Goal: Task Accomplishment & Management: Manage account settings

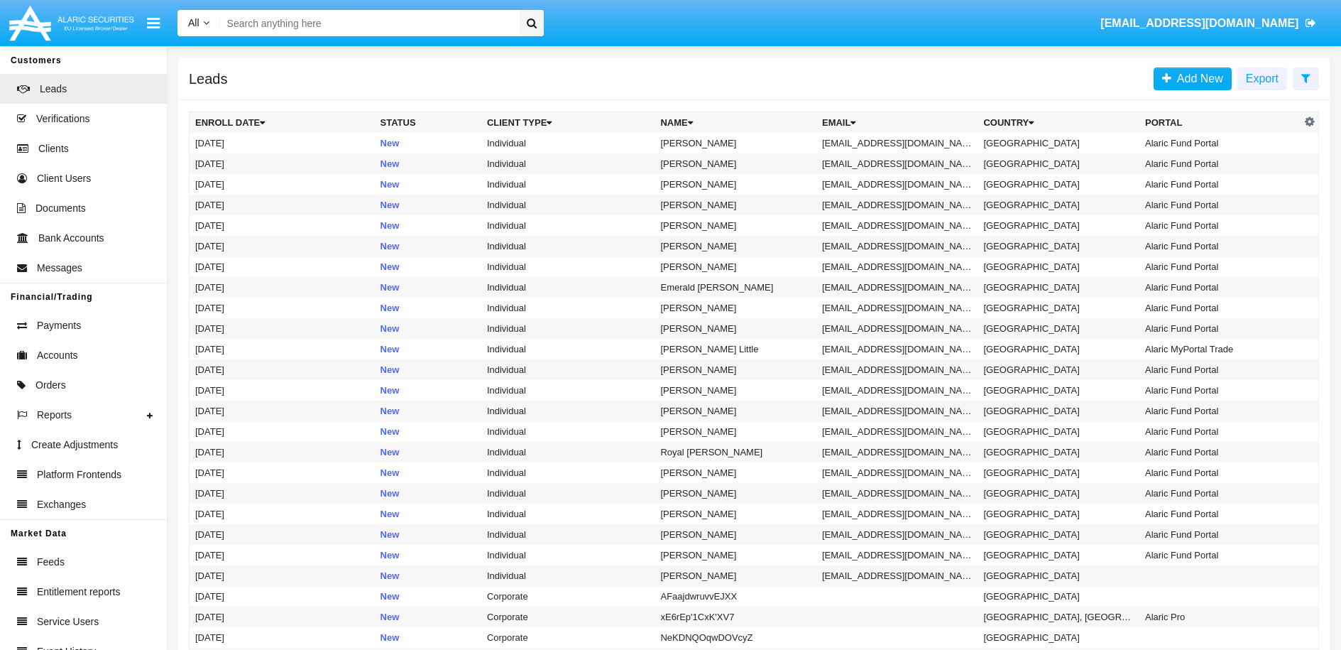
click at [424, 31] on input "Search" at bounding box center [367, 23] width 295 height 26
click at [404, 23] on input "Search" at bounding box center [367, 23] width 295 height 26
paste input "[EMAIL_ADDRESS][DOMAIN_NAME]"
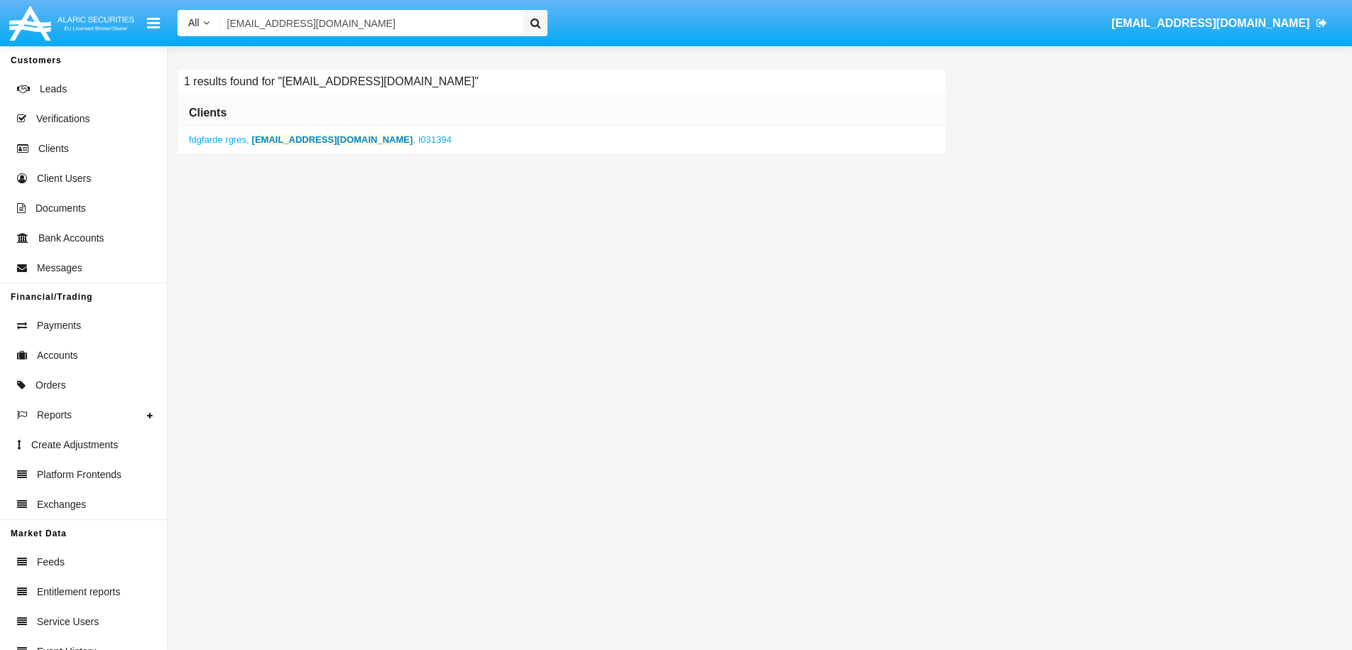
type input "[EMAIL_ADDRESS][DOMAIN_NAME]"
click at [290, 141] on b "[EMAIL_ADDRESS][DOMAIN_NAME]" at bounding box center [332, 139] width 161 height 11
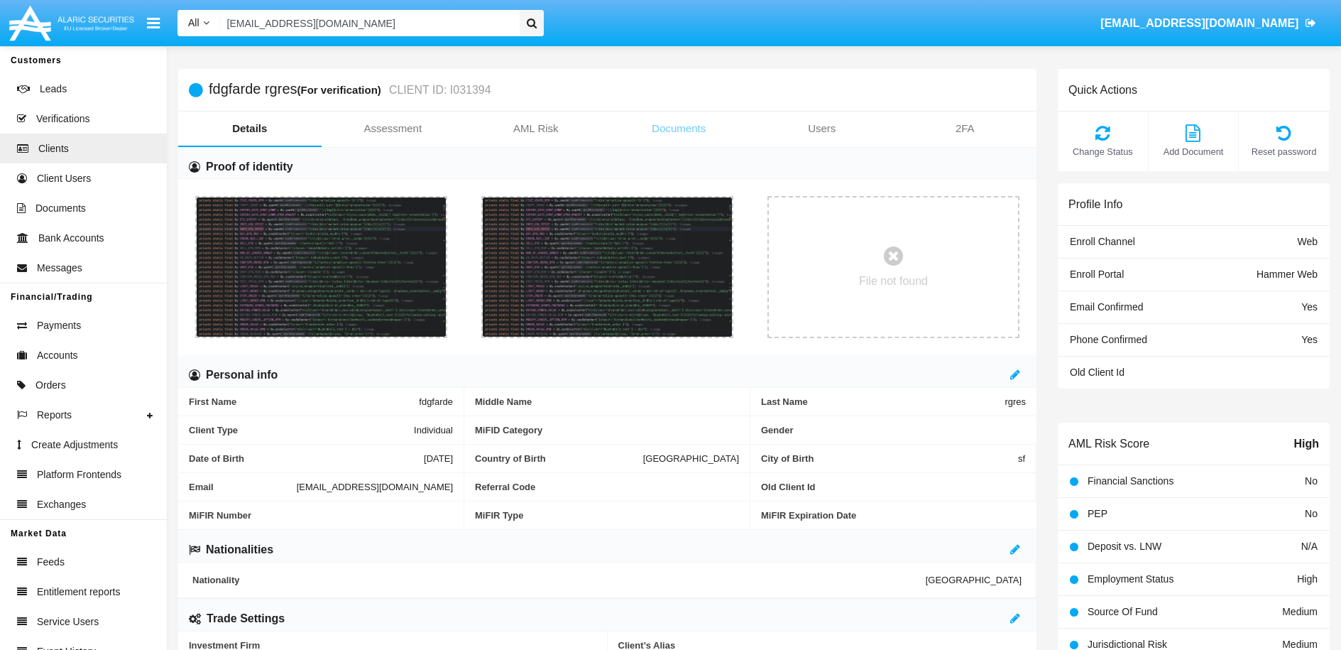
click at [688, 133] on link "Documents" at bounding box center [679, 128] width 143 height 34
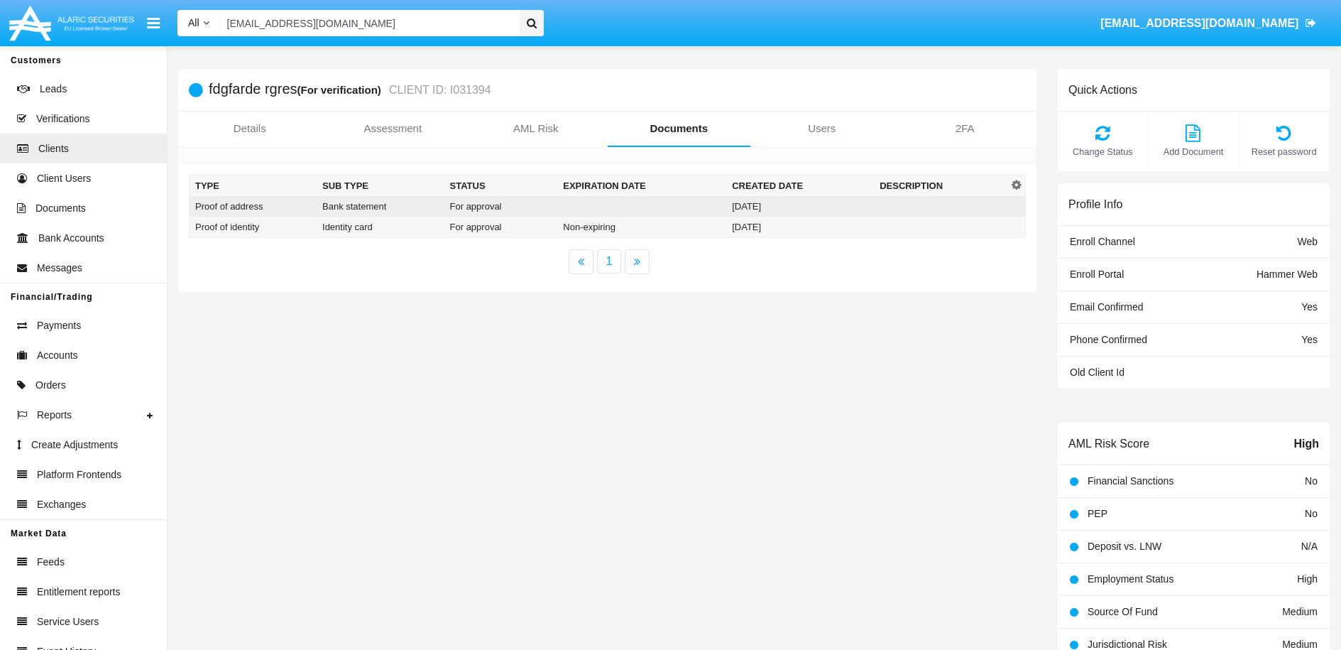
click at [972, 208] on td at bounding box center [940, 206] width 133 height 21
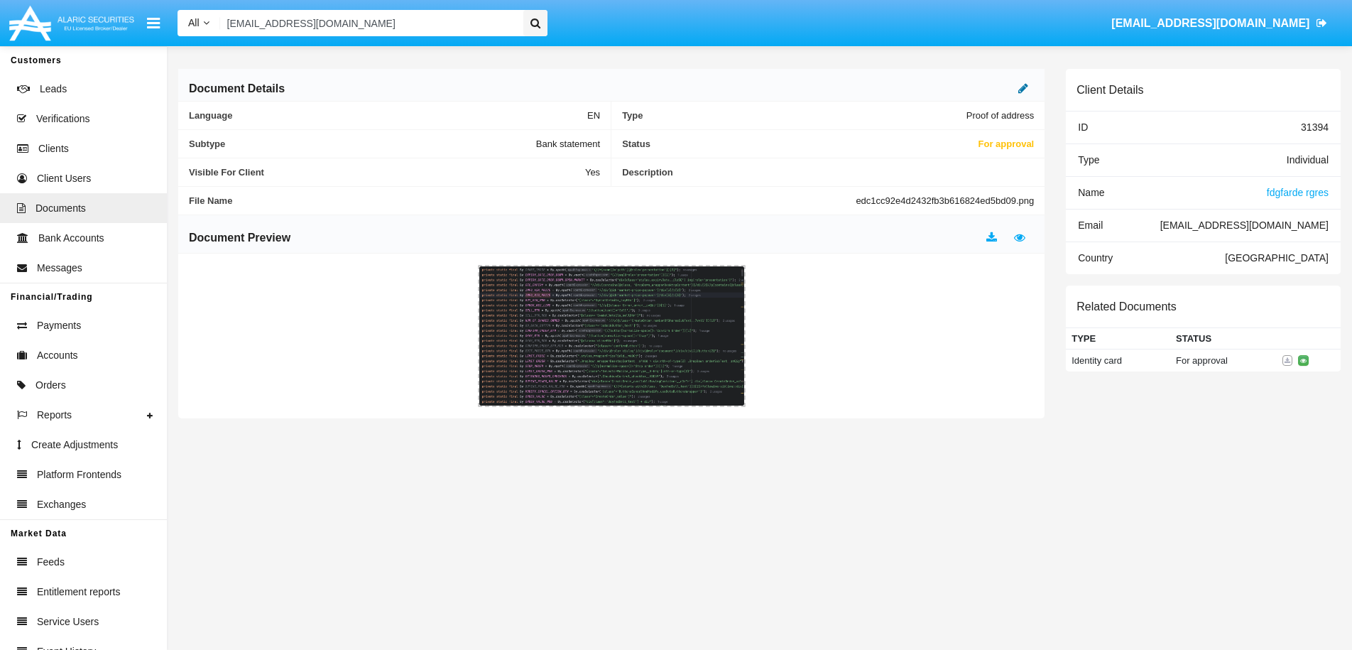
click at [1023, 85] on icon at bounding box center [1023, 87] width 10 height 11
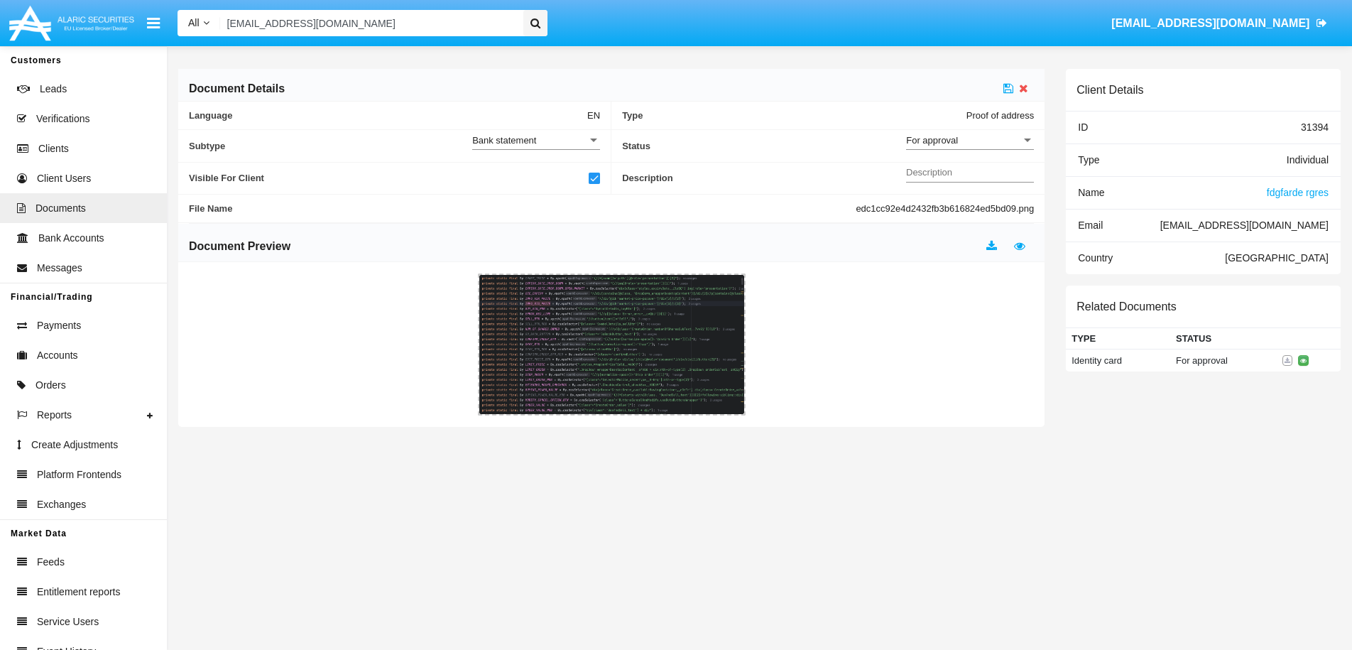
click at [995, 138] on div "For approval" at bounding box center [963, 140] width 115 height 12
click at [951, 149] on span "Approved" at bounding box center [970, 148] width 128 height 28
click at [1007, 87] on icon at bounding box center [1008, 87] width 10 height 11
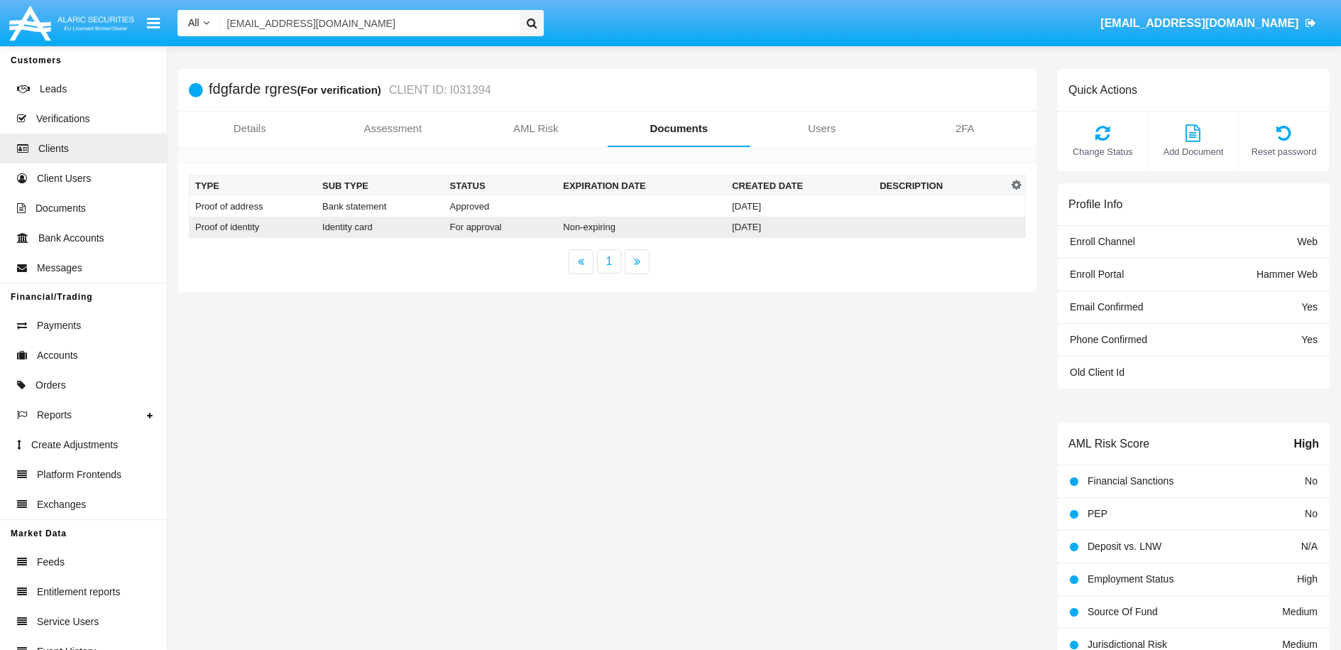
click at [894, 233] on td at bounding box center [940, 227] width 133 height 21
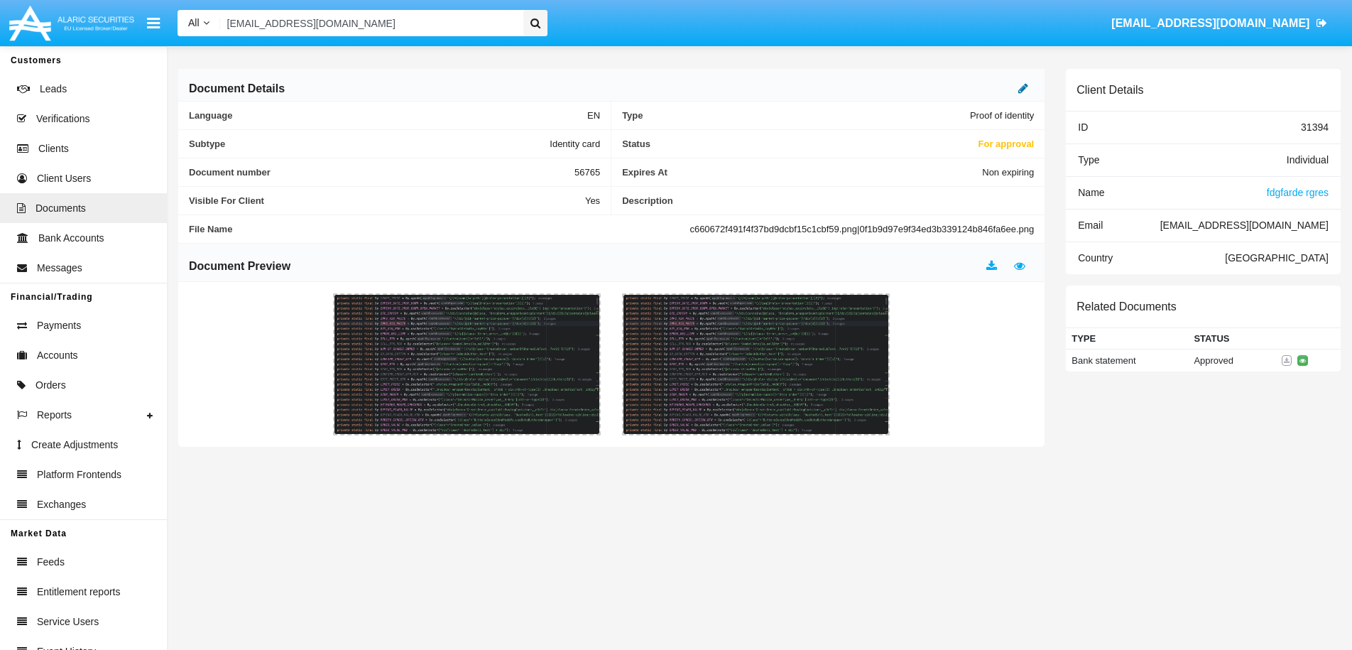
click at [1022, 92] on icon at bounding box center [1023, 87] width 10 height 11
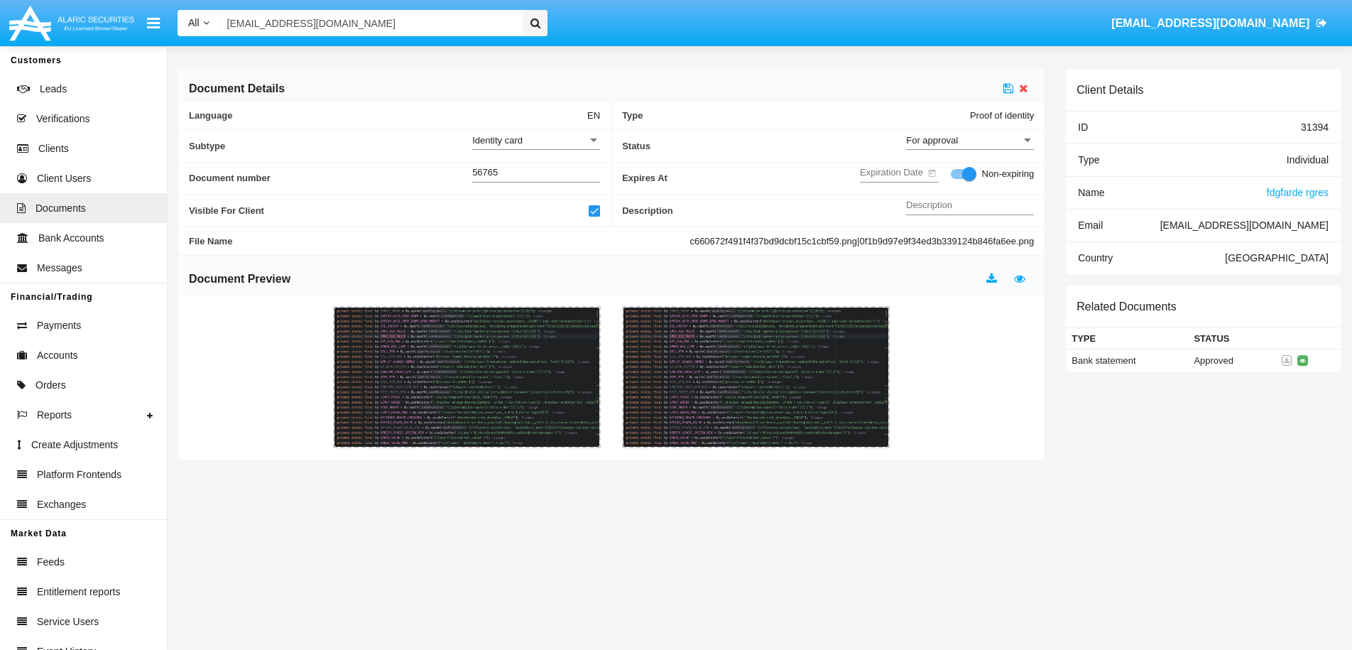
click at [956, 141] on span "For approval" at bounding box center [932, 140] width 52 height 11
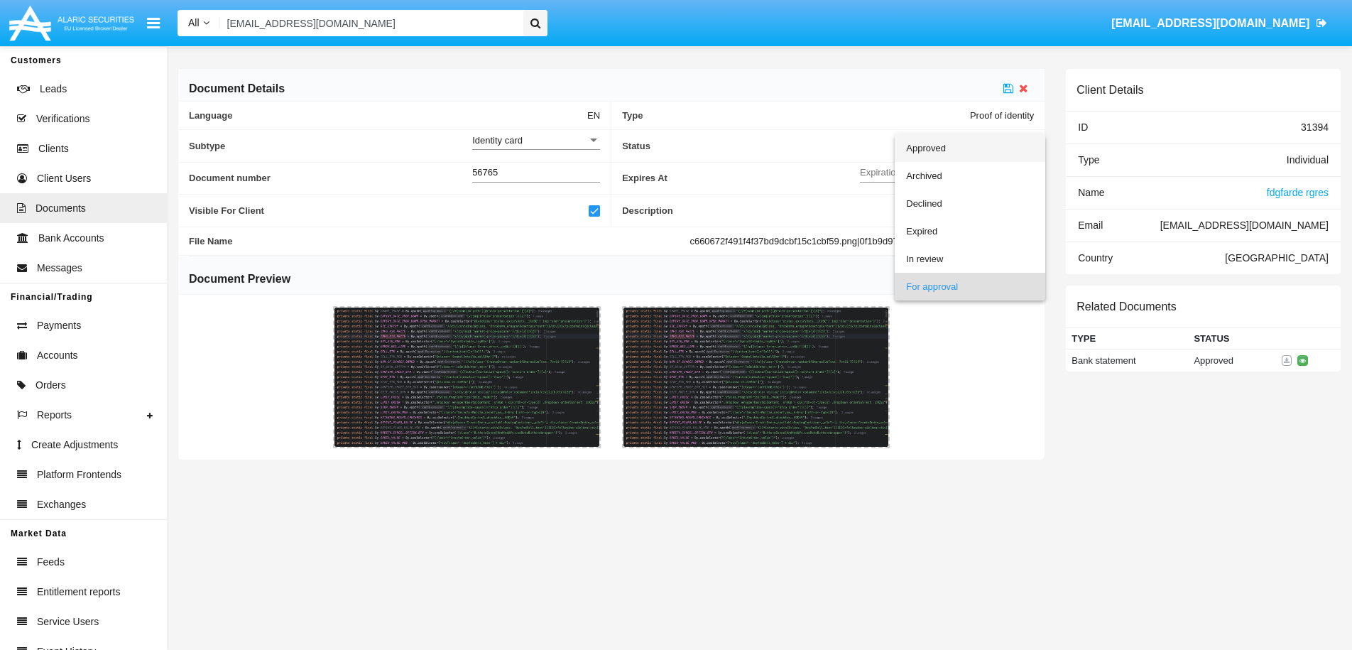
click at [934, 148] on span "Approved" at bounding box center [970, 148] width 128 height 28
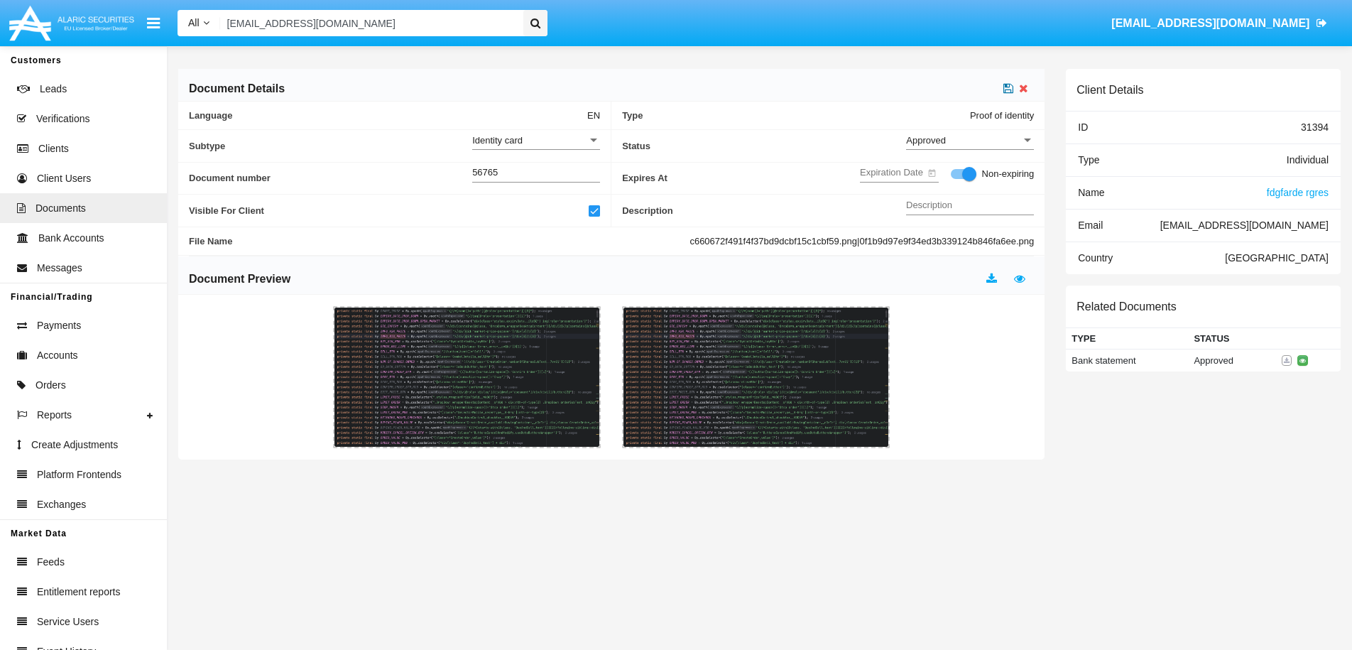
click at [1009, 92] on icon at bounding box center [1008, 87] width 10 height 11
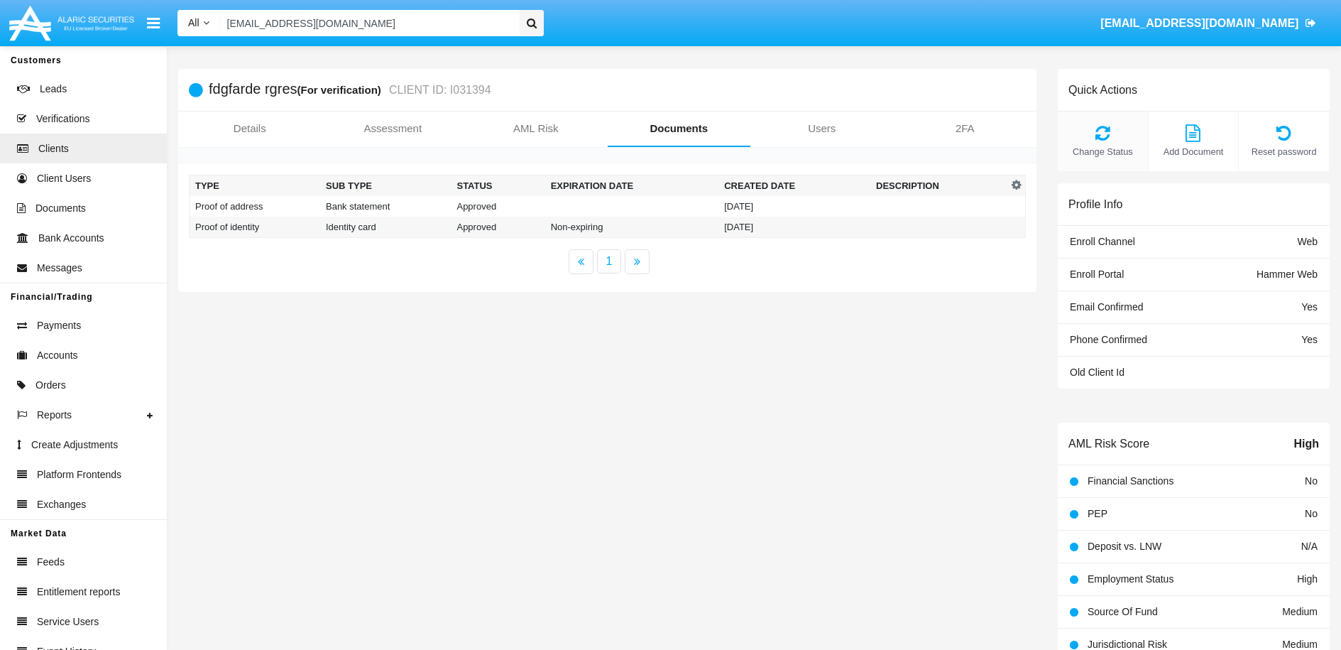
click at [1110, 135] on icon at bounding box center [1103, 132] width 76 height 17
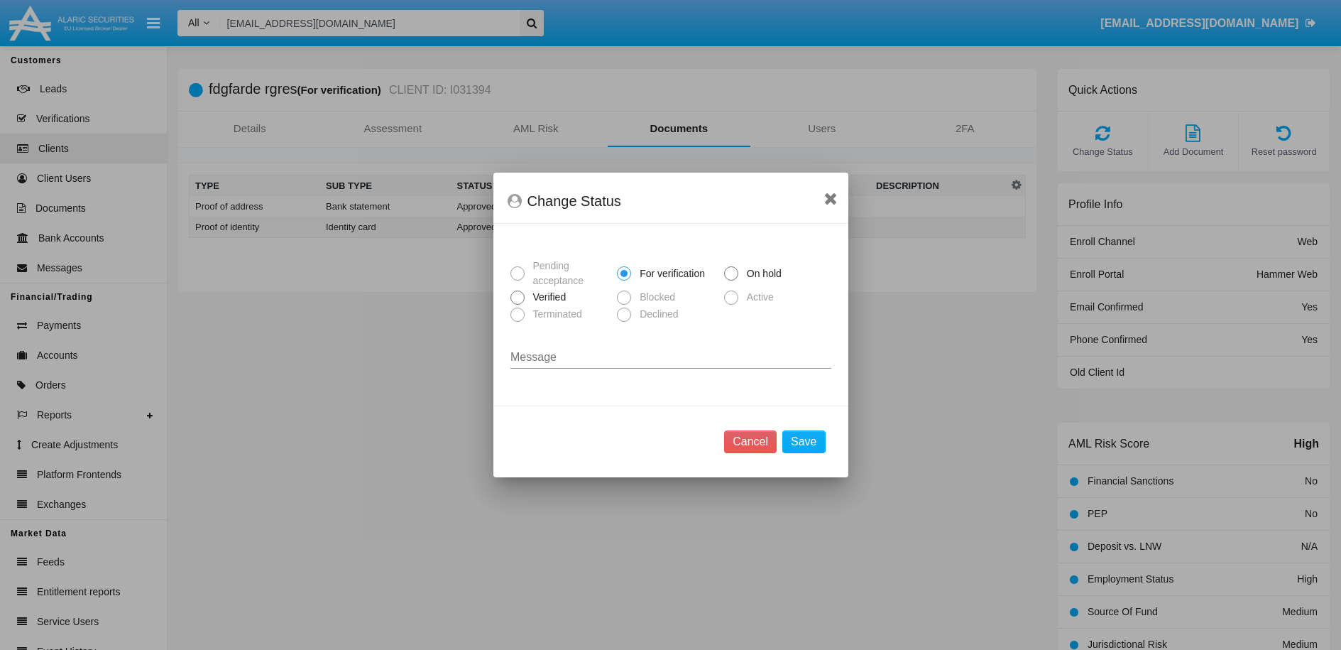
click at [519, 300] on span at bounding box center [517, 297] width 14 height 14
click at [518, 305] on input "Verified" at bounding box center [517, 305] width 1 height 1
radio input "true"
click at [823, 444] on button "Save" at bounding box center [803, 441] width 43 height 23
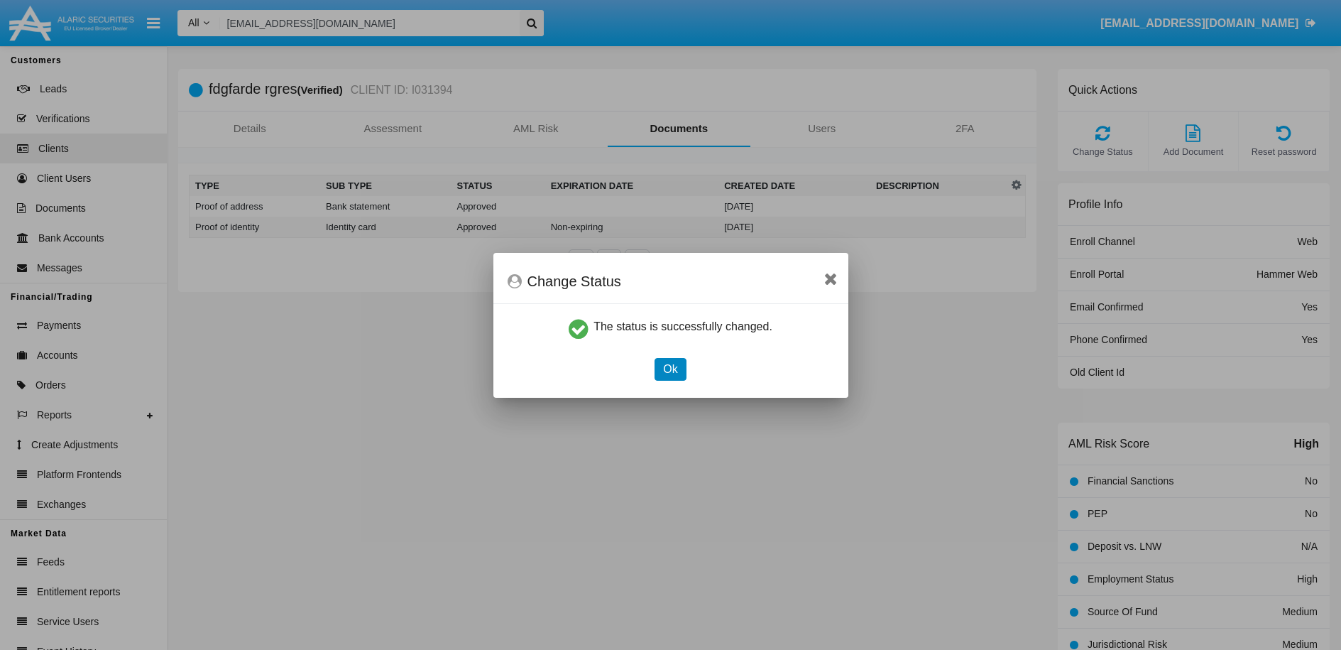
click at [672, 368] on button "Ok" at bounding box center [670, 369] width 31 height 23
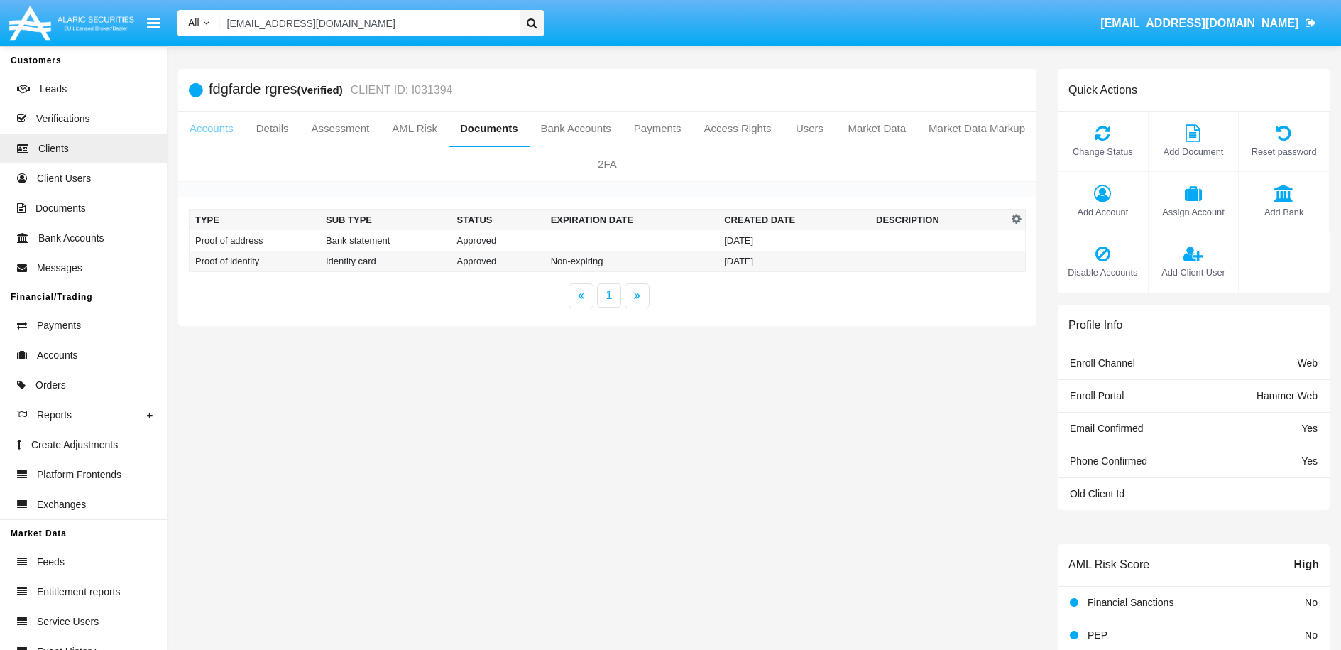
click at [207, 134] on link "Accounts" at bounding box center [211, 128] width 67 height 34
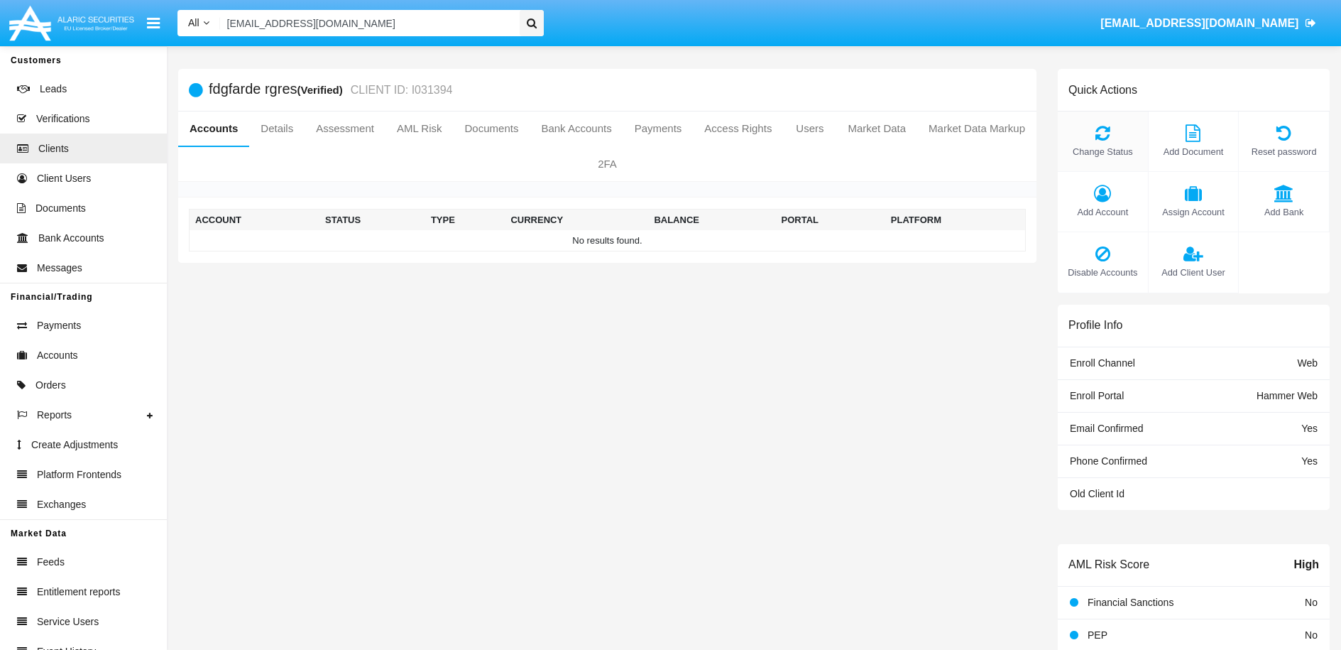
click at [1110, 133] on icon at bounding box center [1103, 132] width 76 height 17
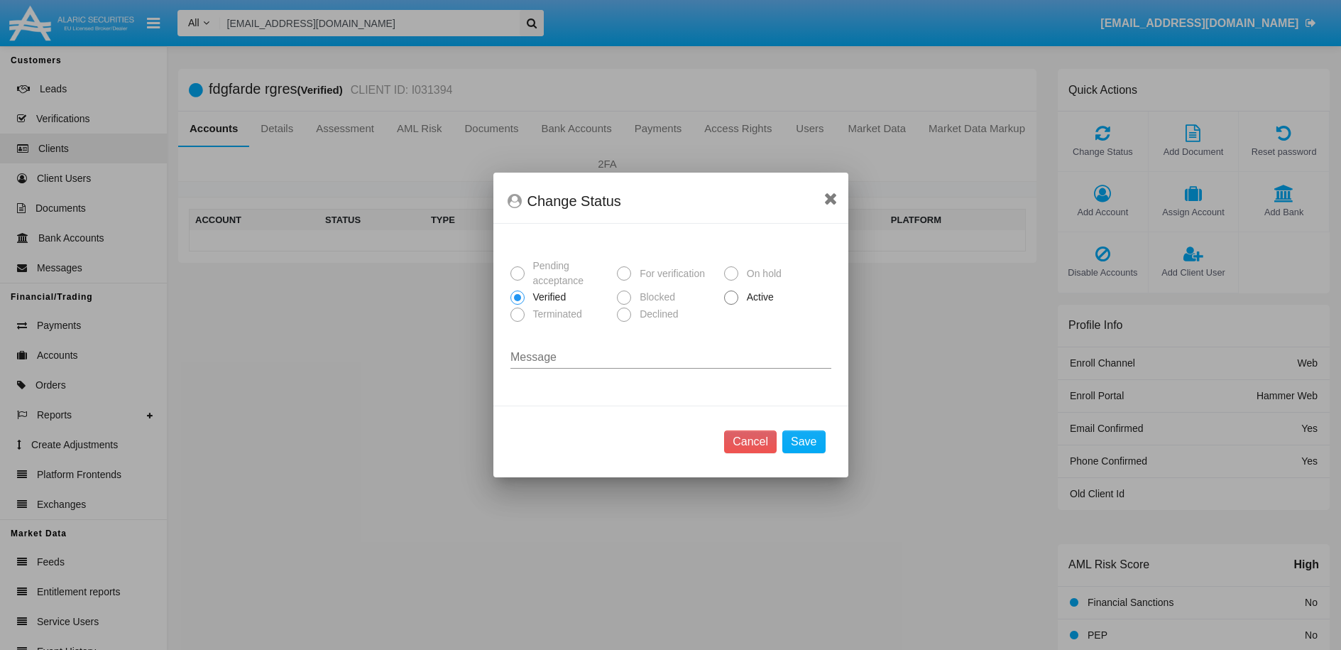
click at [737, 295] on label "Active" at bounding box center [775, 297] width 102 height 15
click at [731, 305] on input "Active" at bounding box center [731, 305] width 1 height 1
radio input "true"
click at [809, 433] on button "Save" at bounding box center [803, 441] width 43 height 23
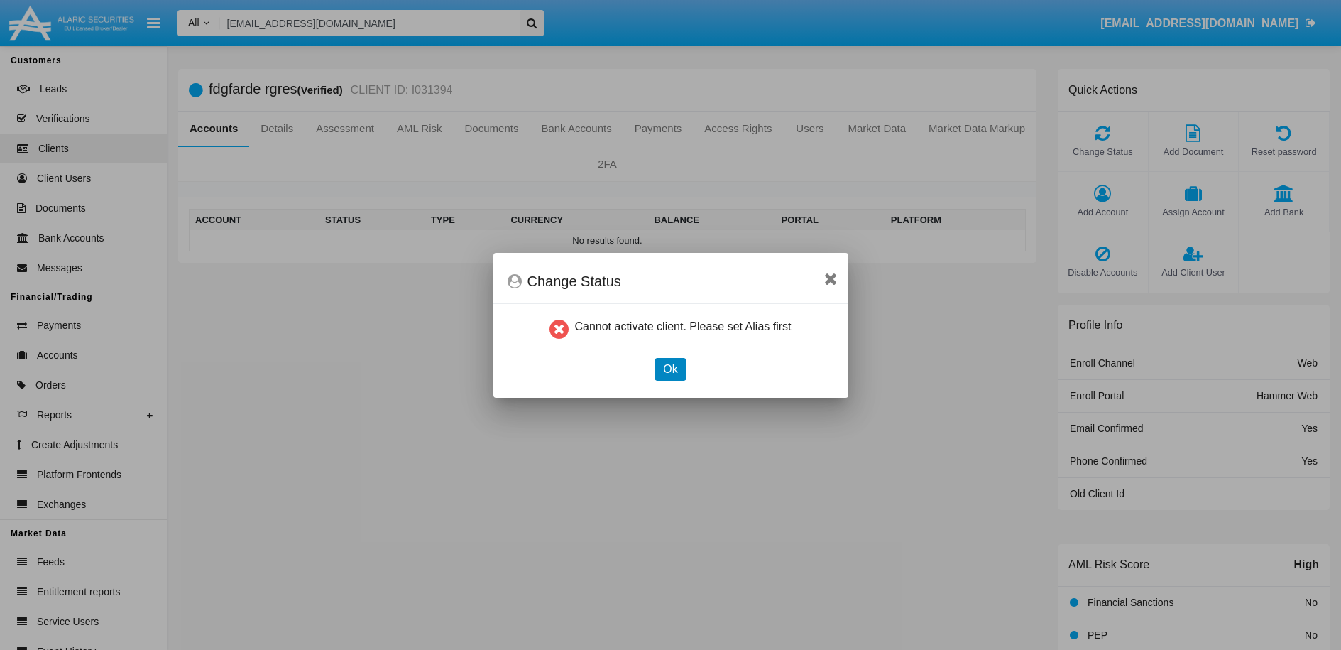
drag, startPoint x: 682, startPoint y: 375, endPoint x: 651, endPoint y: 360, distance: 34.0
click at [682, 375] on button "Ok" at bounding box center [670, 369] width 31 height 23
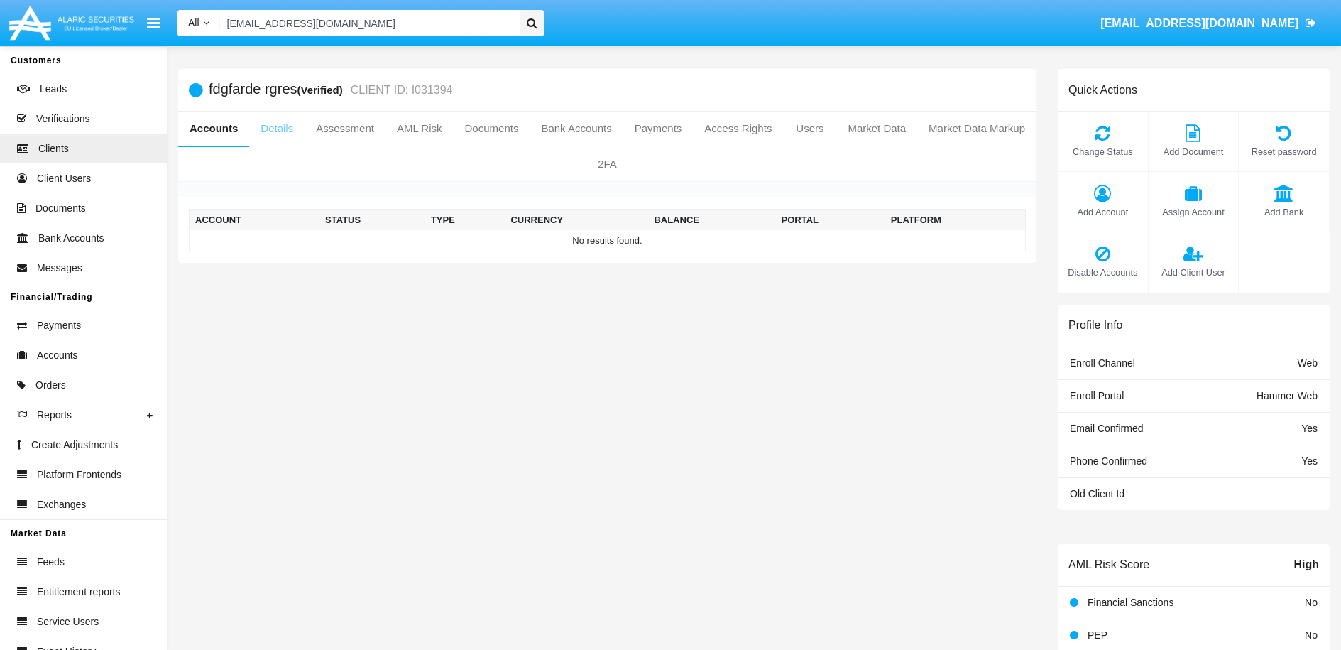
click at [305, 126] on link "Details" at bounding box center [276, 128] width 55 height 34
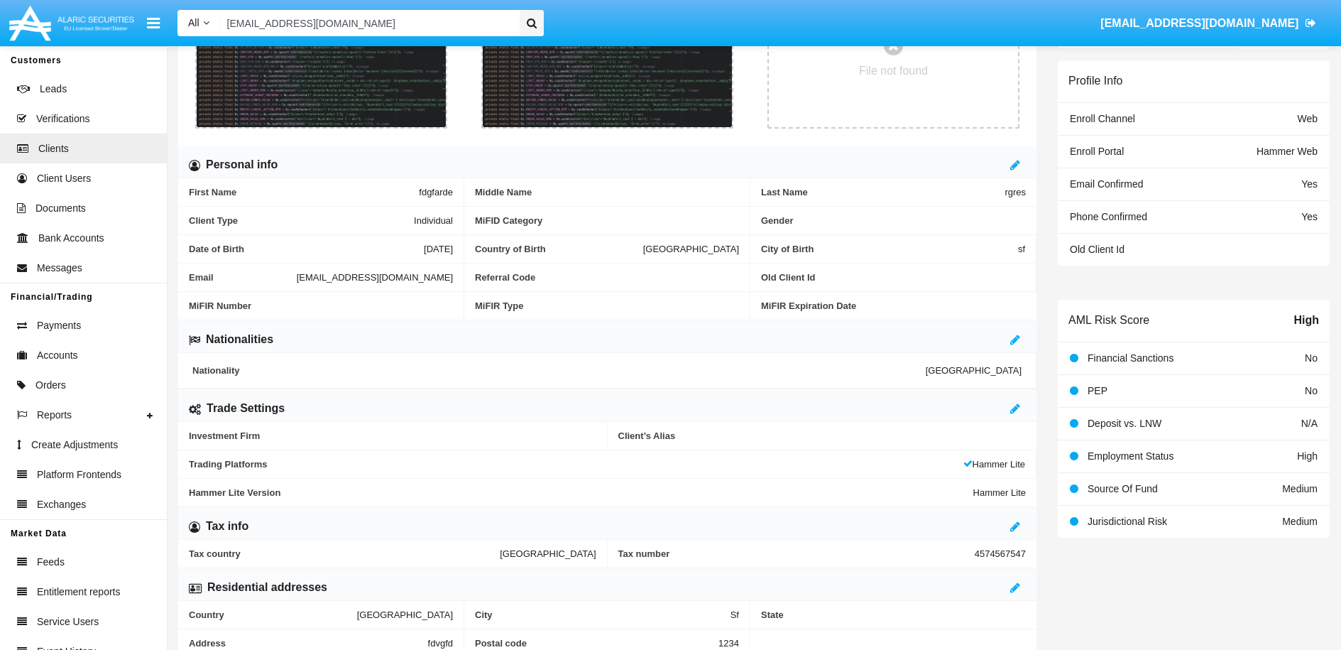
scroll to position [247, 0]
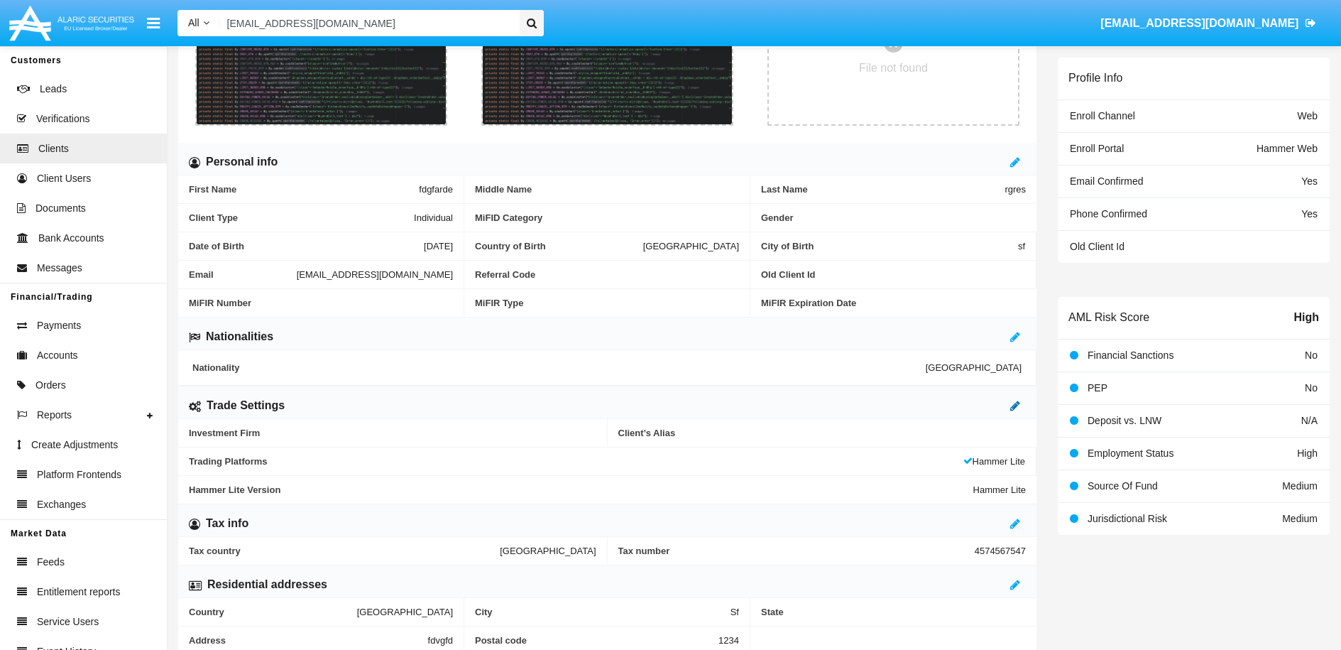
click at [1016, 408] on icon at bounding box center [1015, 405] width 10 height 11
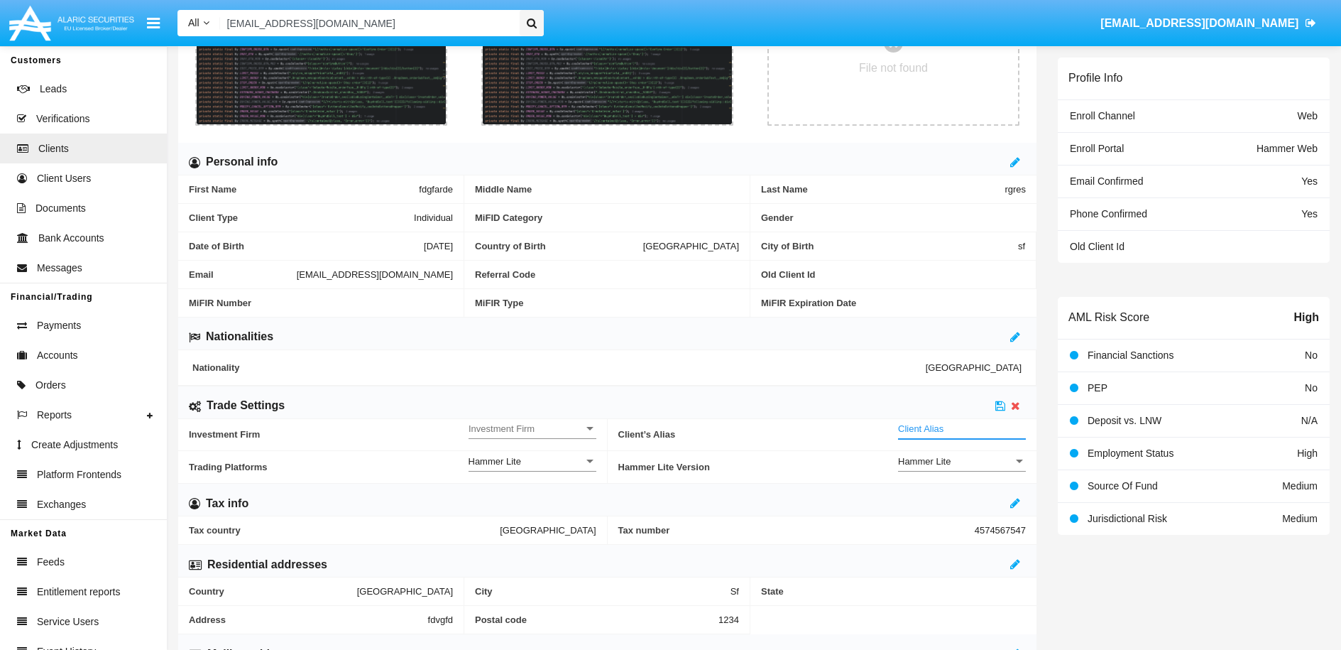
click at [952, 430] on input "Client Alias" at bounding box center [962, 428] width 128 height 12
type input "[PERSON_NAME]"
type input "DEMOTEST"
click at [562, 426] on span "Investment Firm" at bounding box center [526, 428] width 115 height 12
click at [518, 438] on span "No" at bounding box center [533, 436] width 128 height 28
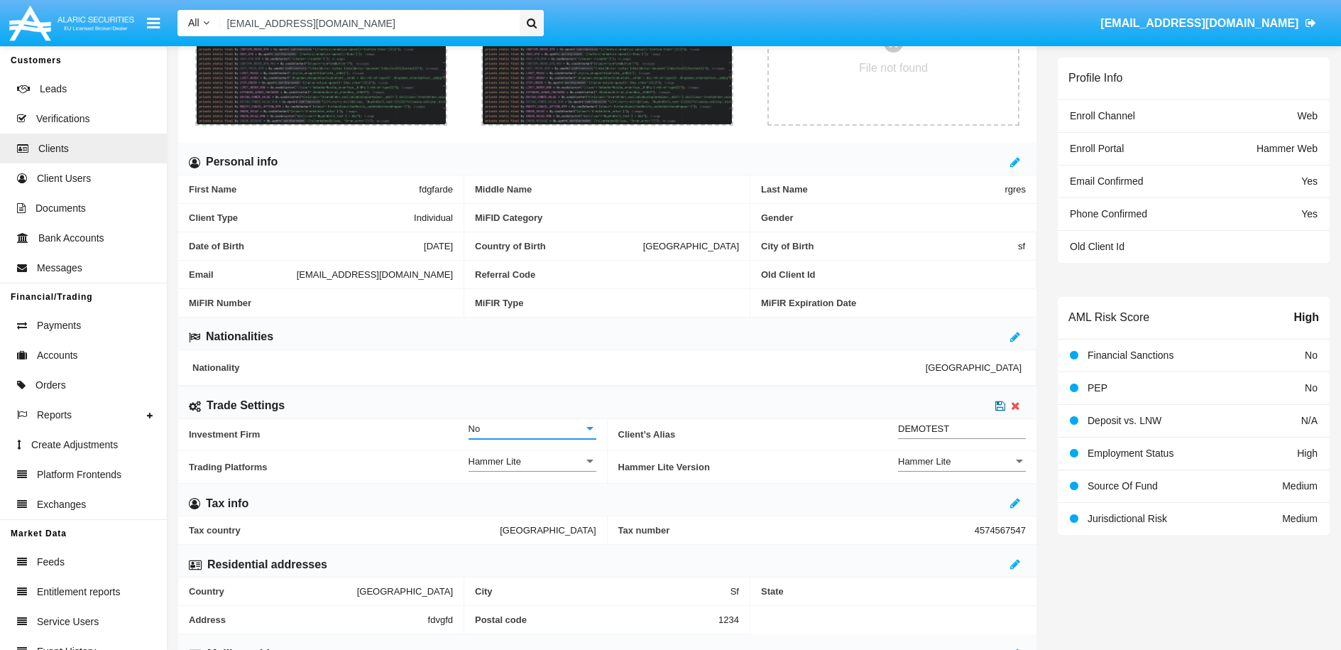
click at [1000, 407] on icon at bounding box center [1000, 405] width 10 height 11
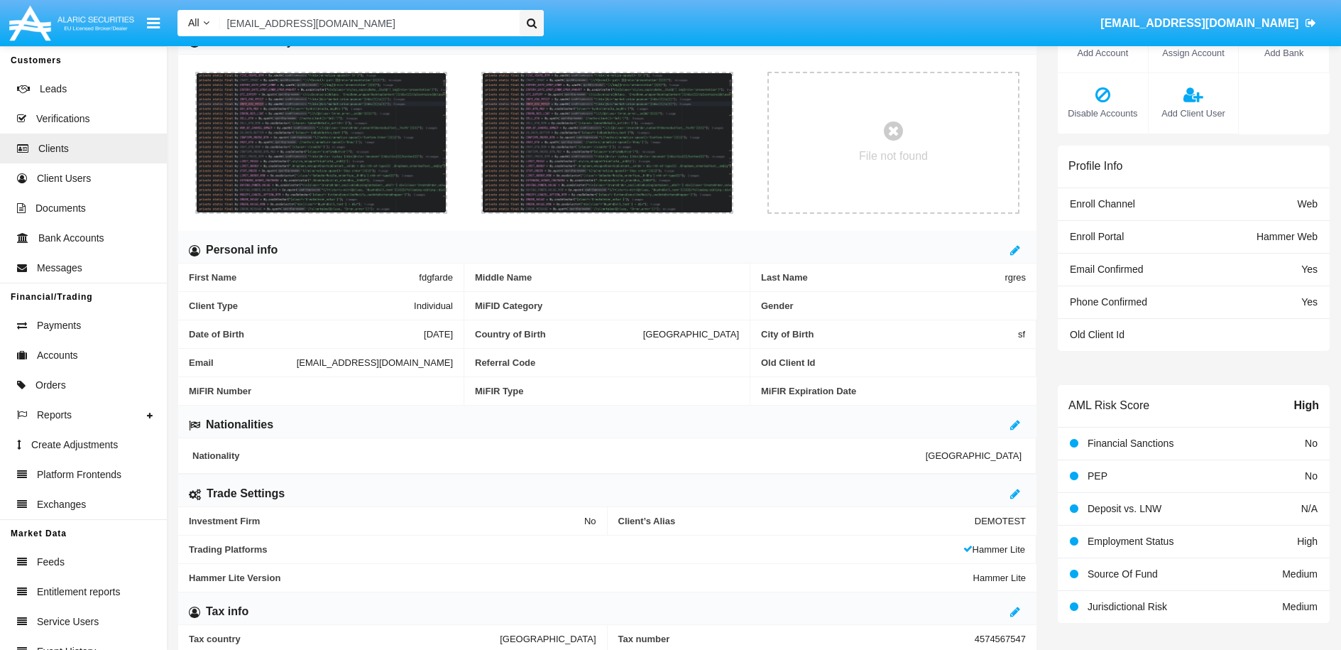
scroll to position [0, 0]
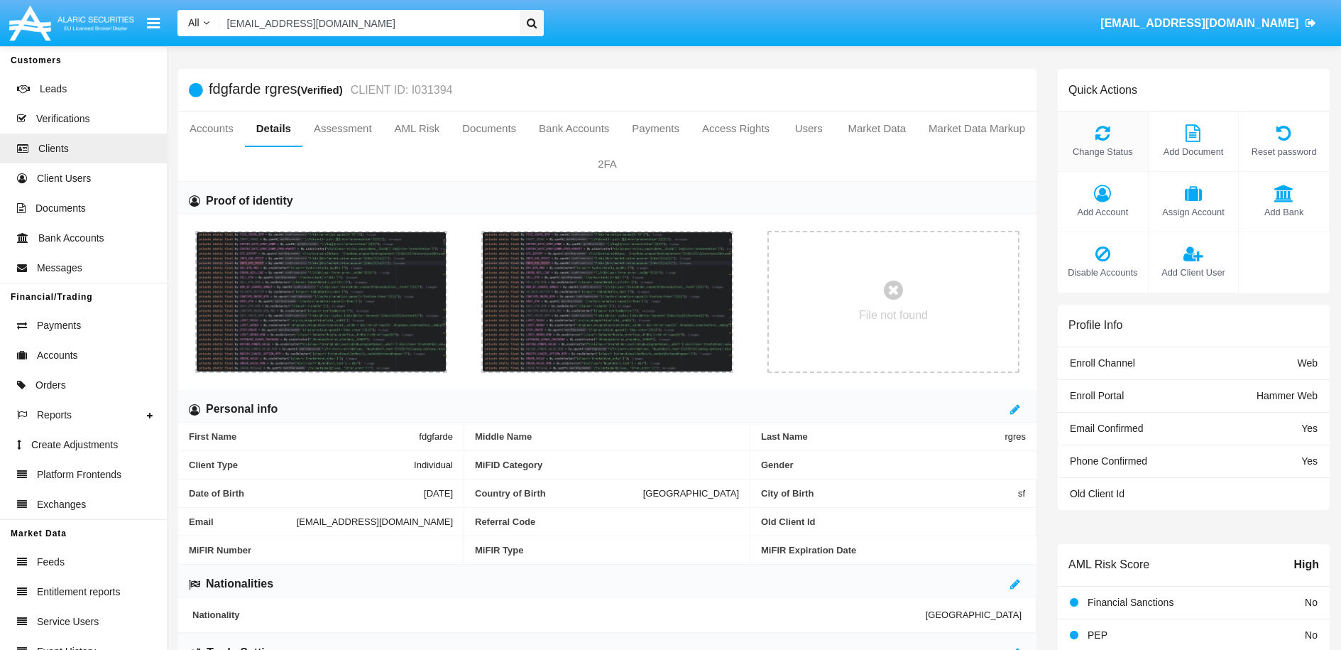
click at [1098, 138] on icon at bounding box center [1103, 132] width 76 height 17
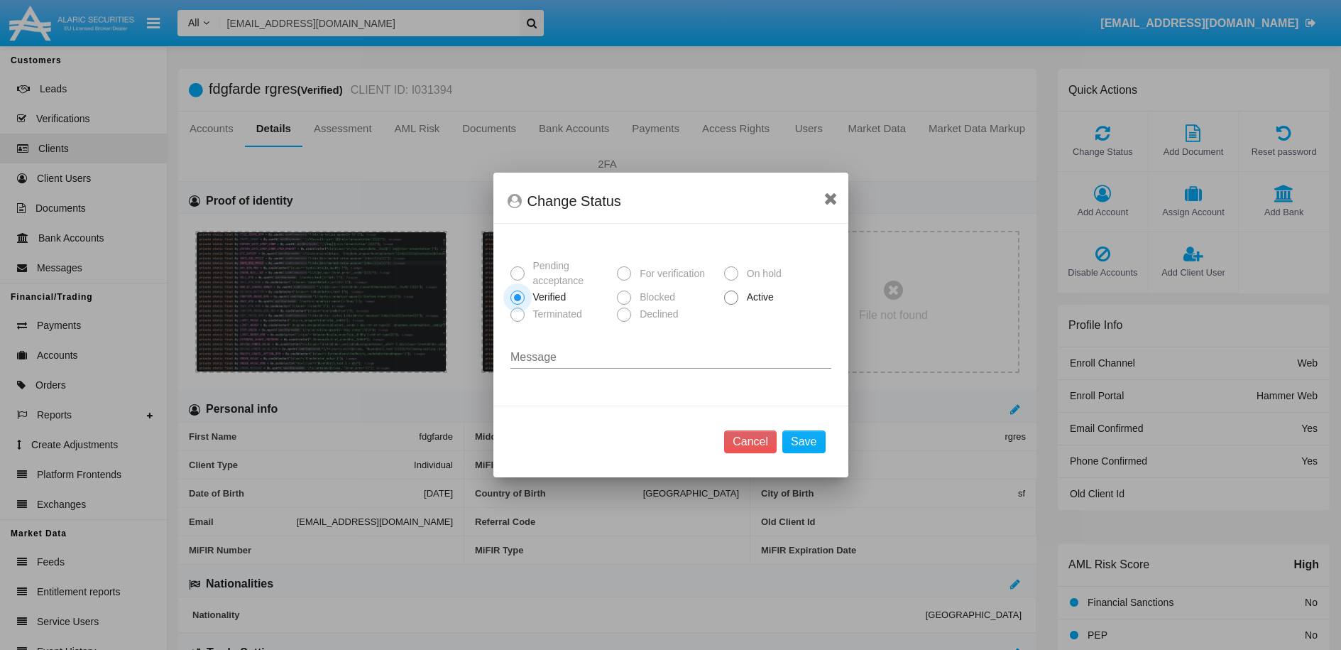
click at [771, 305] on mat-radio-button "Active" at bounding box center [777, 296] width 107 height 17
click at [754, 300] on span "Active" at bounding box center [757, 297] width 39 height 15
click at [731, 305] on input "Active" at bounding box center [731, 305] width 1 height 1
radio input "true"
click at [813, 443] on button "Save" at bounding box center [803, 441] width 43 height 23
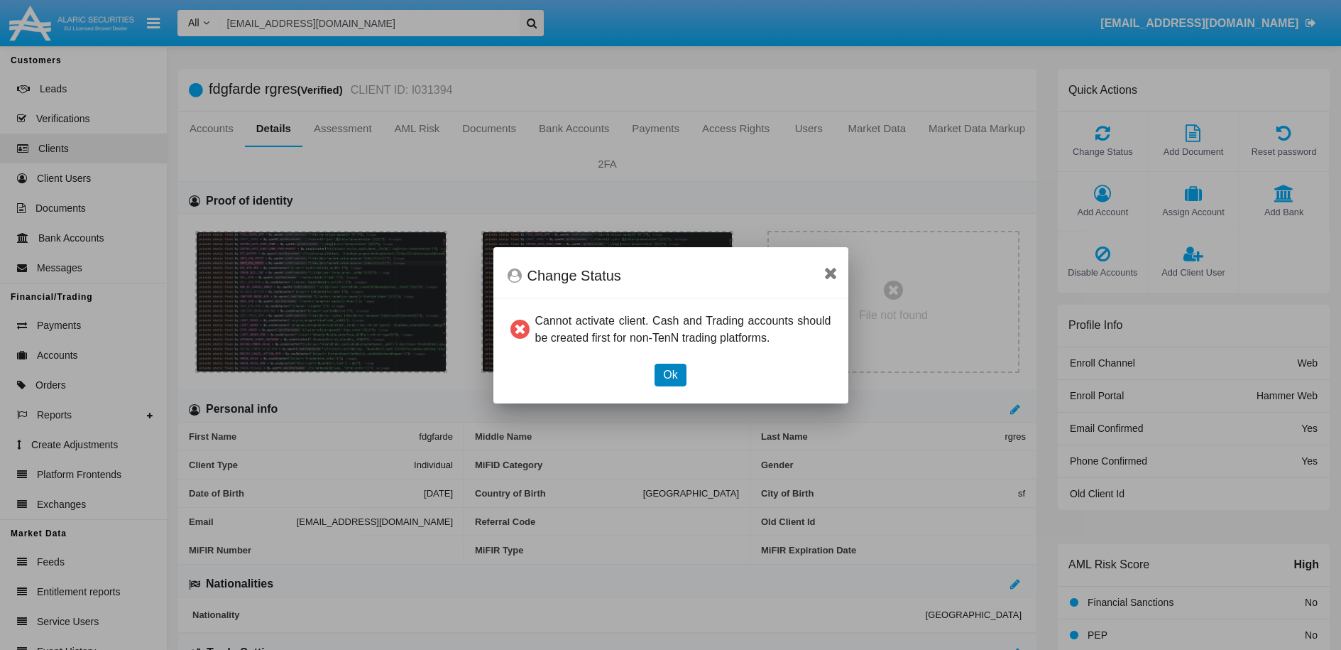
click at [672, 368] on button "Ok" at bounding box center [670, 375] width 31 height 23
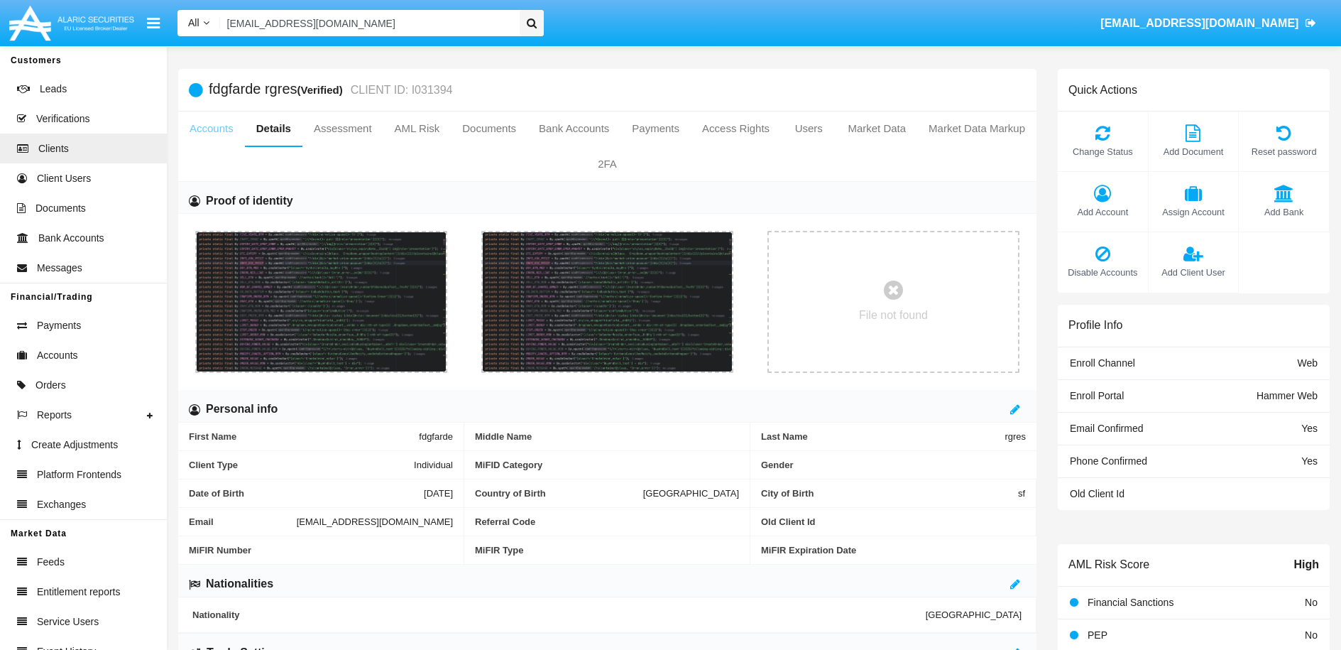
click at [226, 132] on link "Accounts" at bounding box center [211, 128] width 67 height 34
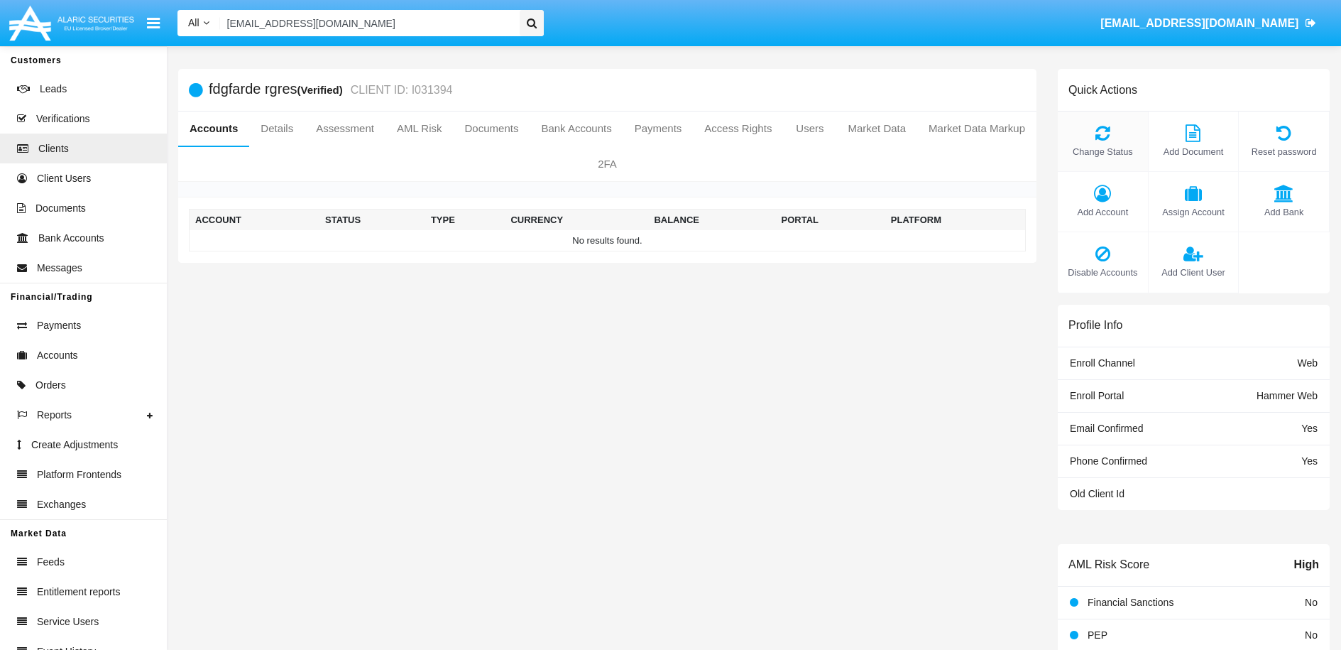
click at [1093, 138] on icon at bounding box center [1103, 132] width 76 height 17
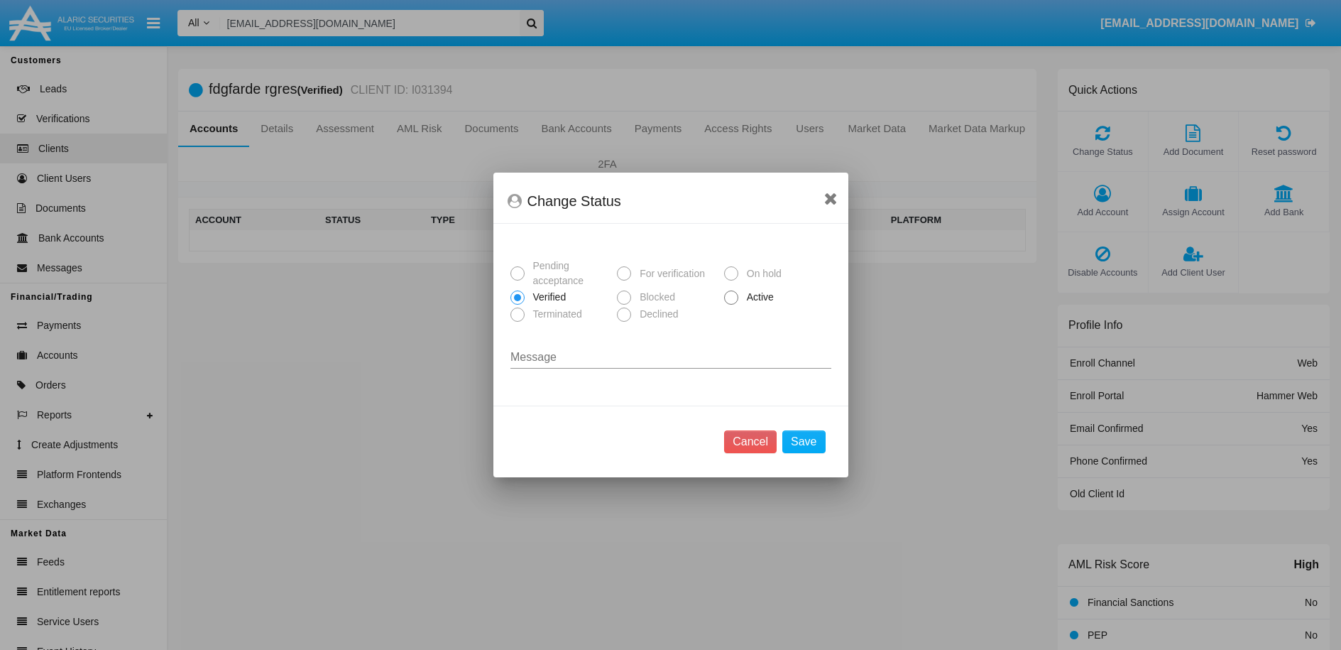
click at [733, 300] on span at bounding box center [731, 297] width 14 height 14
click at [731, 305] on input "Active" at bounding box center [731, 305] width 1 height 1
radio input "true"
click at [817, 440] on button "Save" at bounding box center [803, 441] width 43 height 23
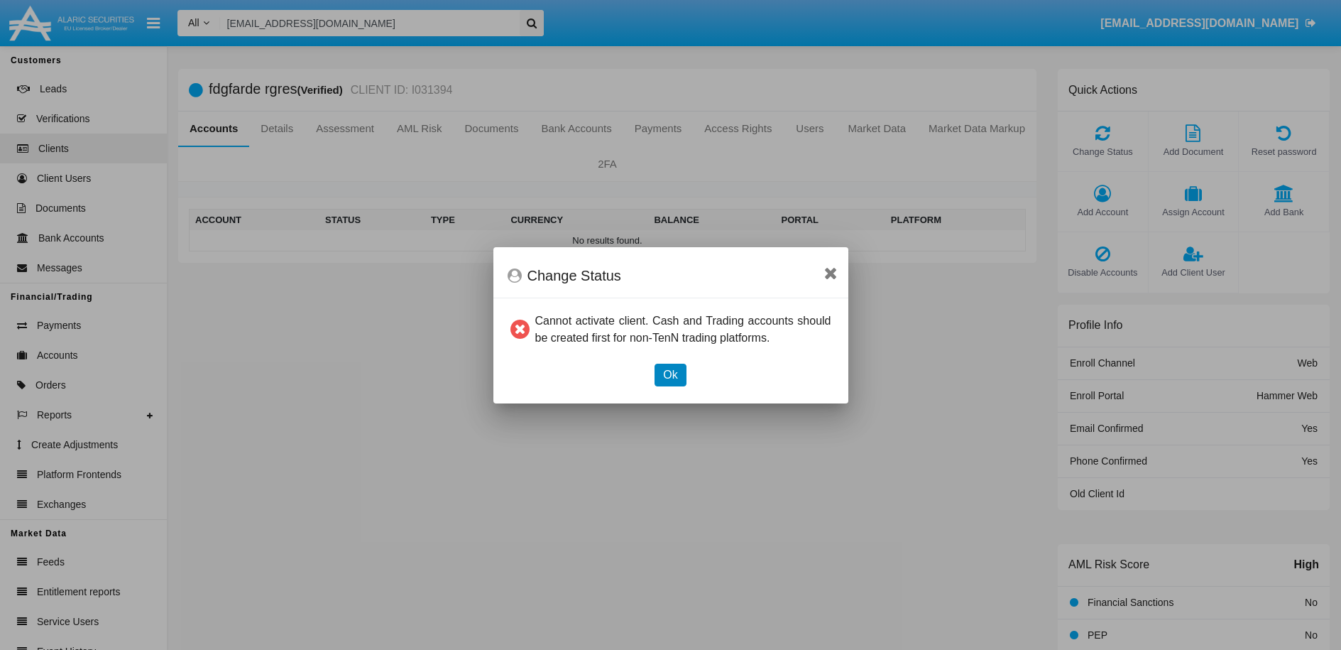
click at [672, 372] on button "Ok" at bounding box center [670, 375] width 31 height 23
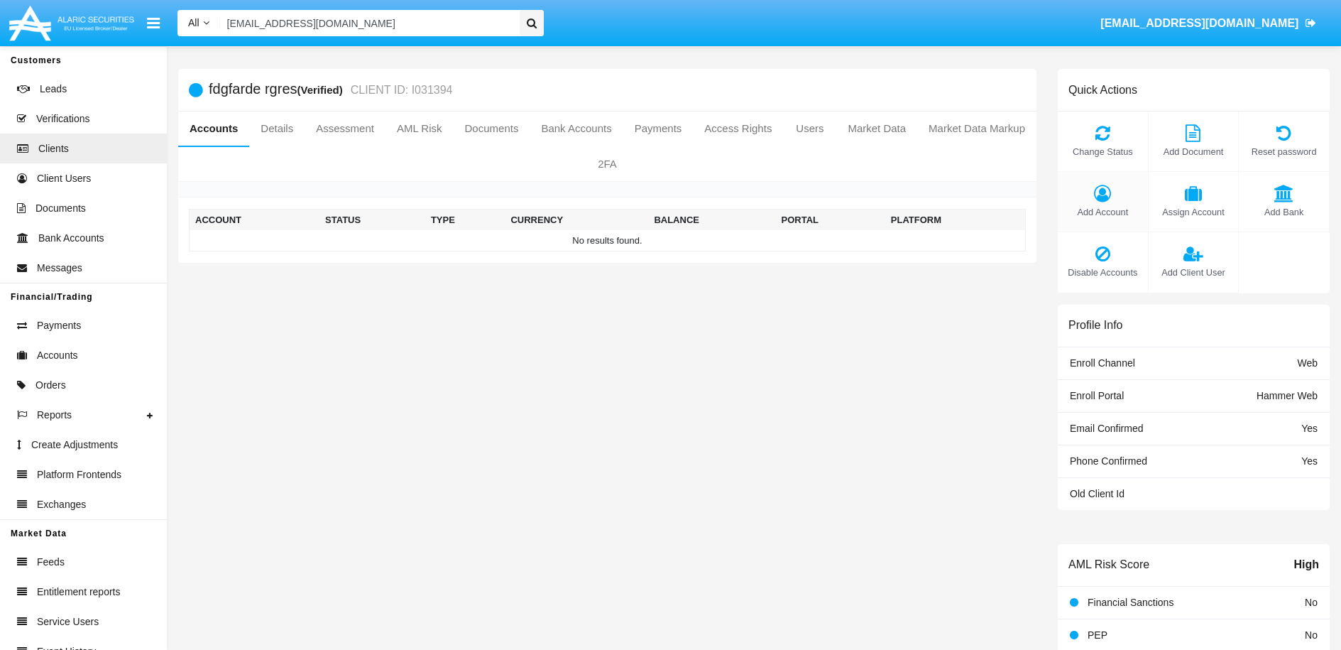
click at [1112, 202] on div "Add Account" at bounding box center [1103, 202] width 91 height 60
click at [1101, 195] on icon at bounding box center [1103, 193] width 76 height 17
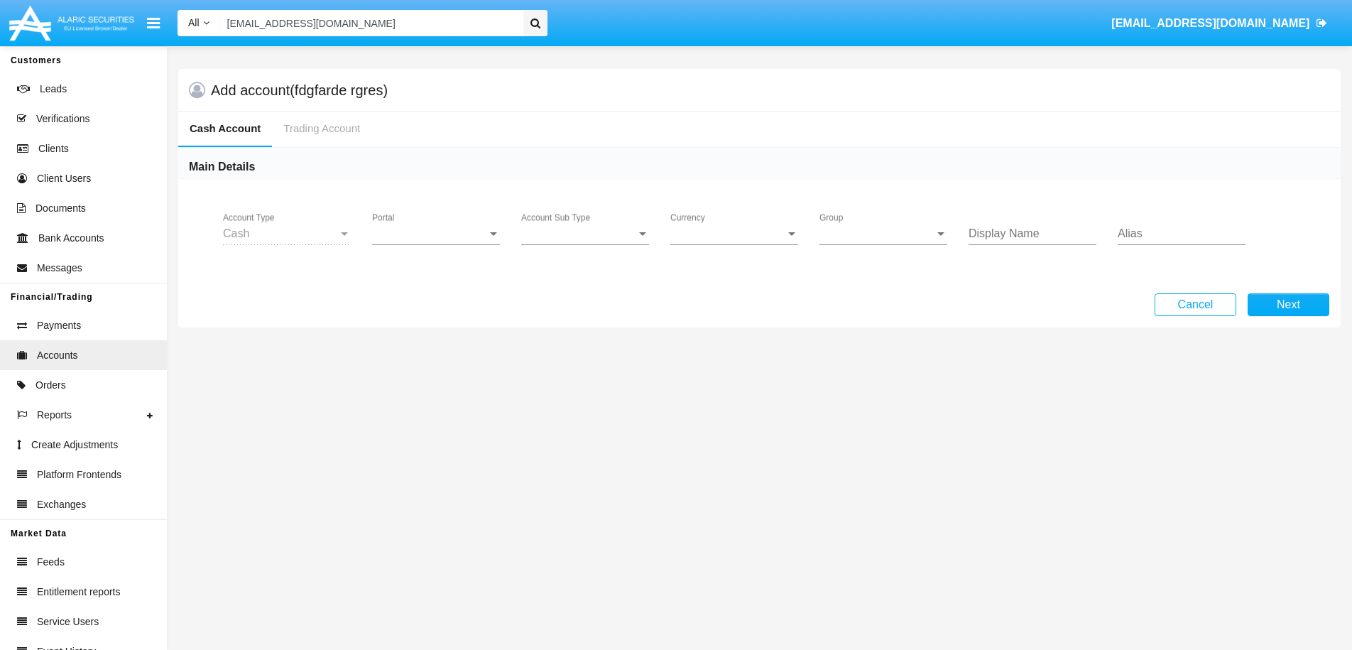
click at [339, 234] on div at bounding box center [344, 233] width 13 height 13
click at [447, 241] on div "Portal Portal" at bounding box center [436, 229] width 128 height 32
click at [419, 381] on span "Hammer Web" at bounding box center [437, 381] width 131 height 34
click at [577, 239] on span "Account Sub Type" at bounding box center [578, 233] width 115 height 13
click at [575, 248] on span "Trading Cash" at bounding box center [585, 244] width 128 height 34
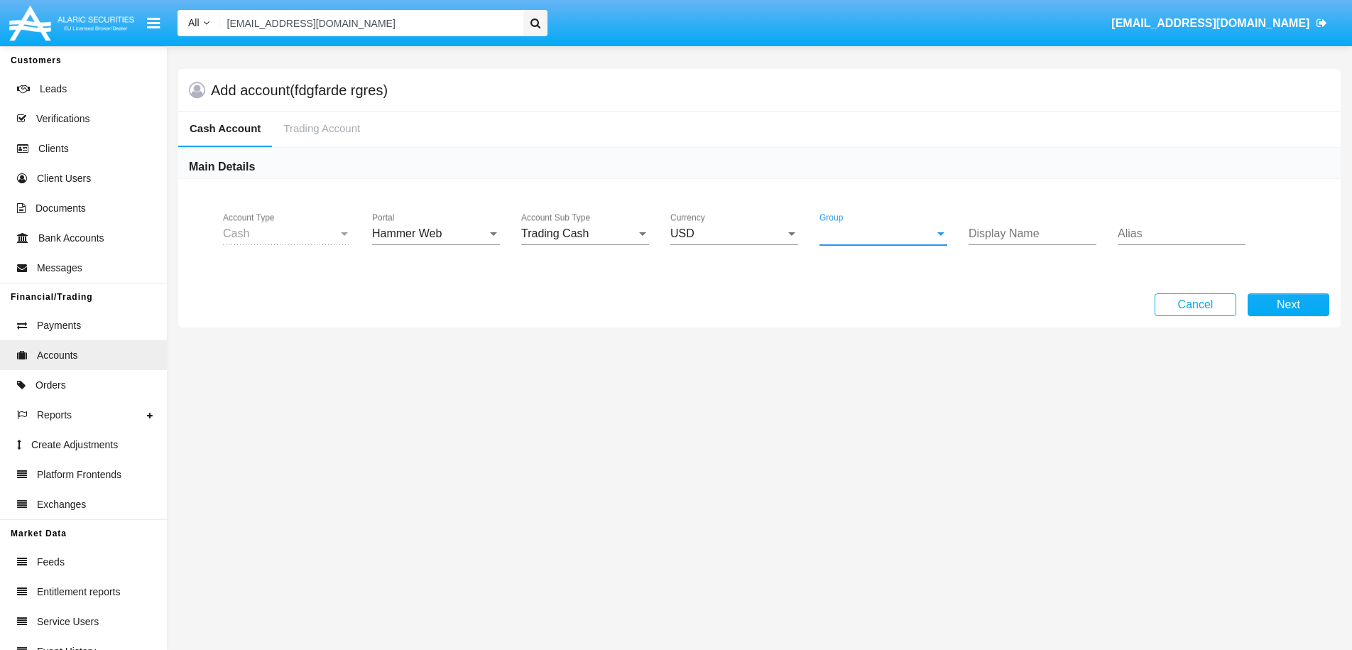
click at [912, 233] on span "Group" at bounding box center [876, 233] width 115 height 13
click at [890, 253] on span "Hammer Web Lite" at bounding box center [883, 244] width 128 height 34
click at [993, 236] on input "Display Name" at bounding box center [1032, 233] width 128 height 13
type input "rfrew"
click at [1131, 232] on input "Alias" at bounding box center [1182, 233] width 128 height 13
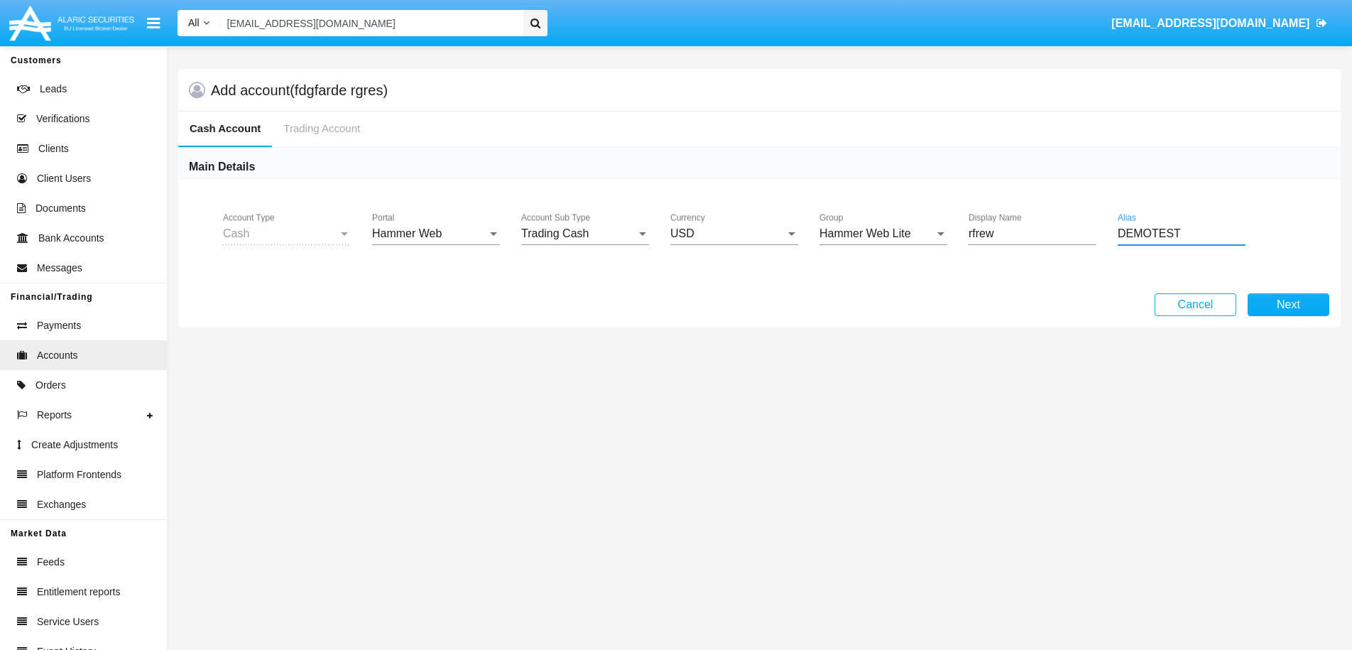
type input "DEMOTEST"
click at [1287, 290] on div "Cash Account Type Hammer Web Portal Trading Cash Account Sub Type USD Currency …" at bounding box center [759, 236] width 1162 height 114
click at [1289, 298] on button "Next" at bounding box center [1288, 304] width 82 height 23
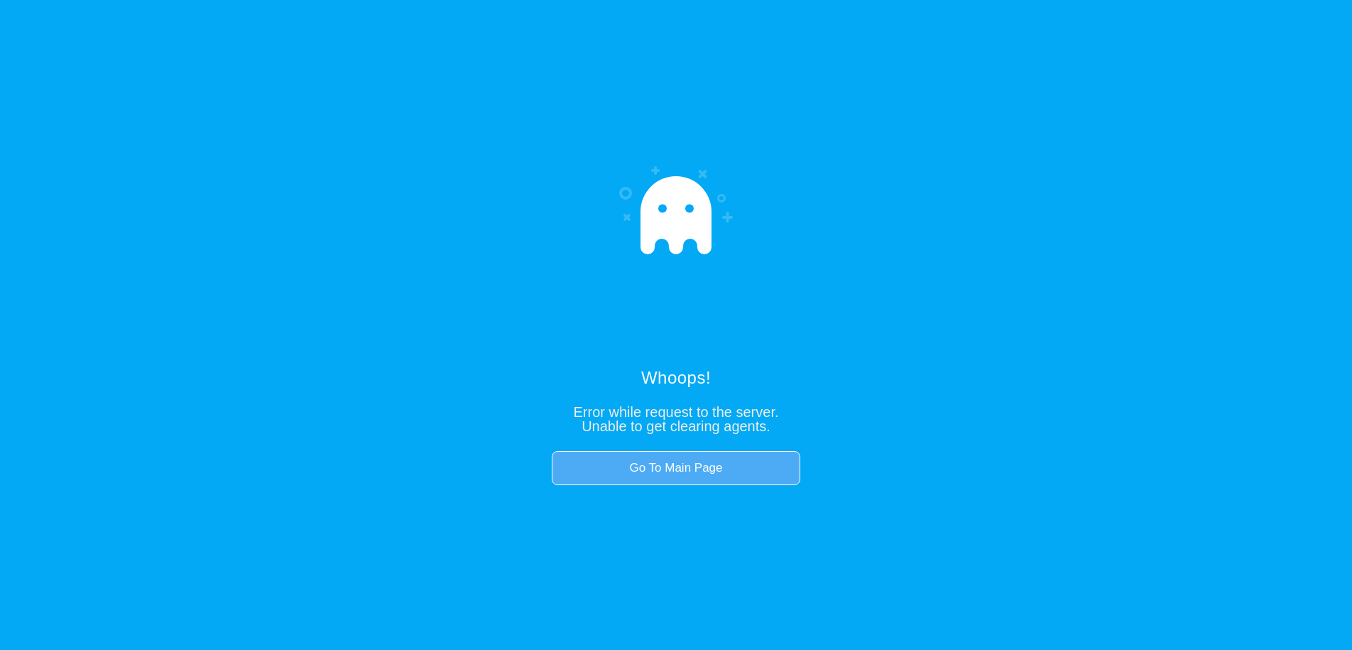
click at [689, 469] on link "Go To Main Page" at bounding box center [676, 468] width 248 height 34
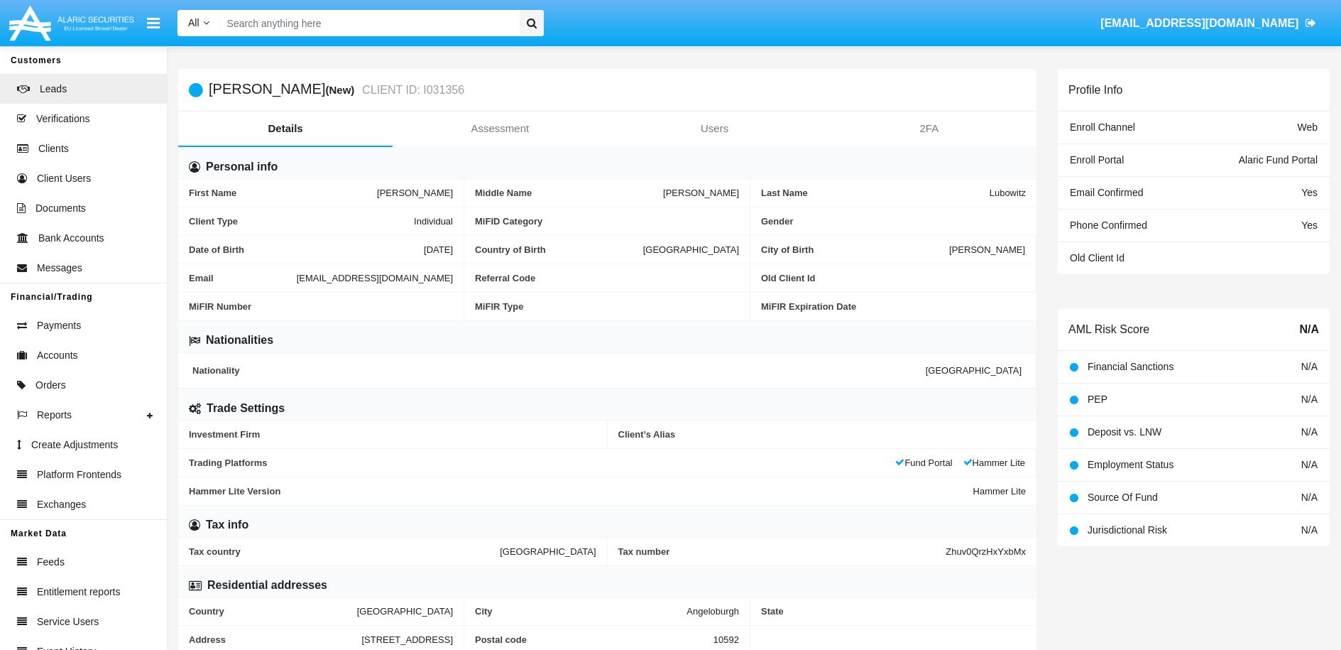
click at [332, 30] on input "Search" at bounding box center [367, 23] width 295 height 26
paste input "[EMAIL_ADDRESS][DOMAIN_NAME]"
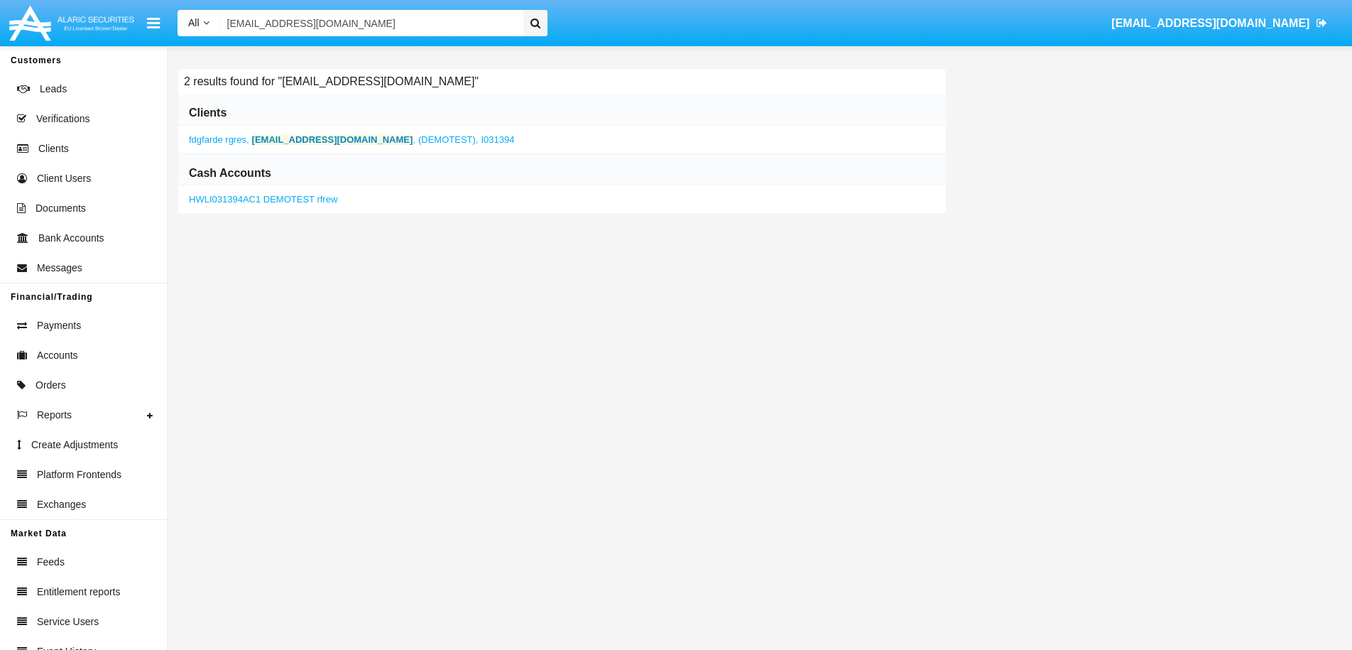
type input "[EMAIL_ADDRESS][DOMAIN_NAME]"
click at [324, 141] on b "[EMAIL_ADDRESS][DOMAIN_NAME]" at bounding box center [332, 139] width 161 height 11
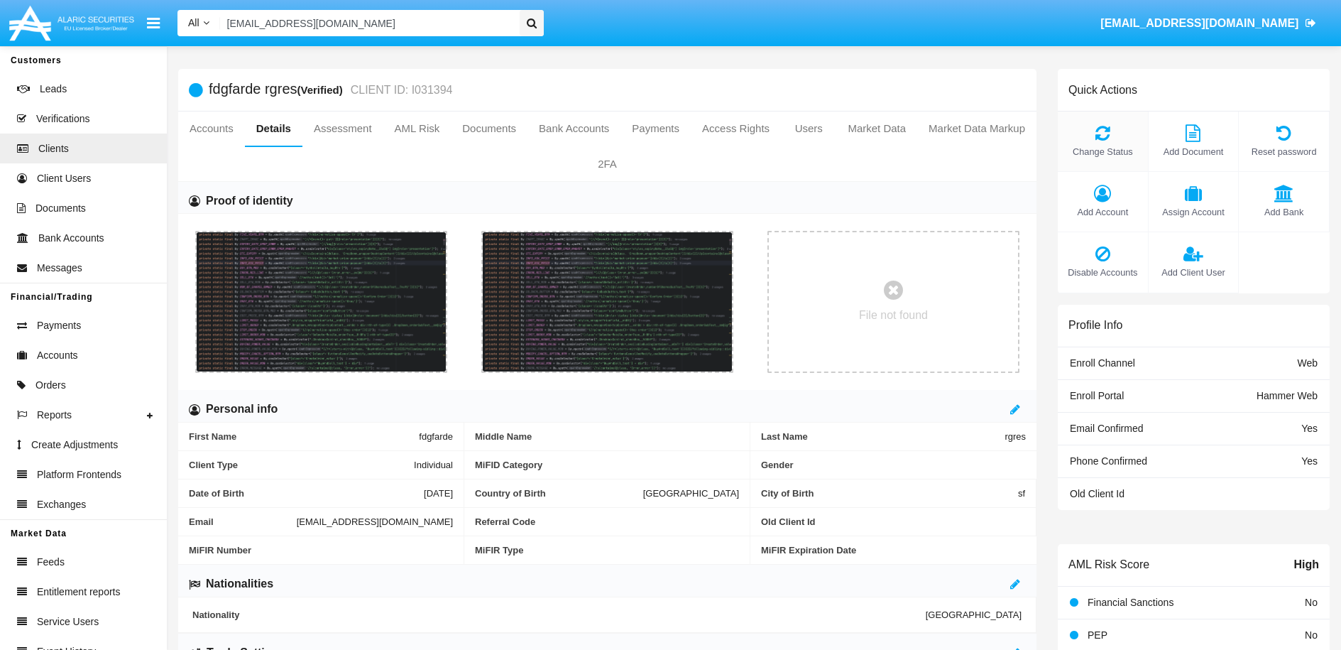
click at [1105, 142] on div "Change Status" at bounding box center [1103, 141] width 91 height 60
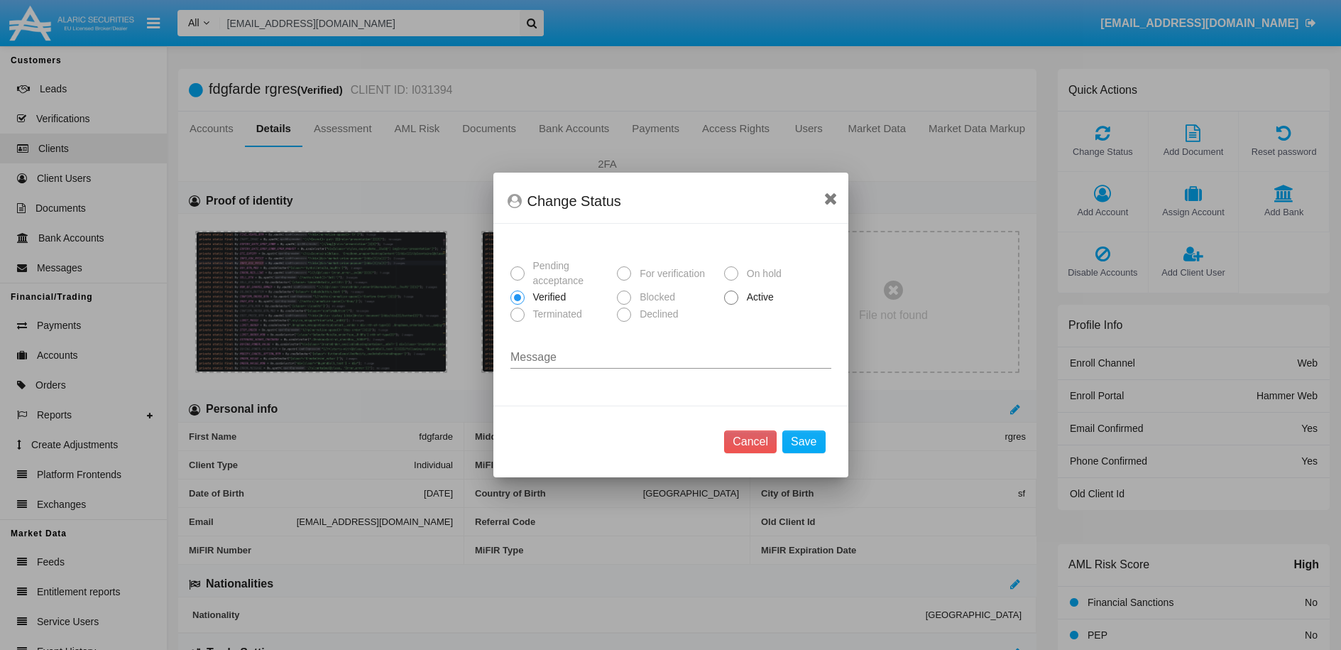
drag, startPoint x: 729, startPoint y: 297, endPoint x: 742, endPoint y: 322, distance: 28.6
click at [729, 297] on span at bounding box center [731, 297] width 14 height 14
click at [731, 305] on input "Active" at bounding box center [731, 305] width 1 height 1
radio input "true"
click at [805, 443] on button "Save" at bounding box center [803, 441] width 43 height 23
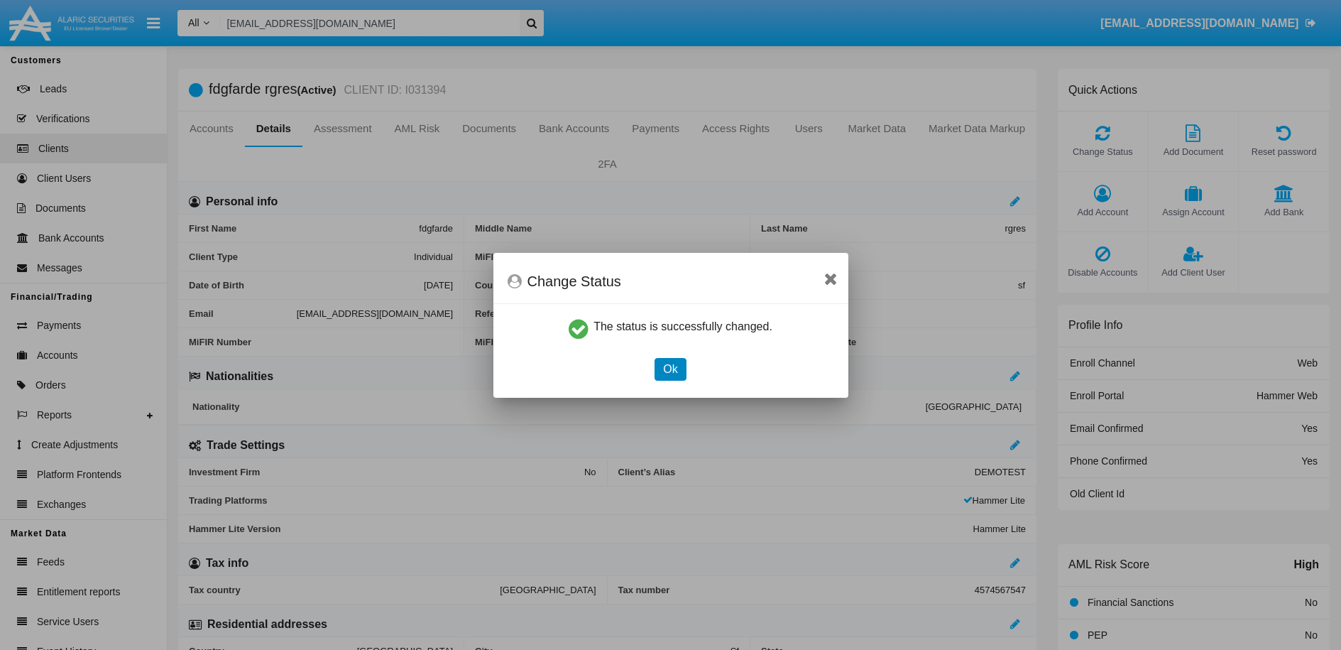
click at [678, 371] on button "Ok" at bounding box center [670, 369] width 31 height 23
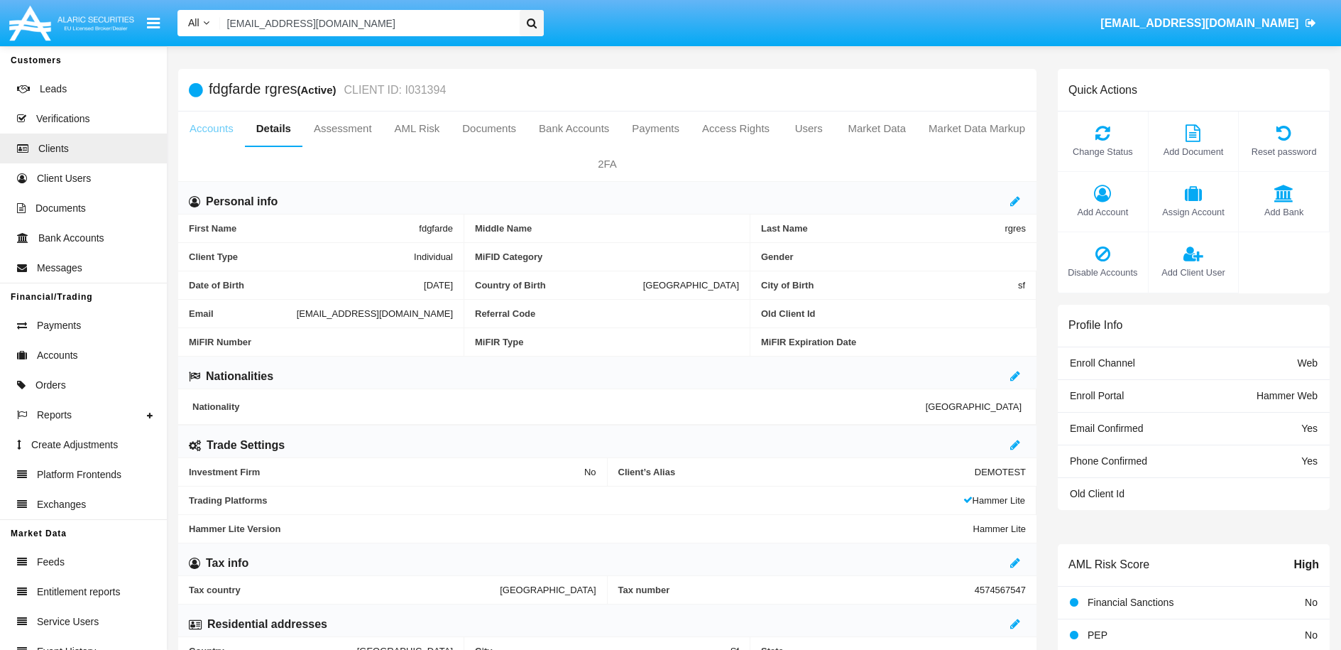
click at [217, 134] on link "Accounts" at bounding box center [211, 128] width 67 height 34
click at [224, 132] on link "Accounts" at bounding box center [211, 128] width 67 height 34
click at [230, 138] on link "Accounts" at bounding box center [211, 128] width 67 height 34
click at [225, 142] on link "Accounts" at bounding box center [211, 128] width 67 height 34
click at [222, 129] on link "Accounts" at bounding box center [211, 128] width 67 height 34
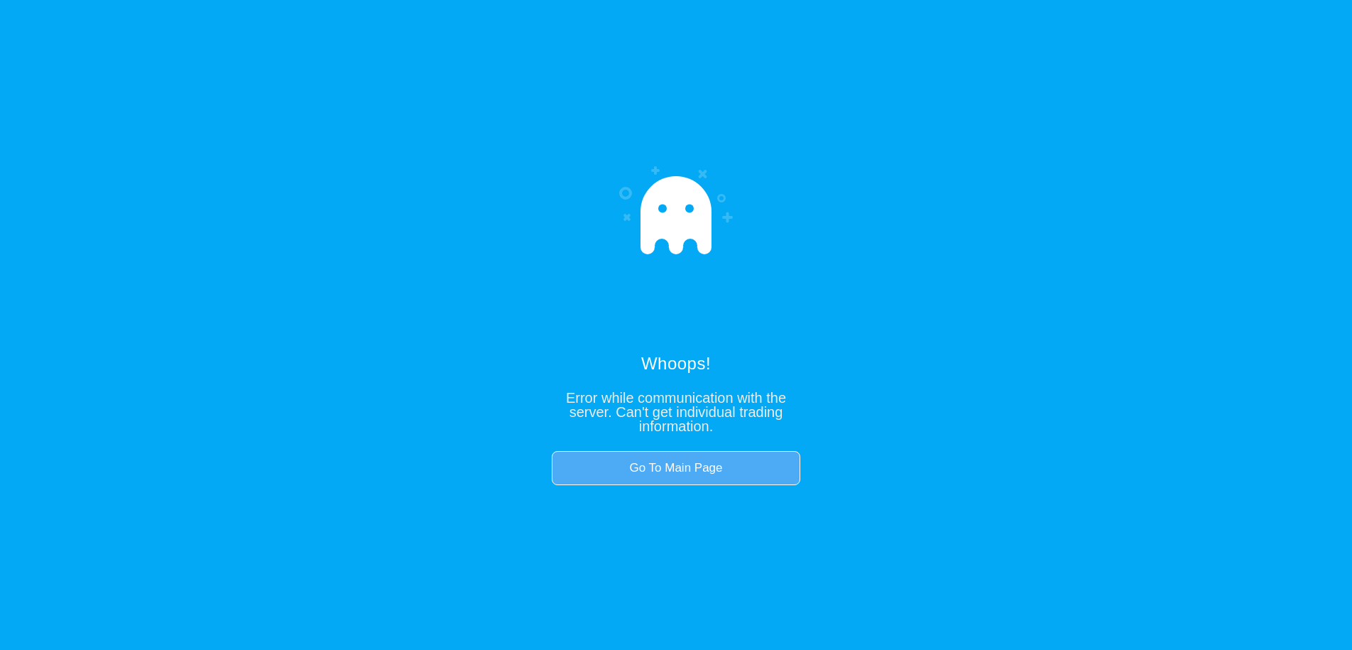
click at [687, 474] on link "Go To Main Page" at bounding box center [676, 468] width 248 height 34
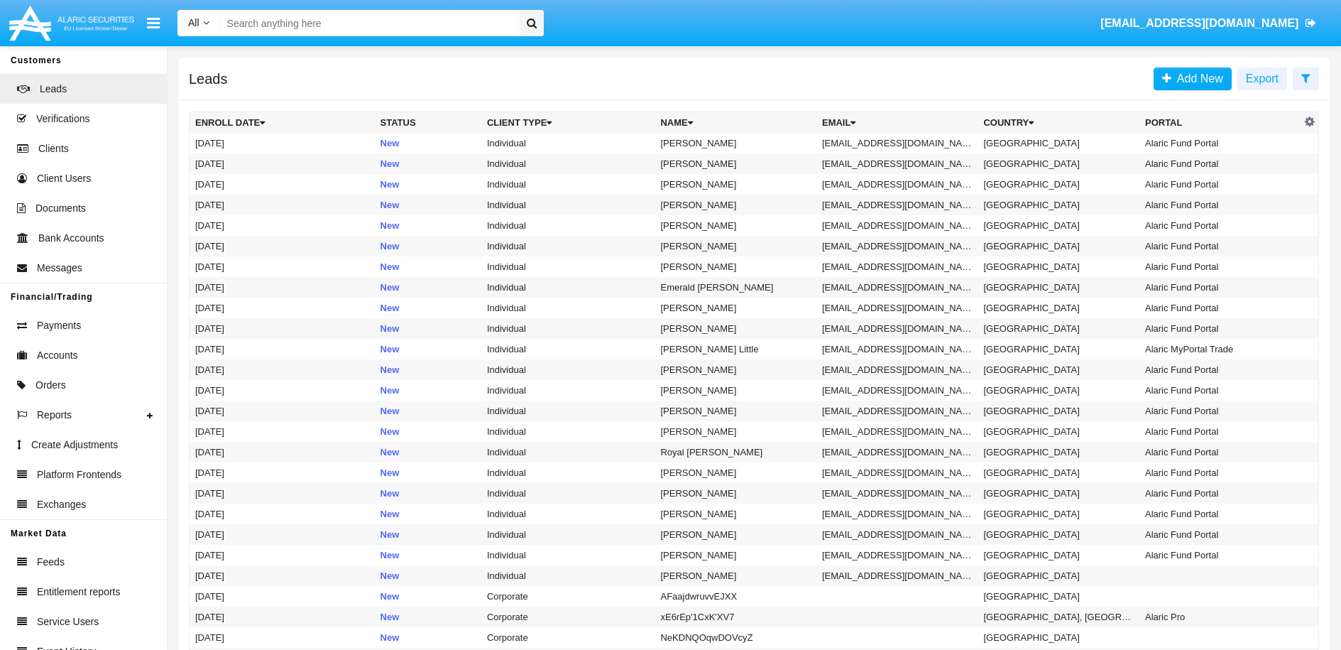
click at [258, 10] on input "Search" at bounding box center [367, 23] width 295 height 26
paste input "[EMAIL_ADDRESS][DOMAIN_NAME]"
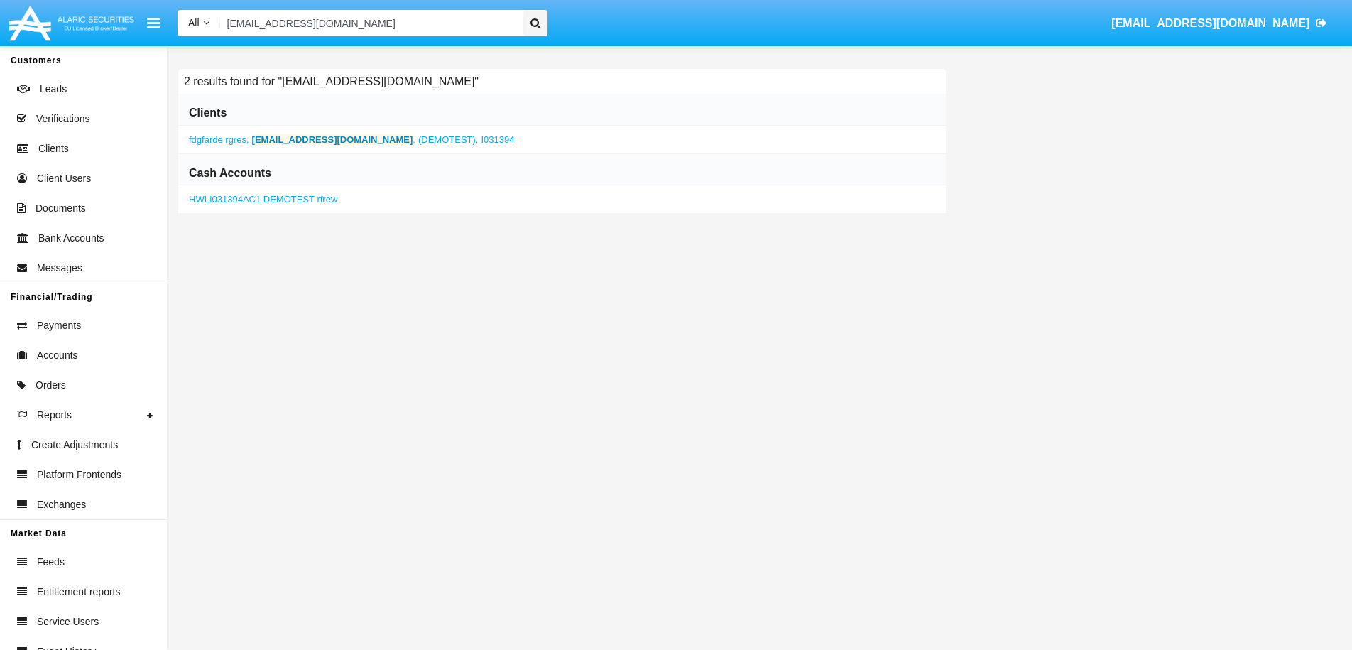
type input "[EMAIL_ADDRESS][DOMAIN_NAME]"
click at [275, 134] on b "[EMAIL_ADDRESS][DOMAIN_NAME]" at bounding box center [332, 139] width 161 height 11
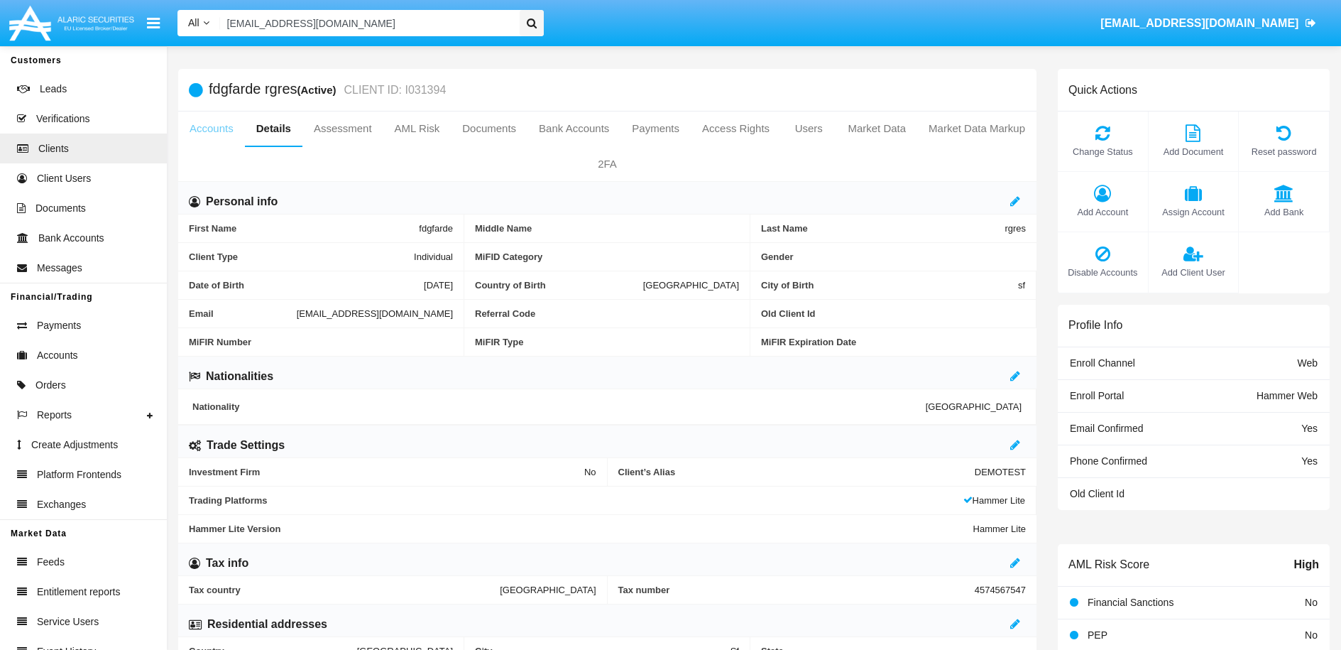
click at [208, 126] on link "Accounts" at bounding box center [211, 128] width 67 height 34
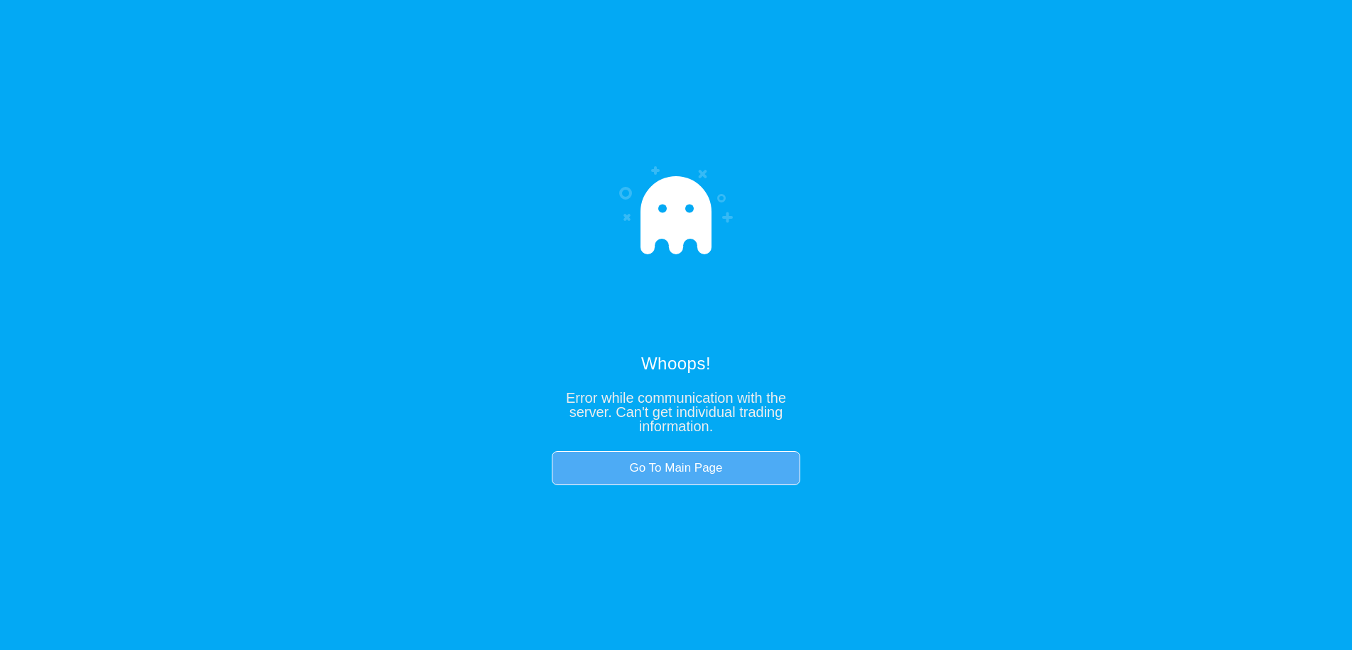
click at [595, 468] on link "Go To Main Page" at bounding box center [676, 468] width 248 height 34
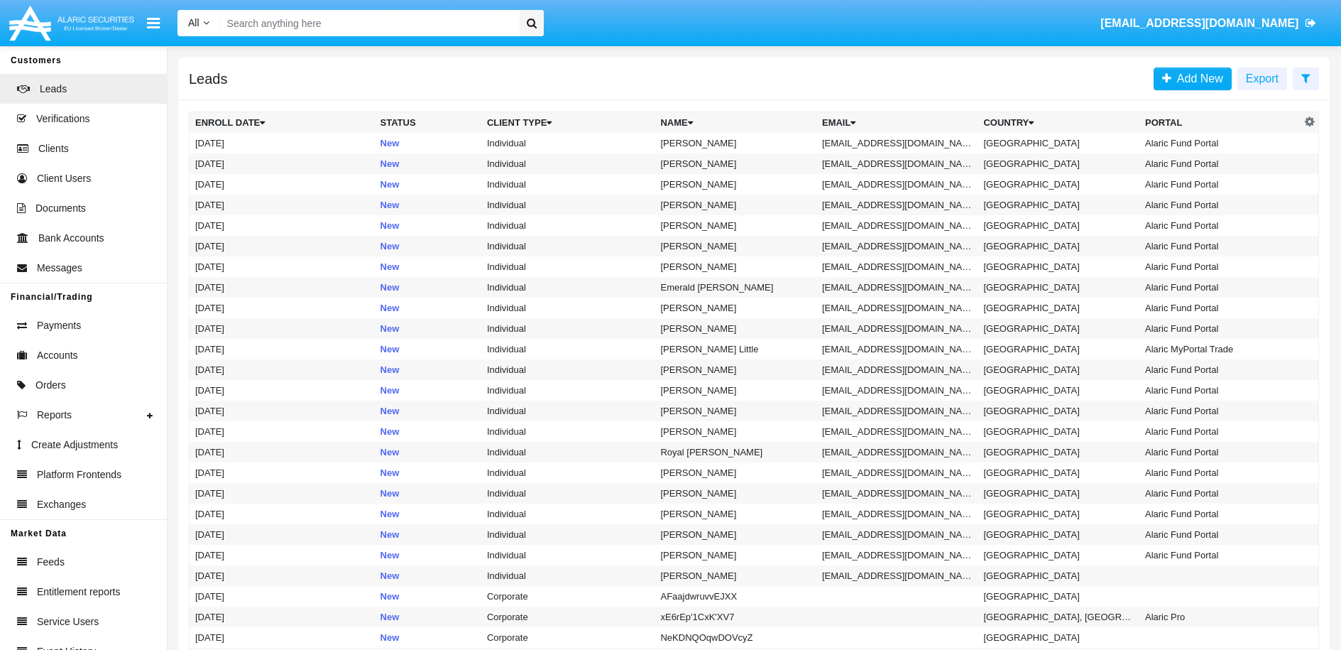
click at [301, 18] on input "Search" at bounding box center [367, 23] width 295 height 26
paste input "[EMAIL_ADDRESS][DOMAIN_NAME]"
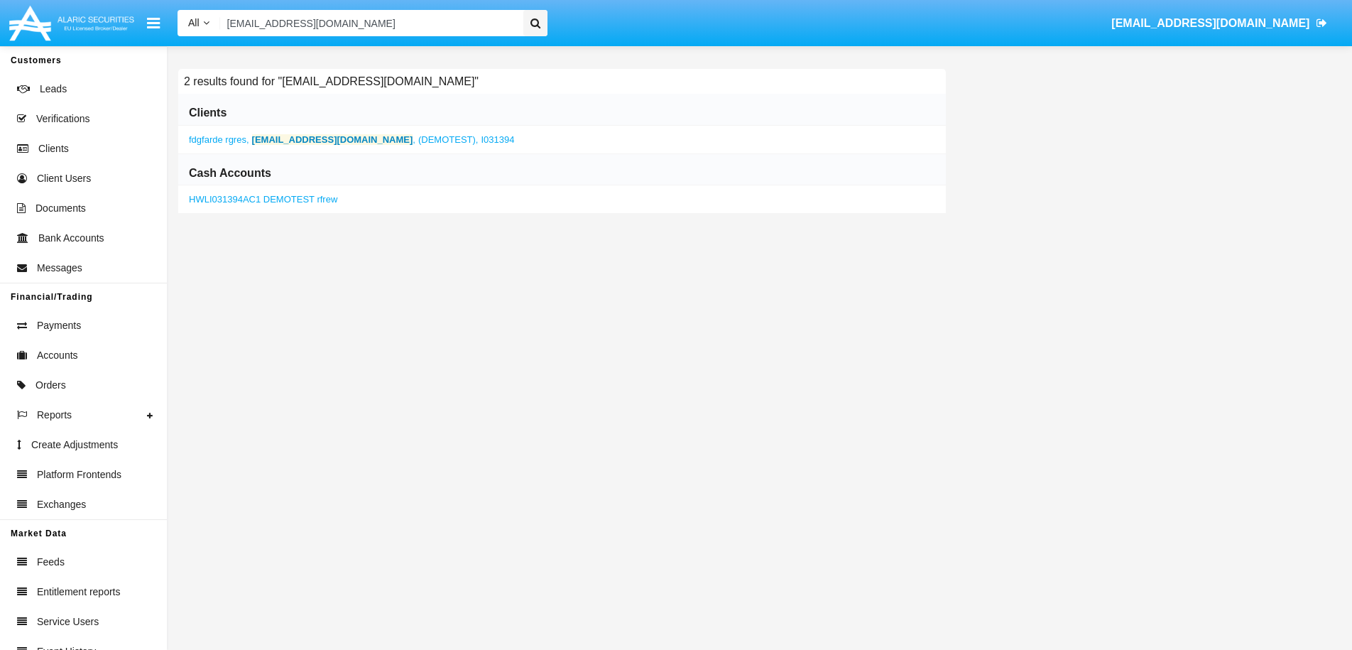
type input "[EMAIL_ADDRESS][DOMAIN_NAME]"
click at [336, 143] on b "[EMAIL_ADDRESS][DOMAIN_NAME]" at bounding box center [332, 139] width 161 height 11
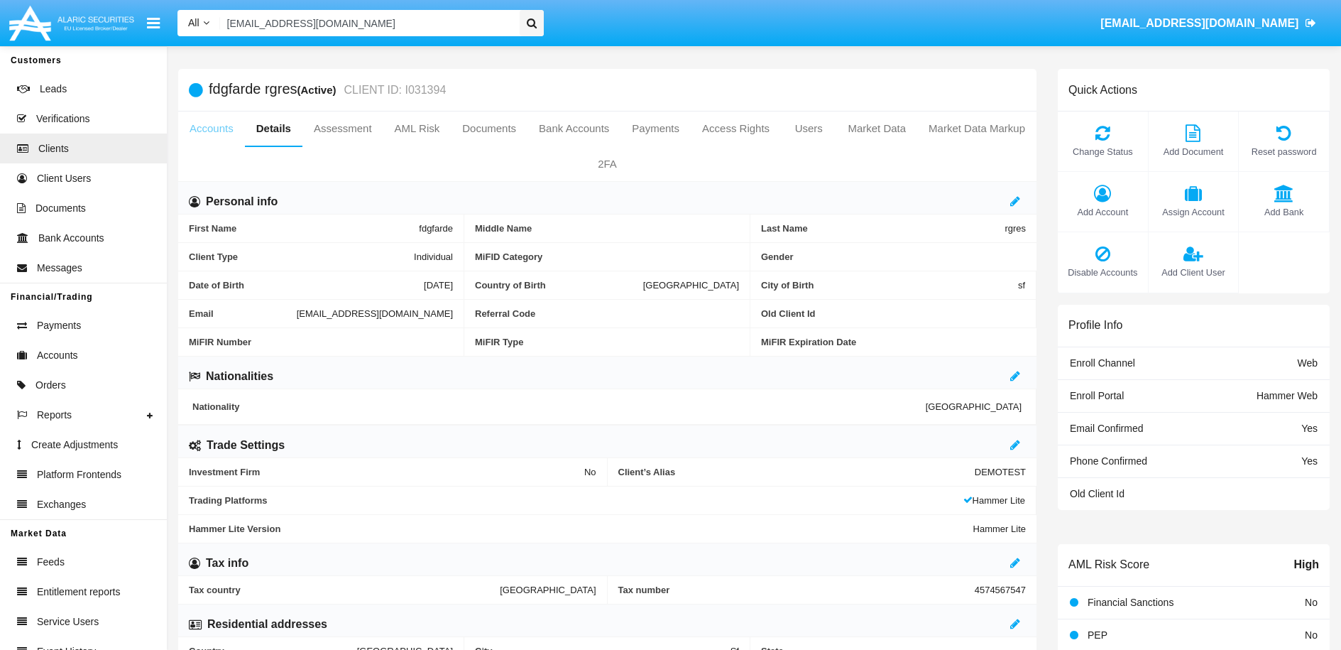
click at [207, 130] on link "Accounts" at bounding box center [211, 128] width 67 height 34
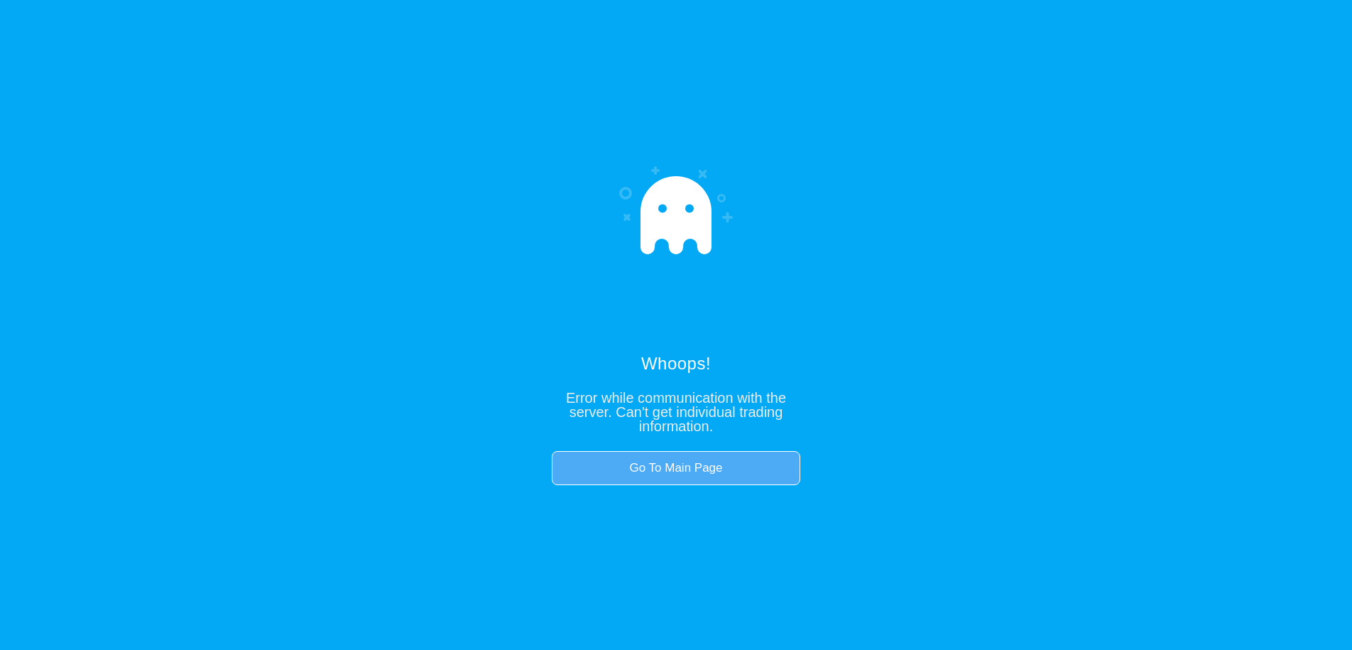
click at [702, 471] on link "Go To Main Page" at bounding box center [676, 468] width 248 height 34
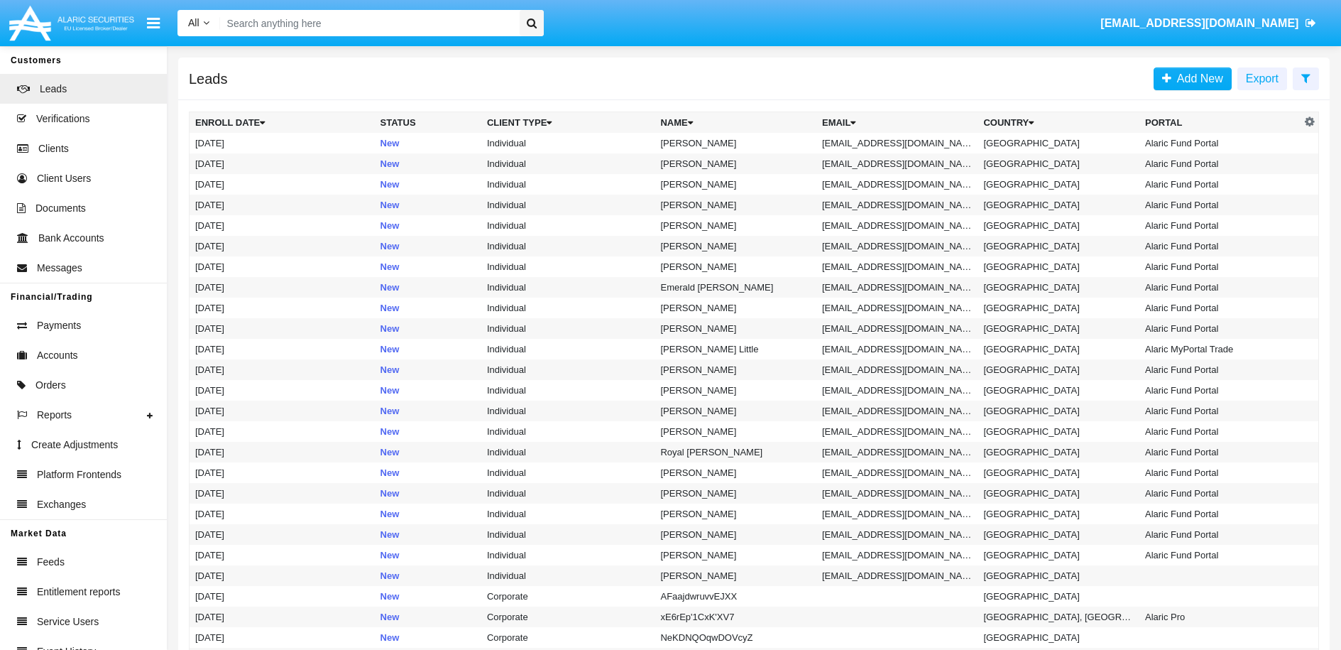
click at [343, 41] on div "All All Name Email Account [EMAIL_ADDRESS][DOMAIN_NAME]" at bounding box center [749, 24] width 1164 height 40
click at [351, 31] on input "Search" at bounding box center [367, 23] width 295 height 26
paste input "[EMAIL_ADDRESS][DOMAIN_NAME]"
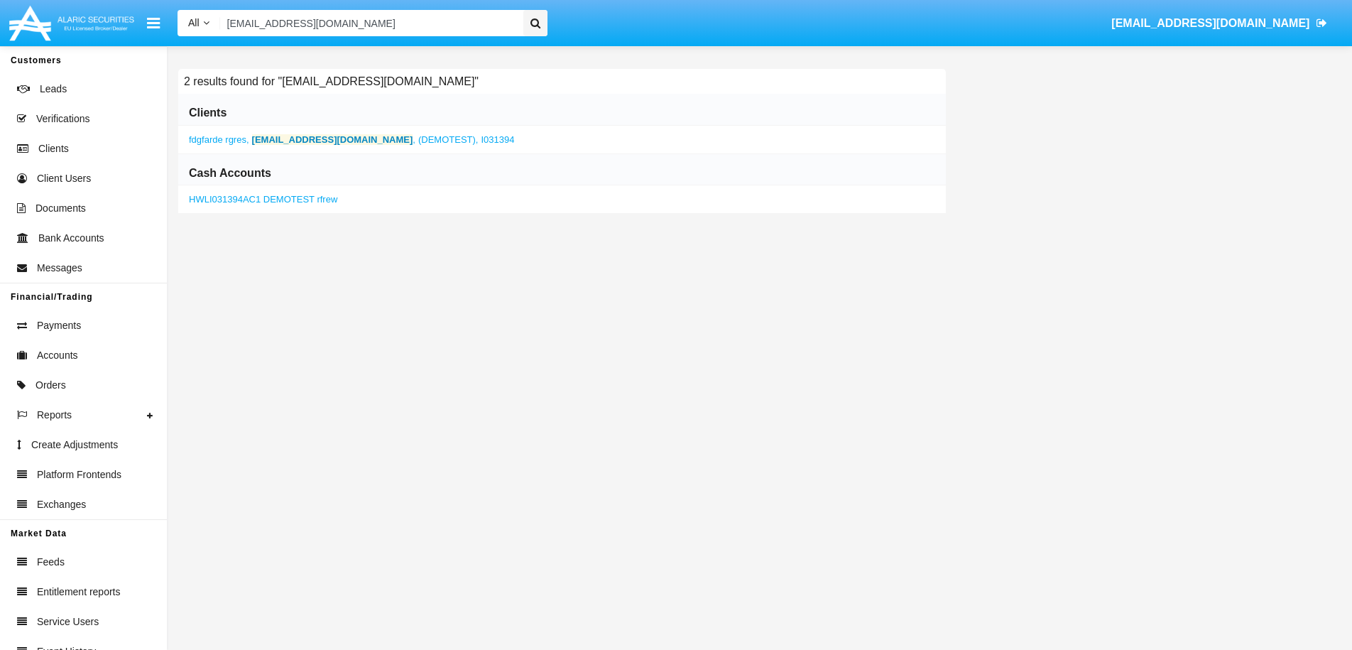
type input "[EMAIL_ADDRESS][DOMAIN_NAME]"
click at [333, 140] on b "[EMAIL_ADDRESS][DOMAIN_NAME]" at bounding box center [332, 139] width 161 height 11
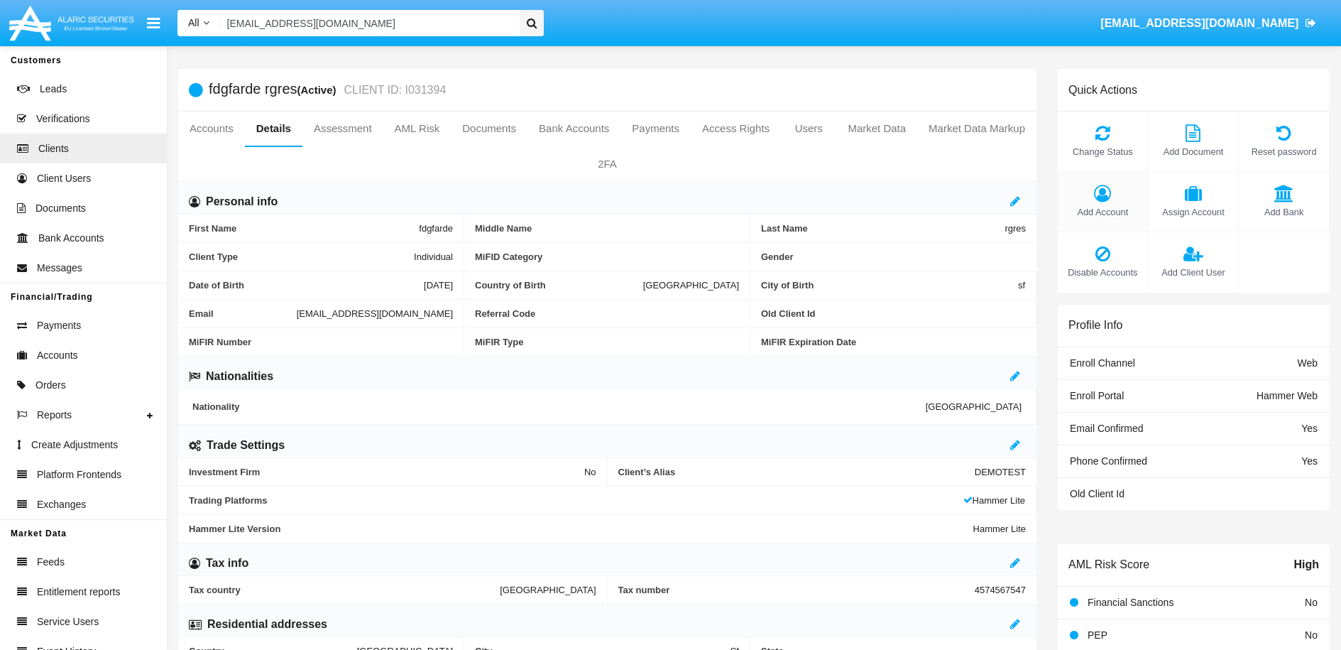
click at [1111, 196] on icon at bounding box center [1103, 193] width 76 height 17
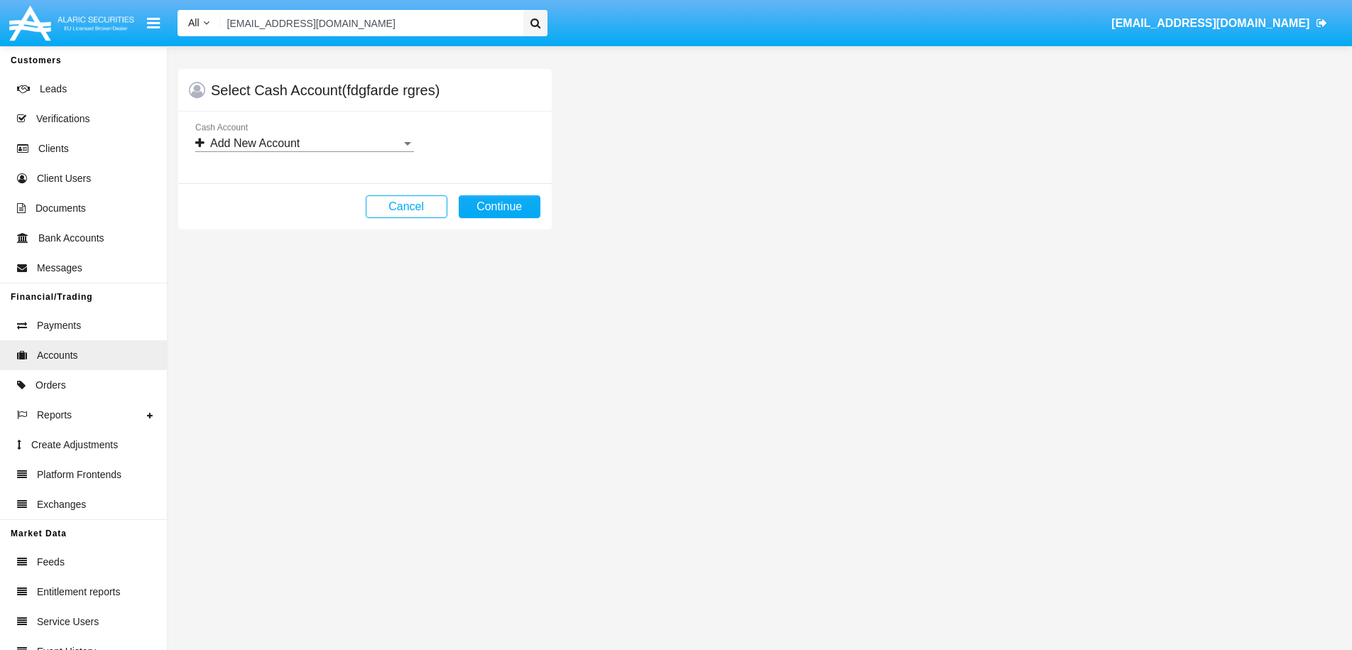
click at [327, 150] on div "Add New Account Cash Account" at bounding box center [304, 139] width 219 height 32
click at [327, 150] on span "Add New Account" at bounding box center [304, 154] width 219 height 34
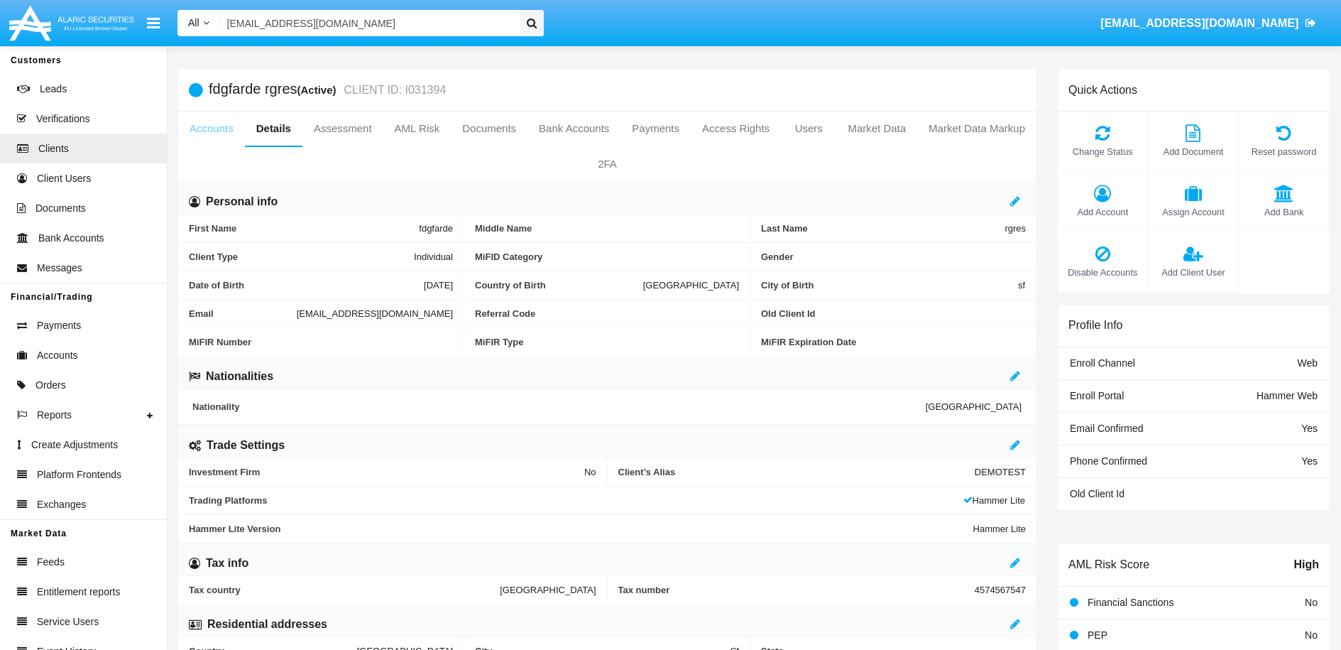
click at [229, 133] on link "Accounts" at bounding box center [211, 128] width 67 height 34
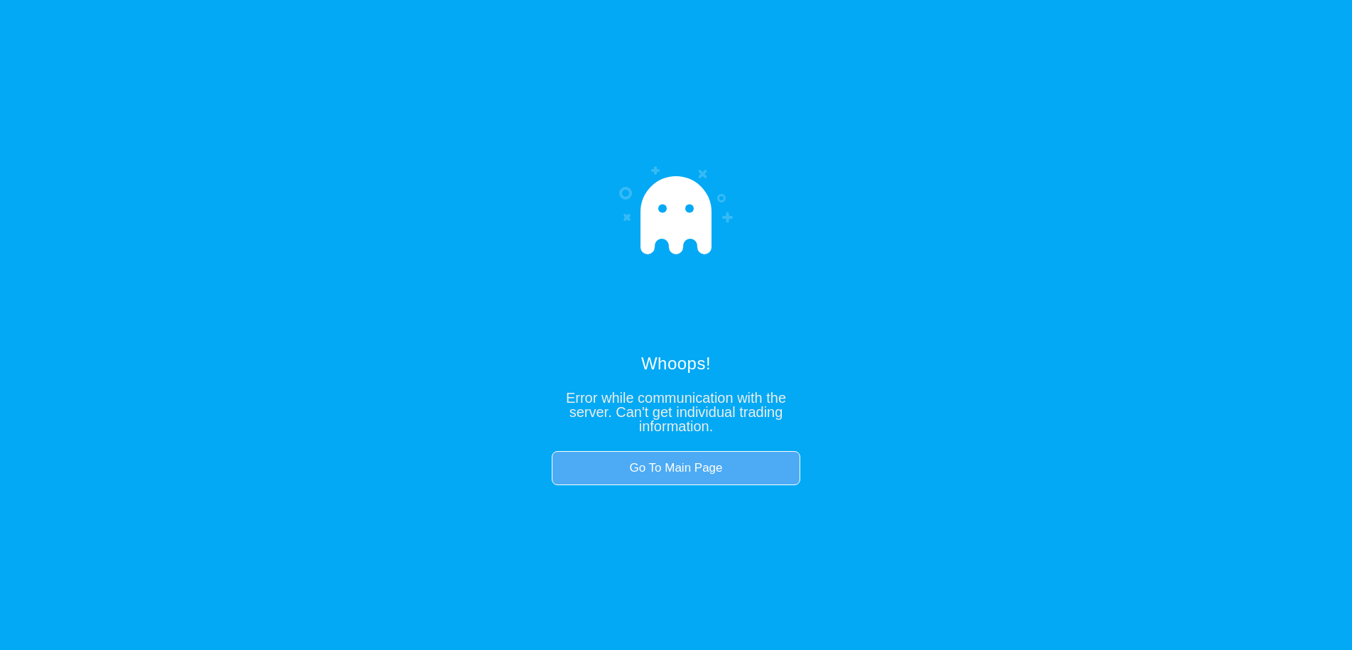
click at [737, 475] on link "Go To Main Page" at bounding box center [676, 468] width 248 height 34
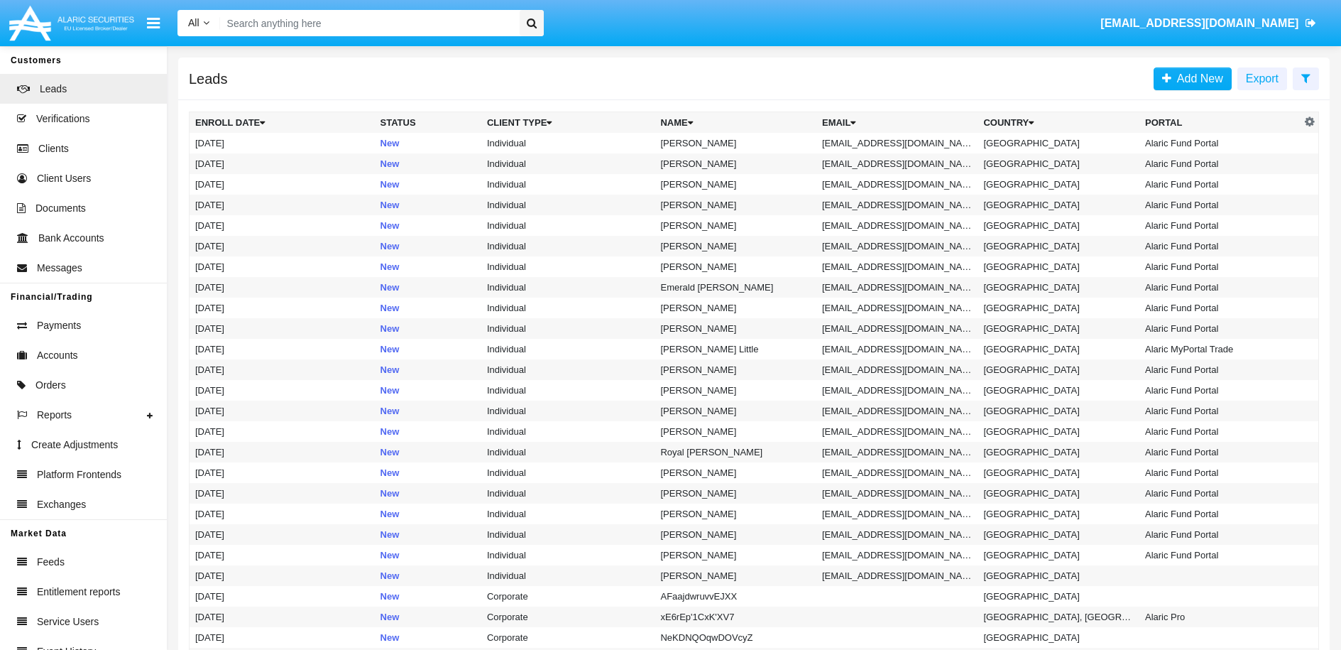
click at [326, 28] on input "Search" at bounding box center [367, 23] width 295 height 26
paste input "[EMAIL_ADDRESS][DOMAIN_NAME]"
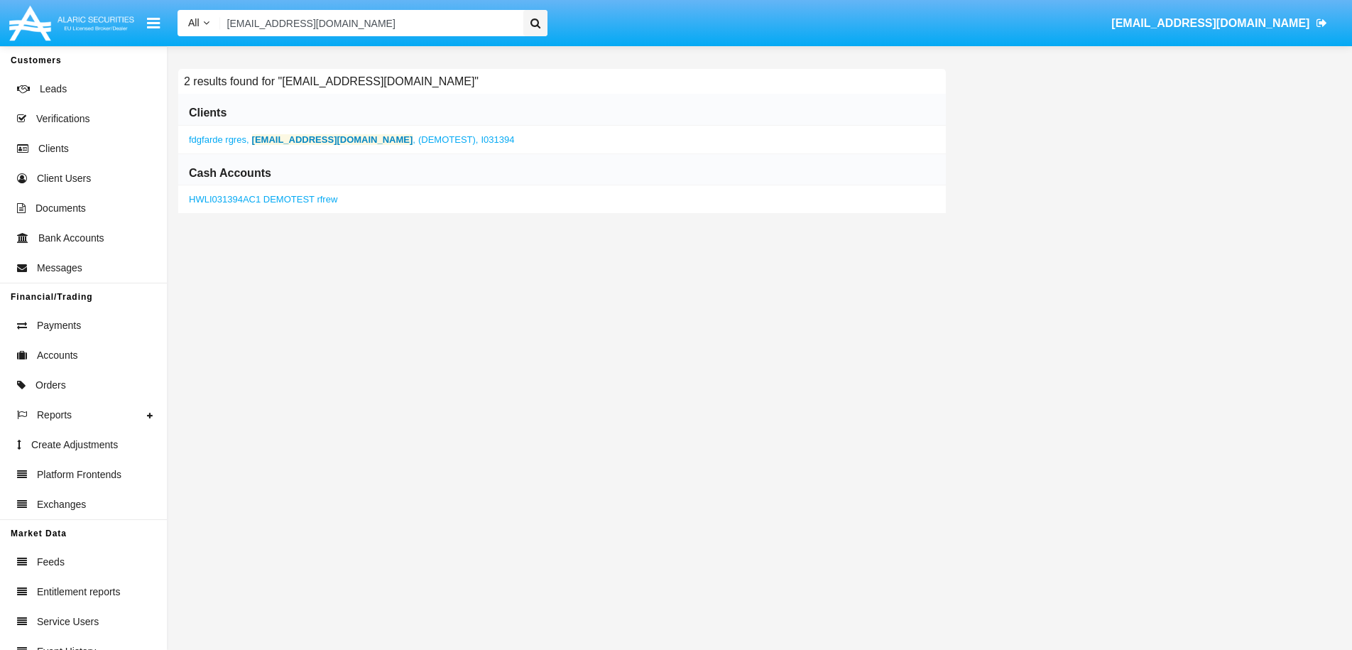
type input "[EMAIL_ADDRESS][DOMAIN_NAME]"
click at [315, 140] on b "[EMAIL_ADDRESS][DOMAIN_NAME]" at bounding box center [332, 139] width 161 height 11
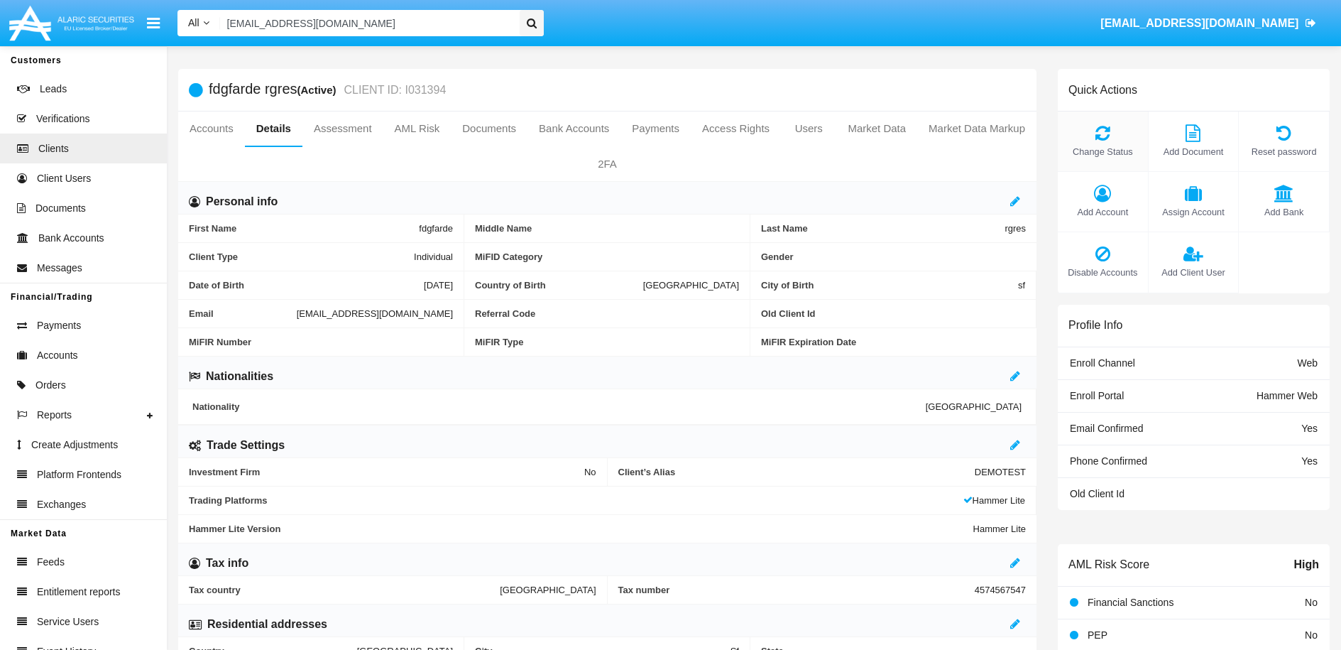
click at [1115, 148] on span "Change Status" at bounding box center [1103, 151] width 76 height 13
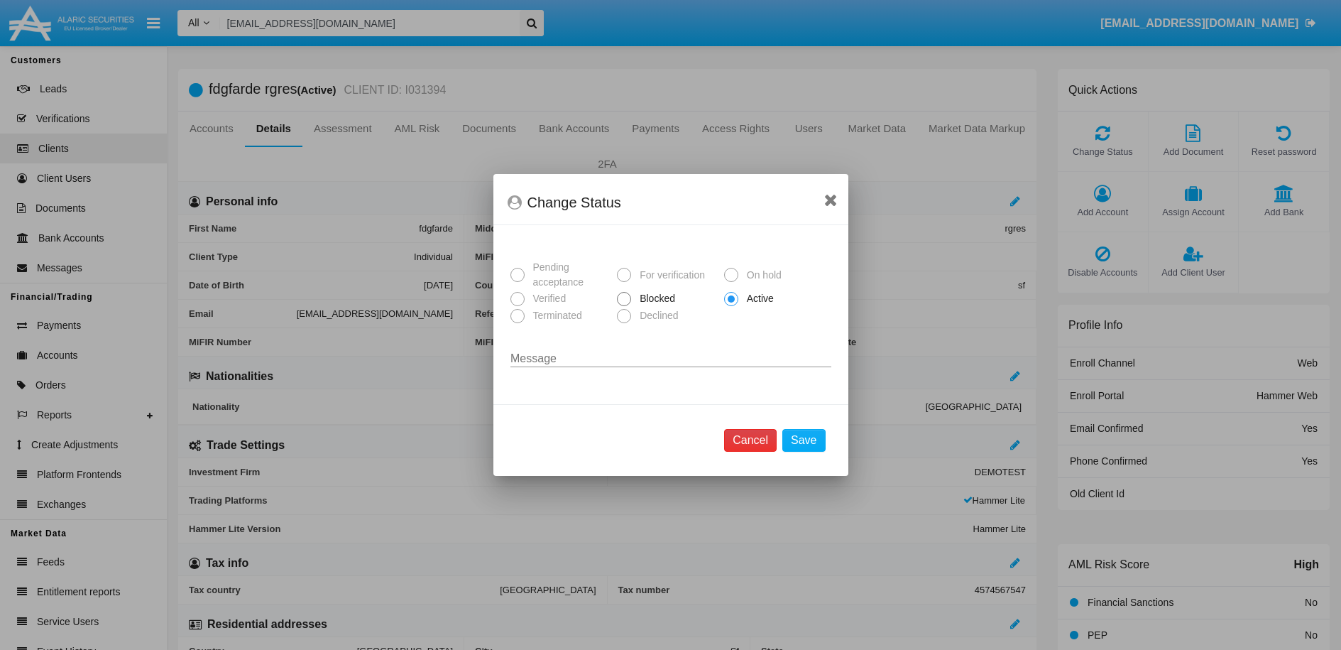
click at [748, 448] on button "Cancel" at bounding box center [750, 440] width 53 height 23
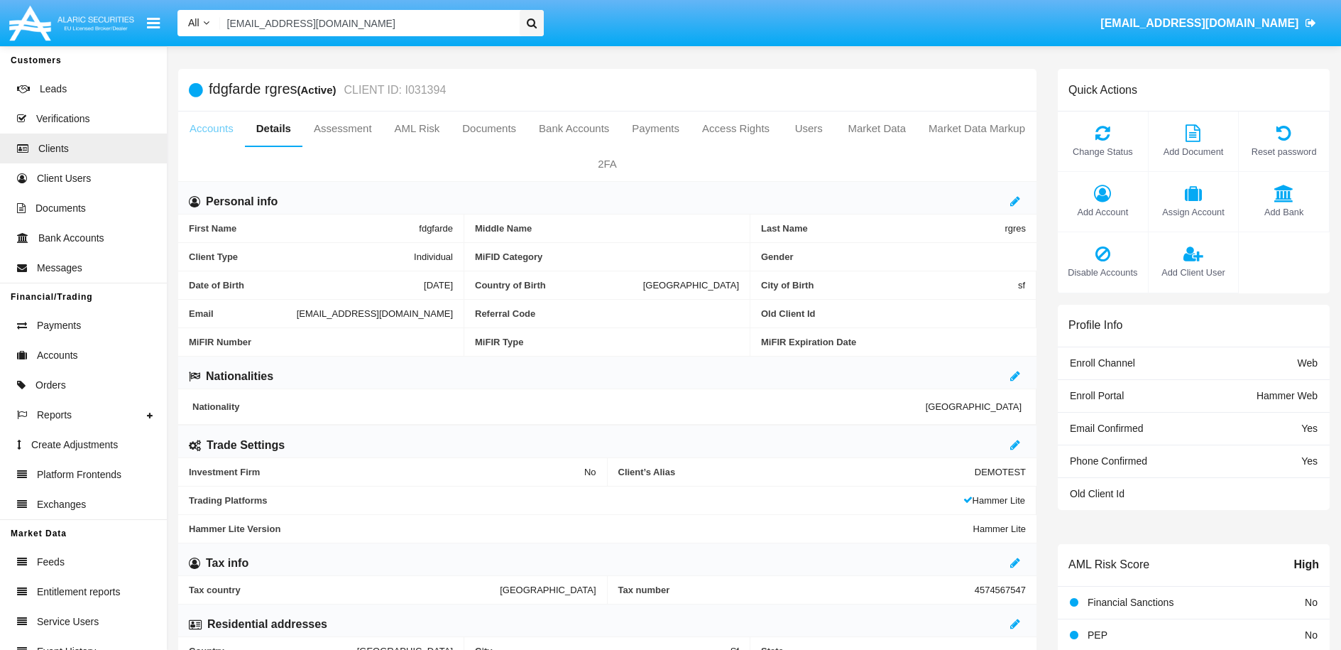
click at [233, 134] on link "Accounts" at bounding box center [211, 128] width 67 height 34
click at [226, 133] on link "Accounts" at bounding box center [211, 128] width 67 height 34
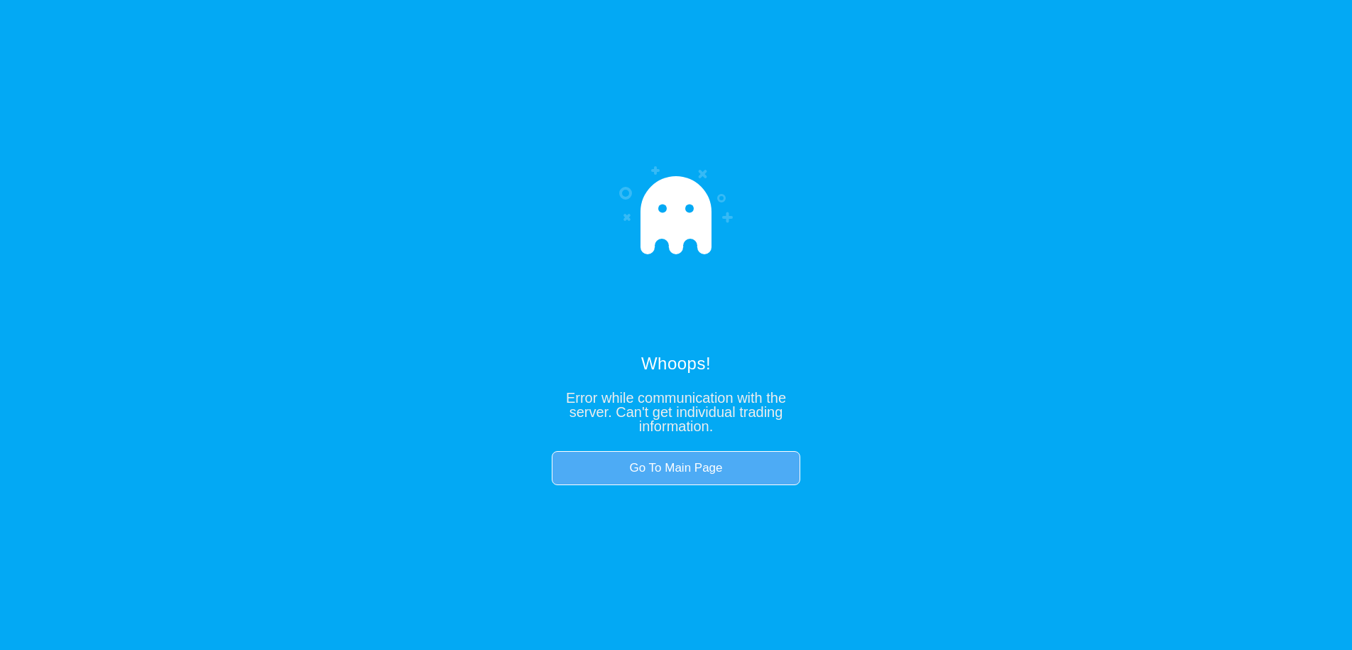
click at [687, 457] on link "Go To Main Page" at bounding box center [676, 468] width 248 height 34
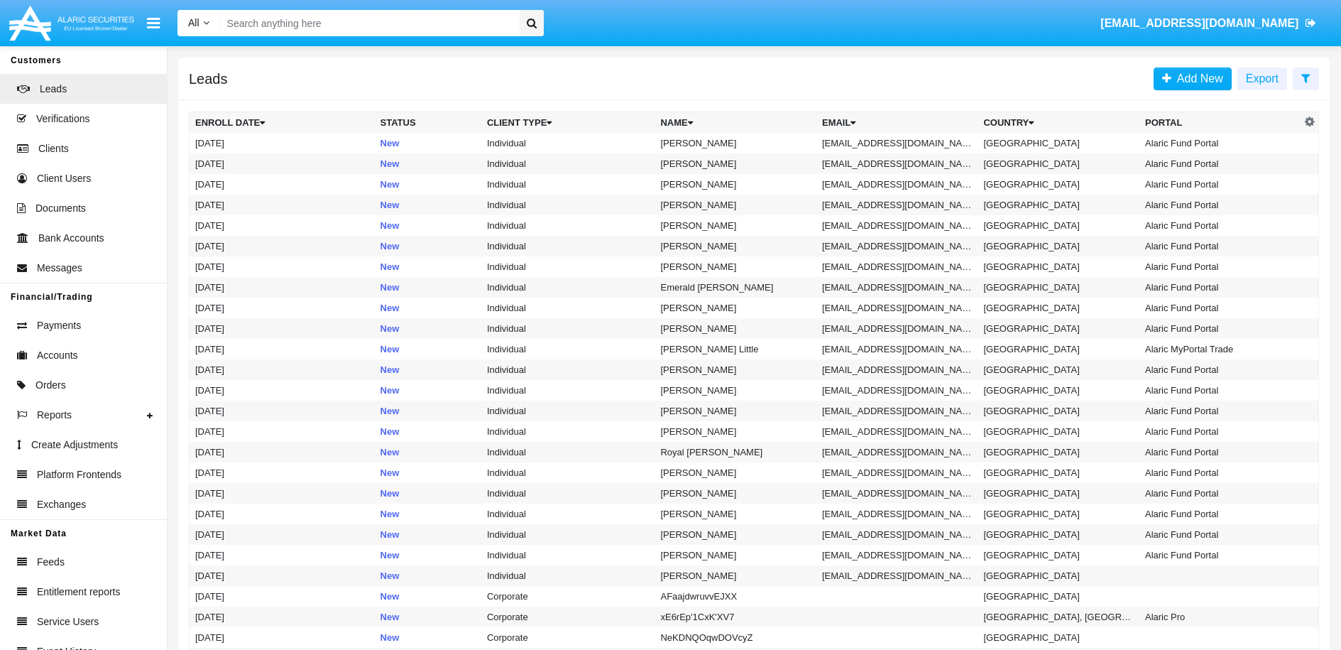
click at [273, 28] on input "Search" at bounding box center [367, 23] width 295 height 26
paste input "[EMAIL_ADDRESS][DOMAIN_NAME]"
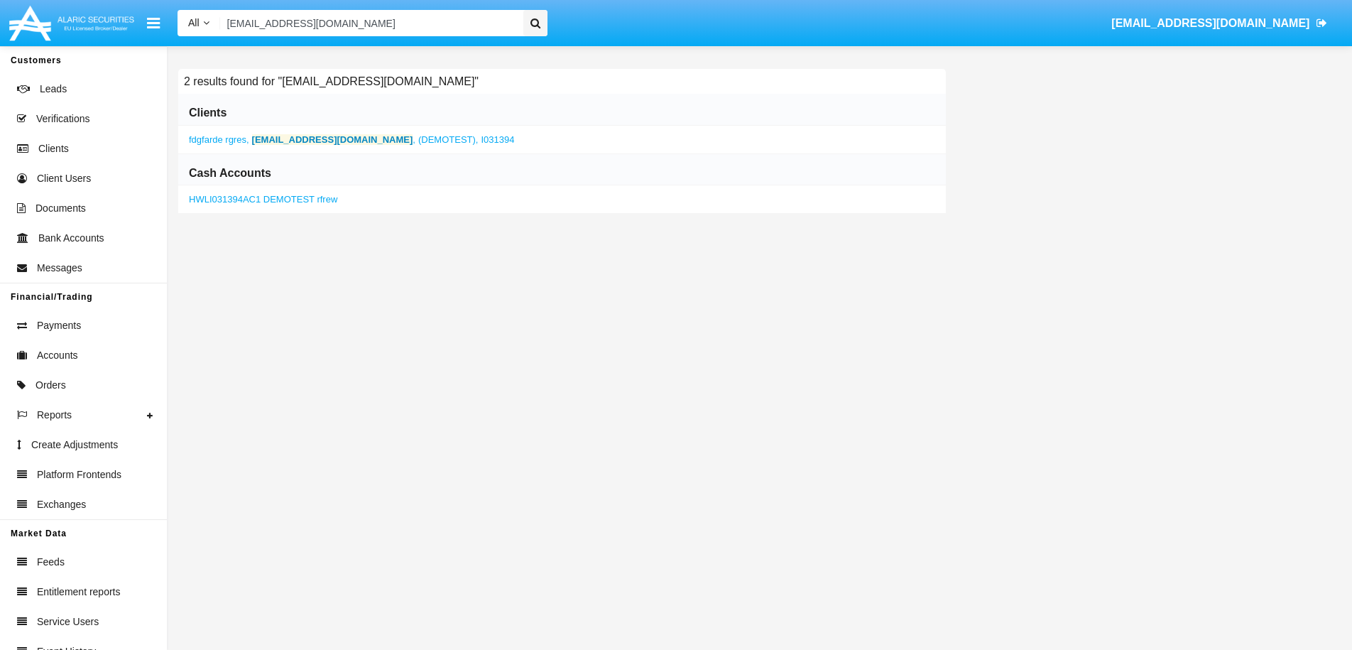
type input "[EMAIL_ADDRESS][DOMAIN_NAME]"
click at [300, 200] on link "HWLI031394AC1 DEMOTEST rfrew" at bounding box center [263, 199] width 148 height 11
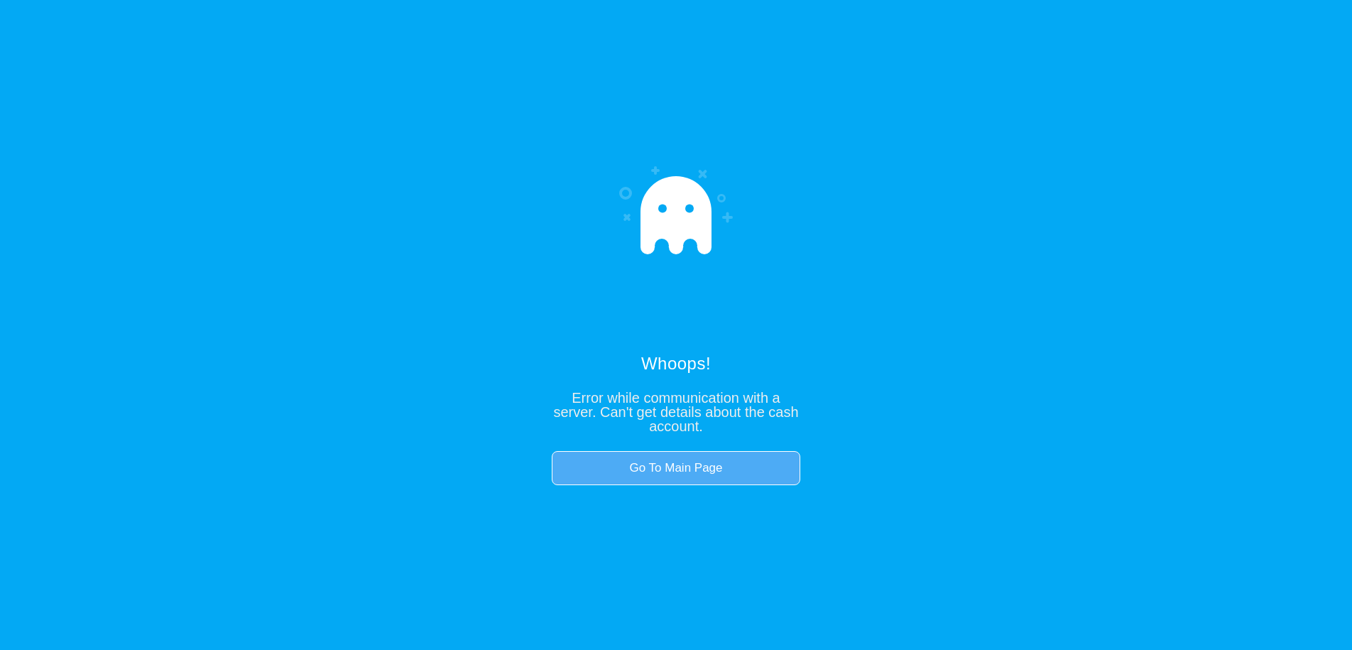
click at [627, 463] on link "Go To Main Page" at bounding box center [676, 468] width 248 height 34
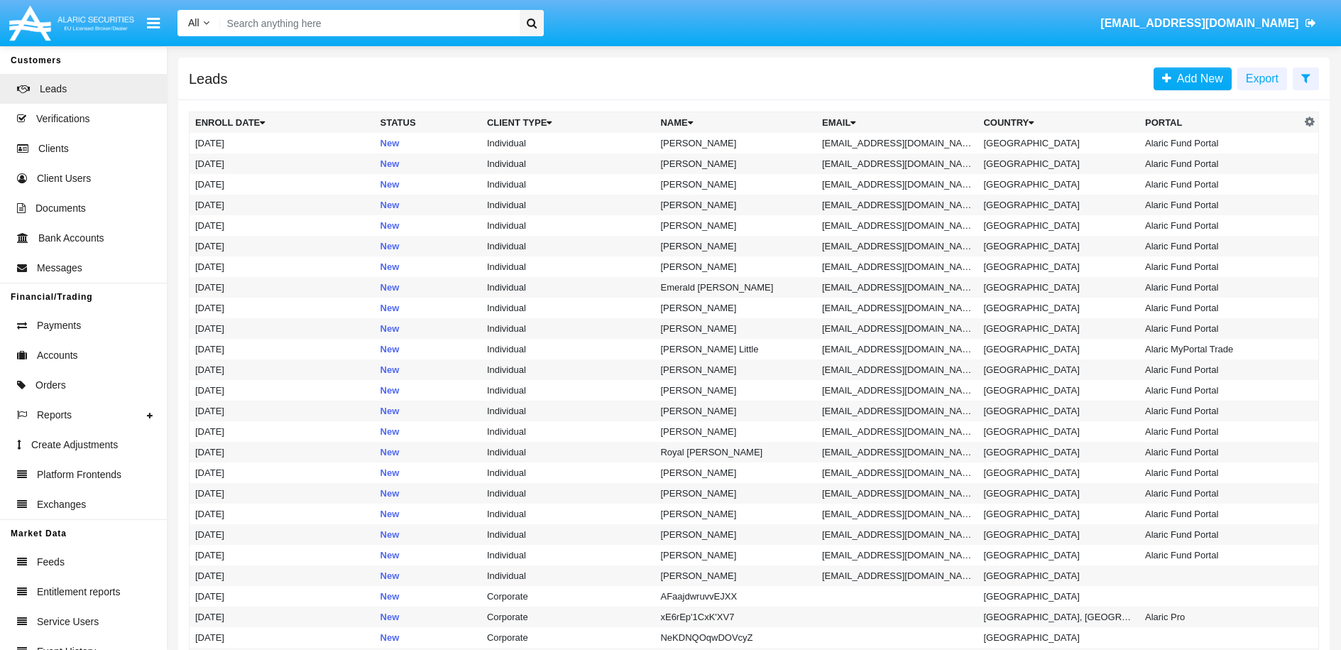
click at [399, 22] on input "Search" at bounding box center [367, 23] width 295 height 26
paste input "[EMAIL_ADDRESS][DOMAIN_NAME]"
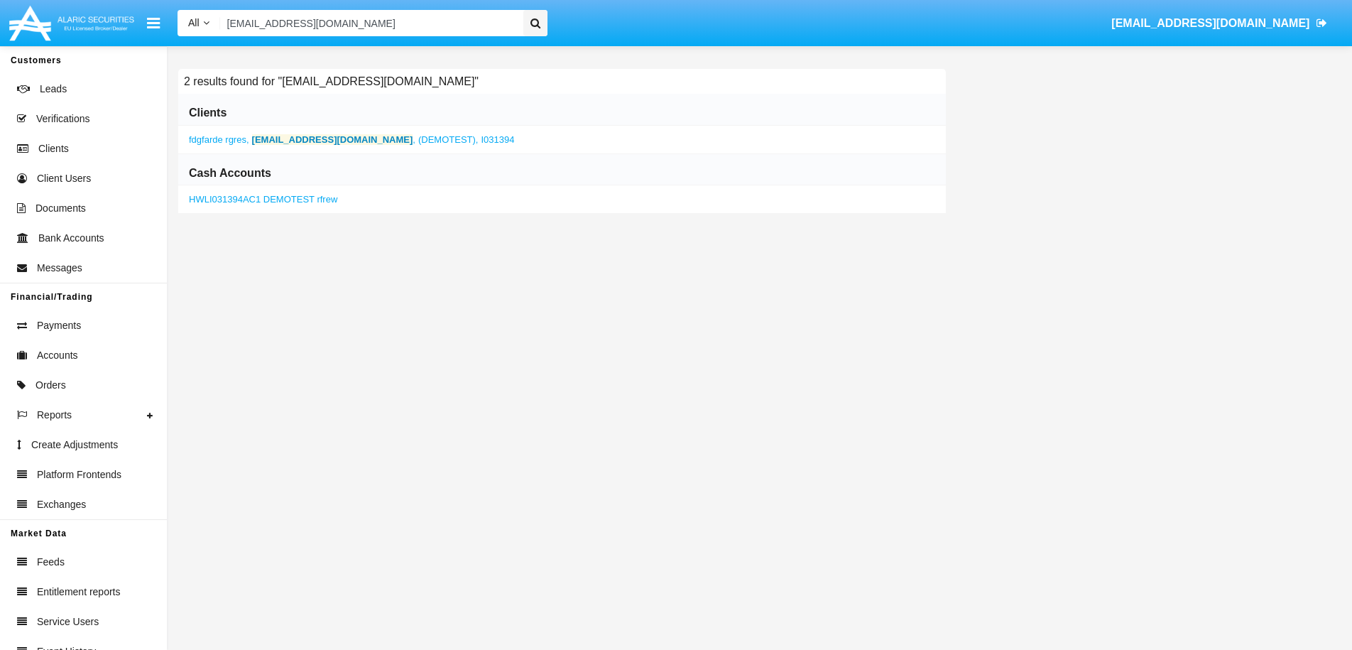
type input "[EMAIL_ADDRESS][DOMAIN_NAME]"
click at [481, 138] on span "I031394" at bounding box center [497, 139] width 33 height 11
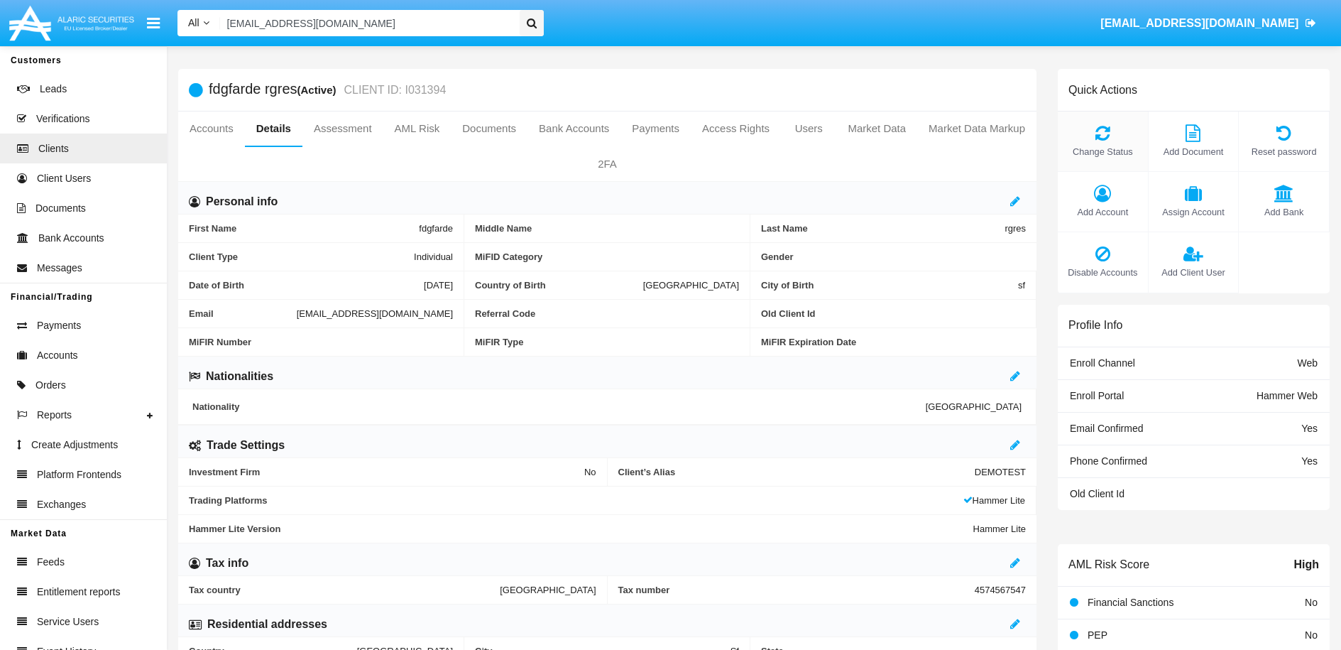
click at [1110, 146] on span "Change Status" at bounding box center [1103, 151] width 76 height 13
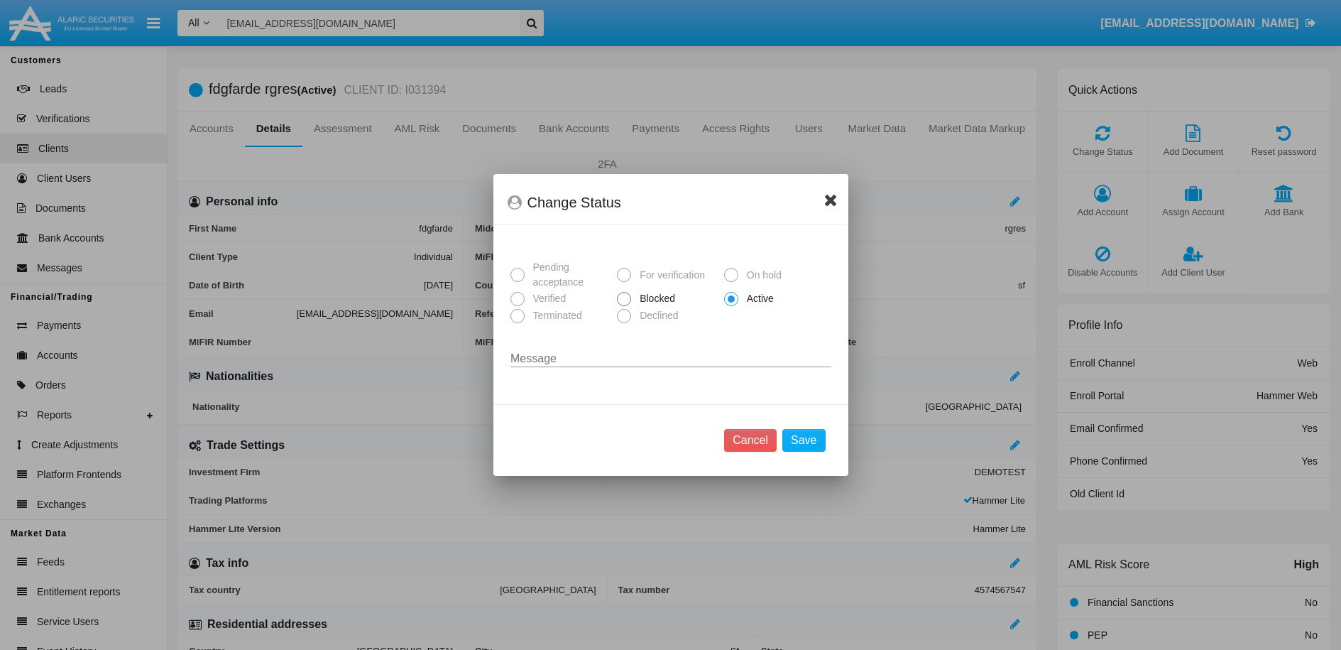
click at [833, 200] on icon at bounding box center [830, 199] width 13 height 17
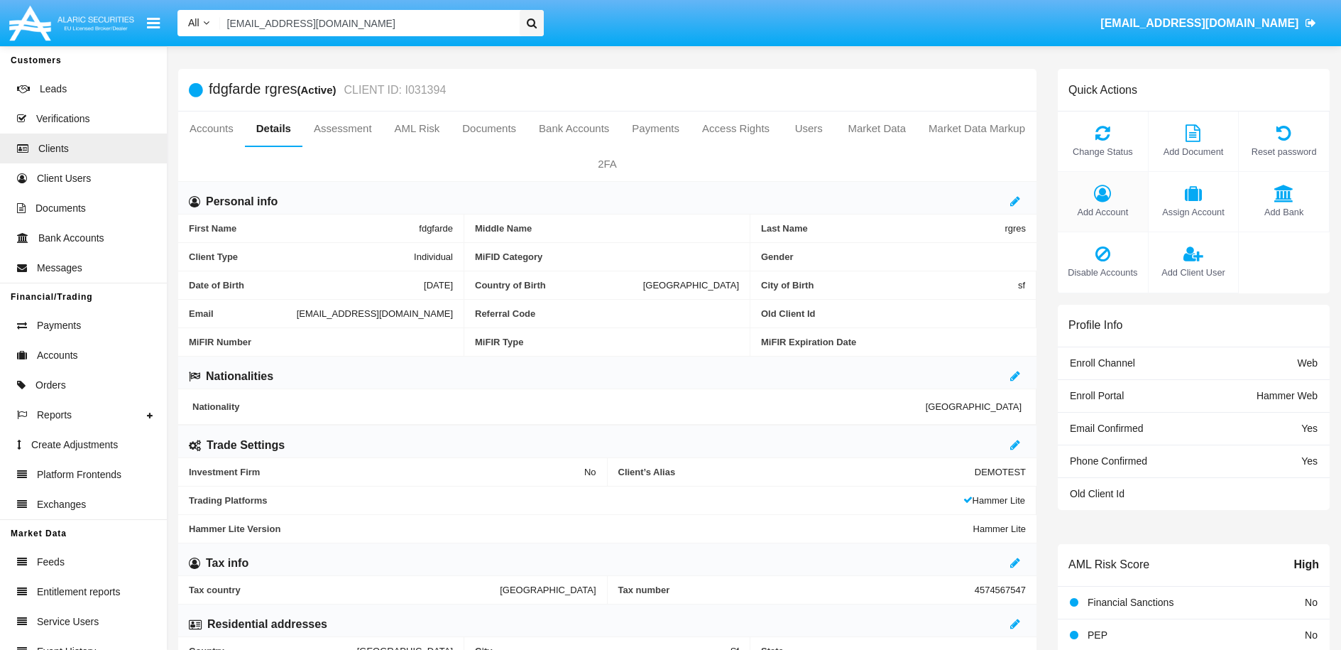
click at [1083, 187] on icon at bounding box center [1103, 193] width 76 height 17
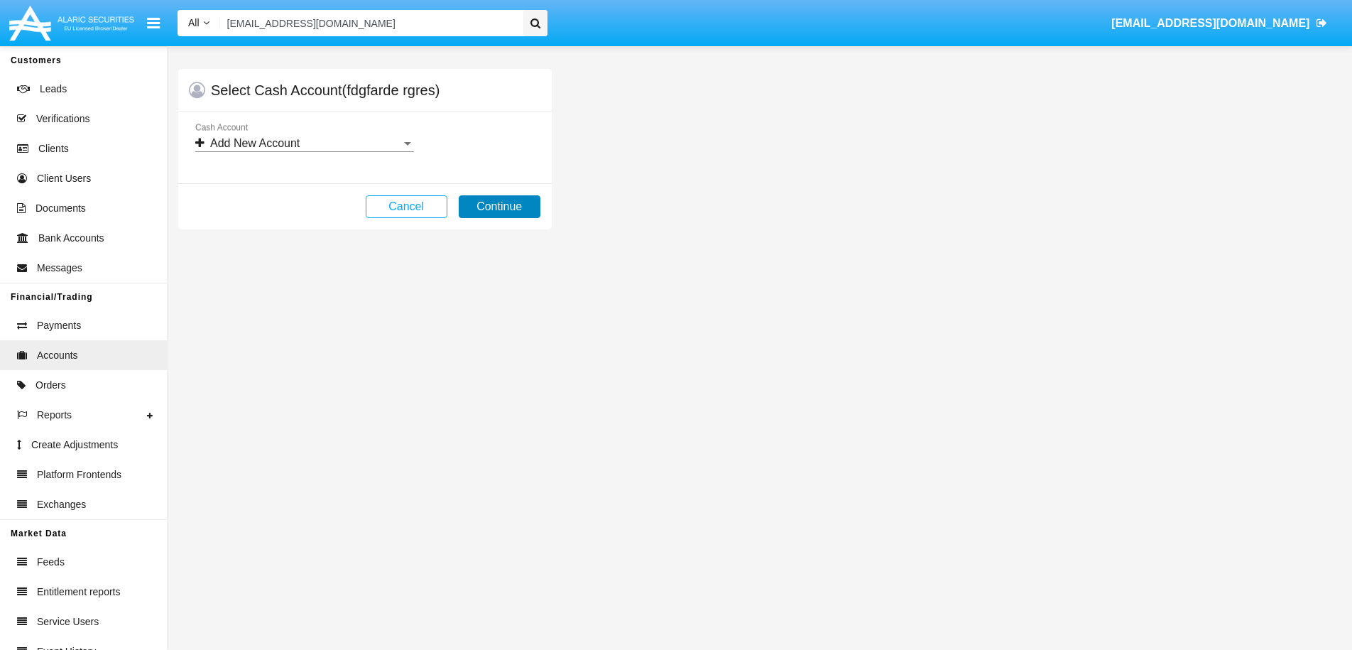
click at [499, 203] on button "Continue" at bounding box center [500, 206] width 82 height 23
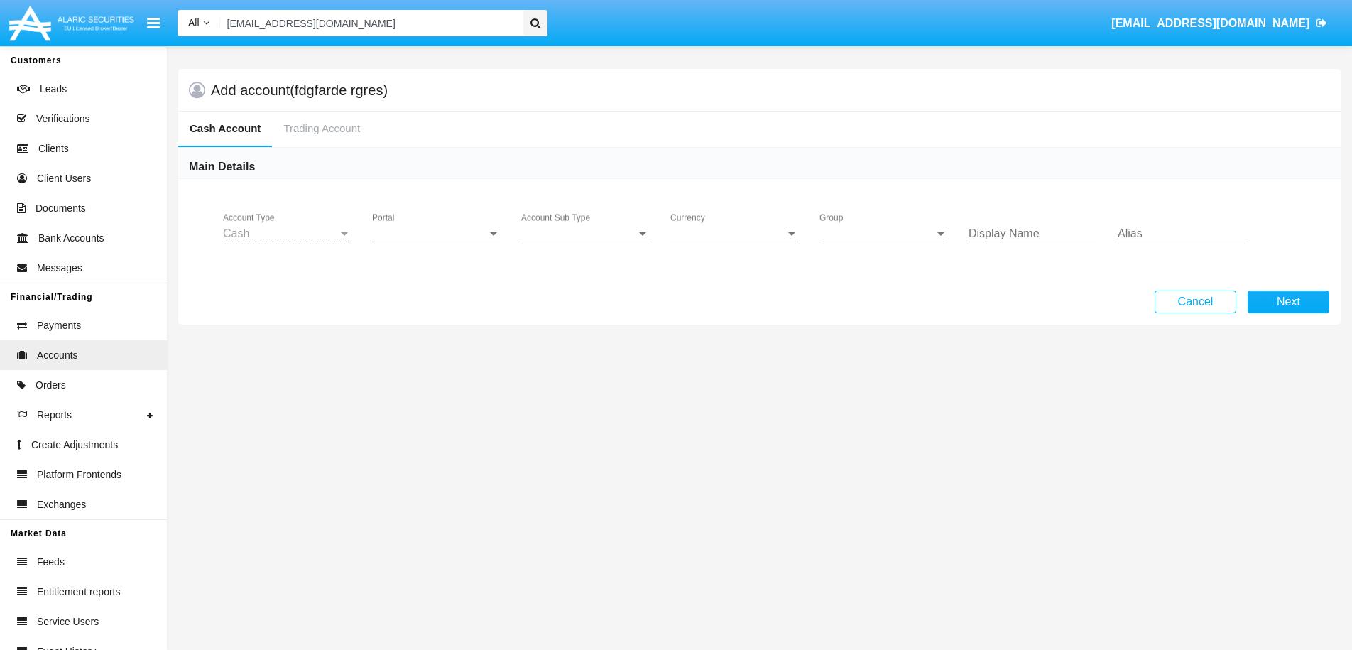
click at [337, 133] on li "Trading Account" at bounding box center [321, 128] width 99 height 35
click at [446, 241] on div "Portal Portal" at bounding box center [436, 229] width 128 height 32
click at [420, 383] on span "Hammer Web" at bounding box center [437, 381] width 131 height 34
click at [574, 222] on div "Account Sub Type Account Sub Type" at bounding box center [585, 229] width 128 height 32
click at [578, 242] on span "Trading Cash" at bounding box center [585, 244] width 128 height 34
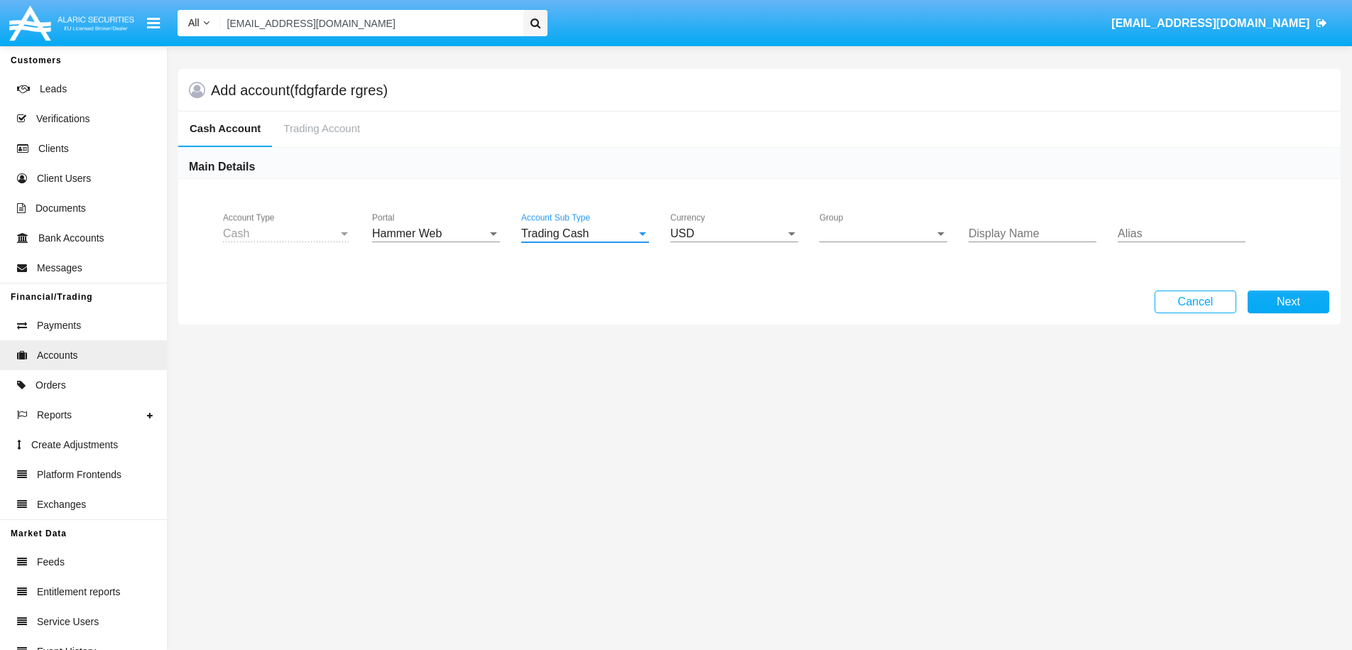
click at [858, 226] on div "Group Group" at bounding box center [883, 229] width 128 height 32
click at [858, 239] on span "Hammer Web Lite" at bounding box center [883, 244] width 128 height 34
click at [1005, 231] on input "Display Name" at bounding box center [1032, 233] width 128 height 13
type input "sdfdf"
click at [1164, 241] on div "Alias" at bounding box center [1182, 229] width 128 height 32
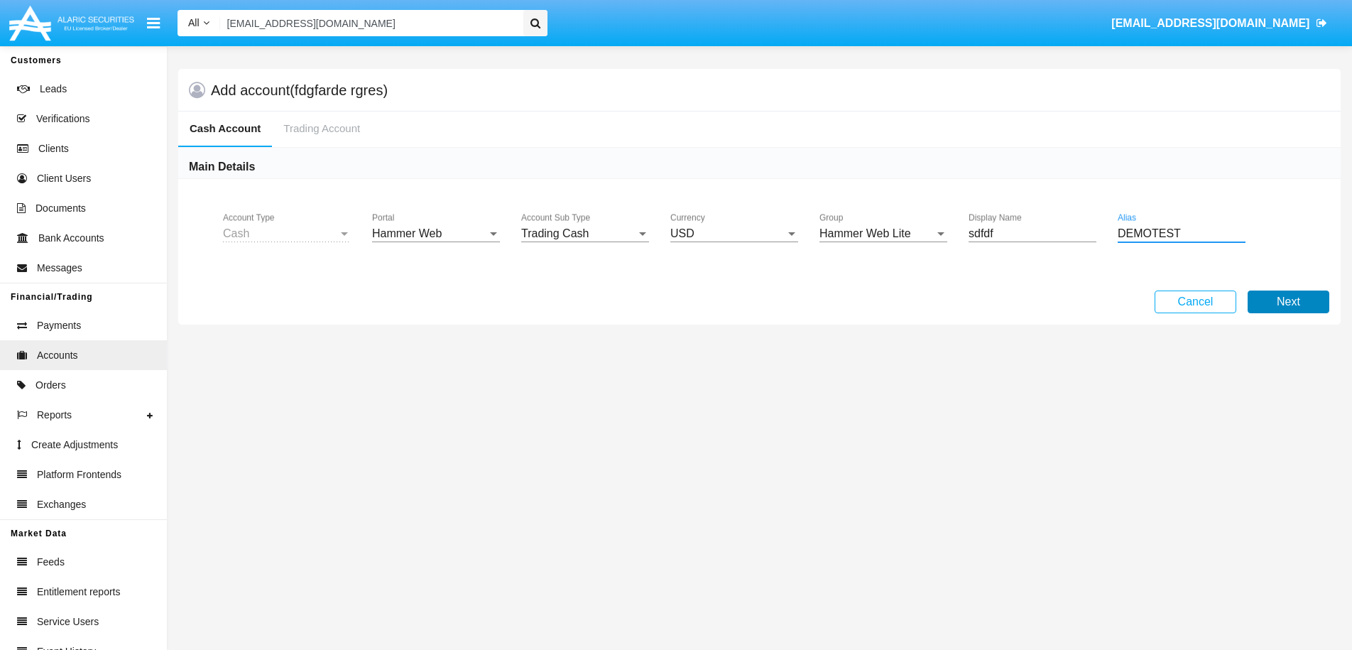
type input "DEMOTEST"
click at [1274, 292] on button "Next" at bounding box center [1288, 301] width 82 height 23
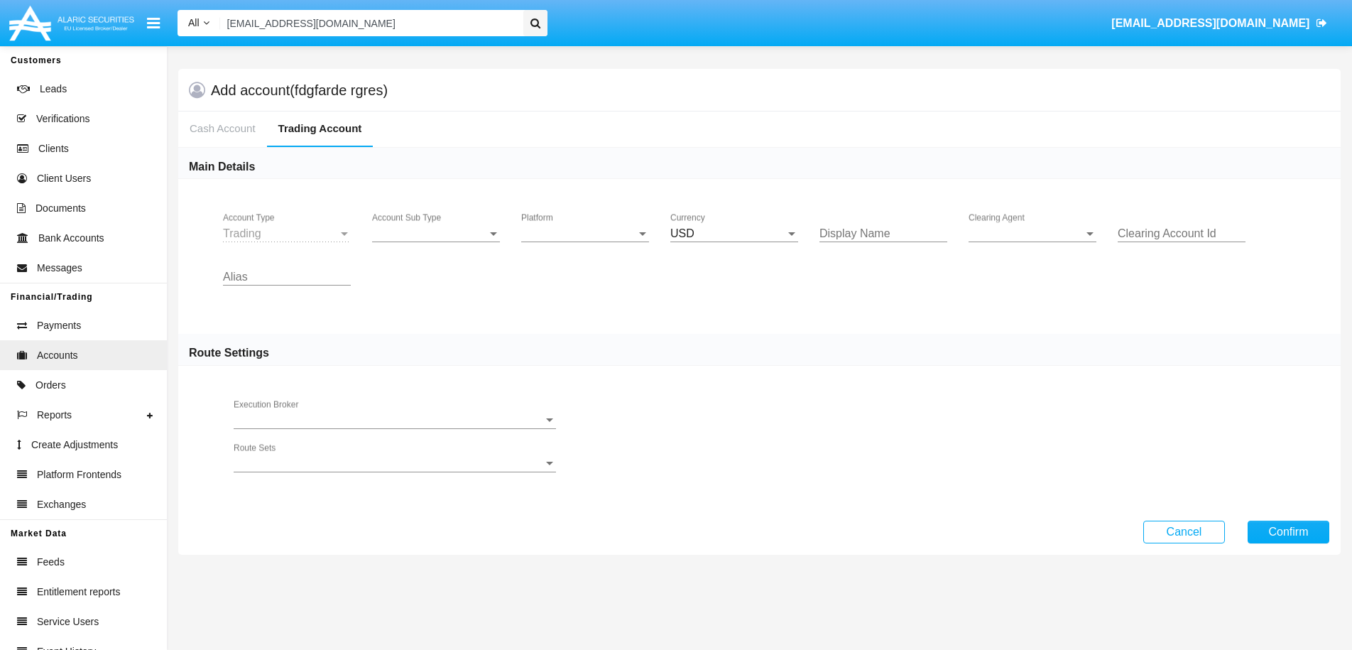
click at [307, 232] on div "Trading" at bounding box center [280, 233] width 115 height 13
click at [428, 236] on span "Account Sub Type" at bounding box center [429, 233] width 115 height 13
click at [435, 243] on span "Trading" at bounding box center [436, 244] width 128 height 34
click at [577, 225] on div "Platform Platform" at bounding box center [585, 229] width 128 height 32
click at [571, 242] on span "Hammer Lite" at bounding box center [585, 244] width 128 height 34
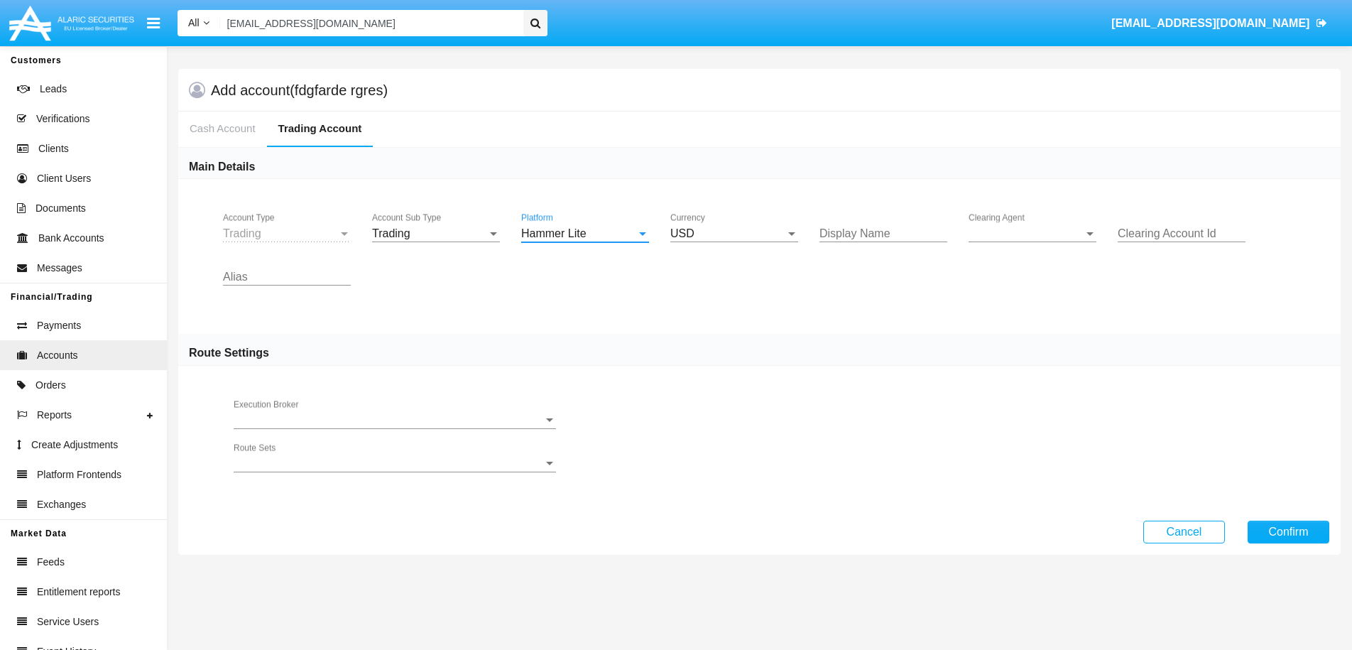
click at [899, 236] on input "Display Name" at bounding box center [883, 233] width 128 height 13
type input "fdv"
click at [998, 234] on span "Clearing Agent" at bounding box center [1025, 233] width 115 height 13
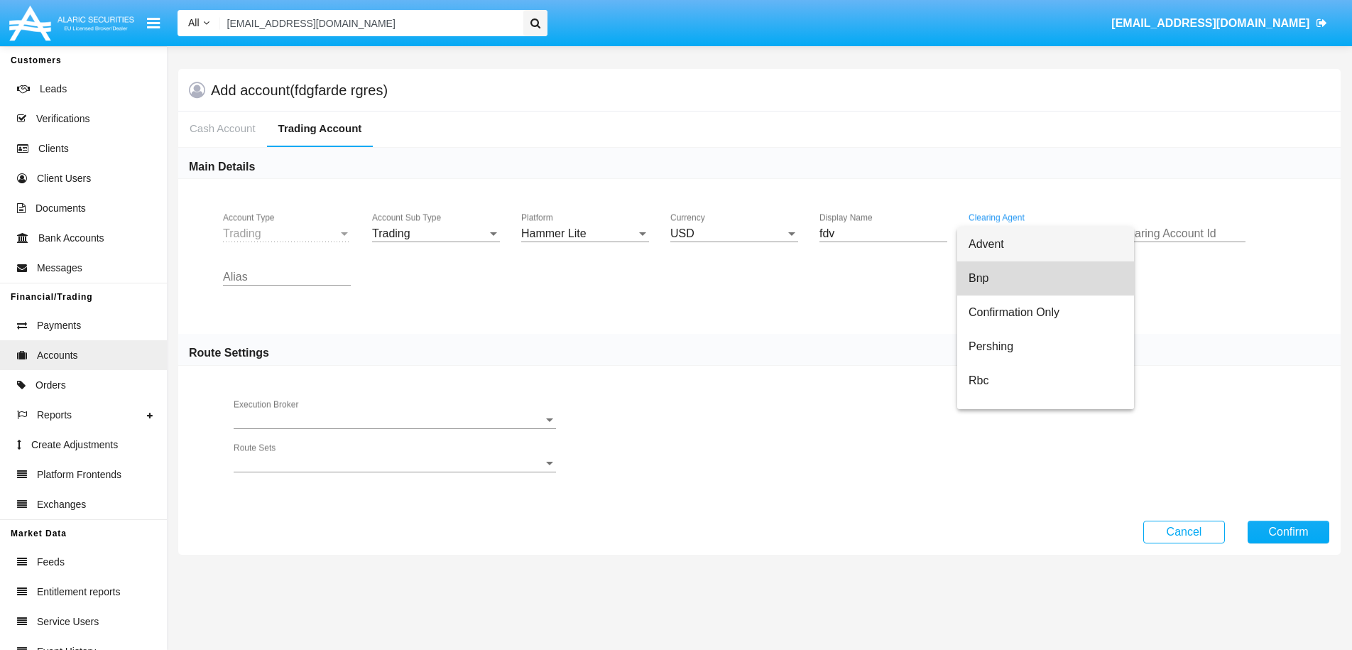
drag, startPoint x: 1000, startPoint y: 277, endPoint x: 1217, endPoint y: 214, distance: 225.4
click at [1000, 278] on span "Bnp" at bounding box center [1045, 278] width 154 height 34
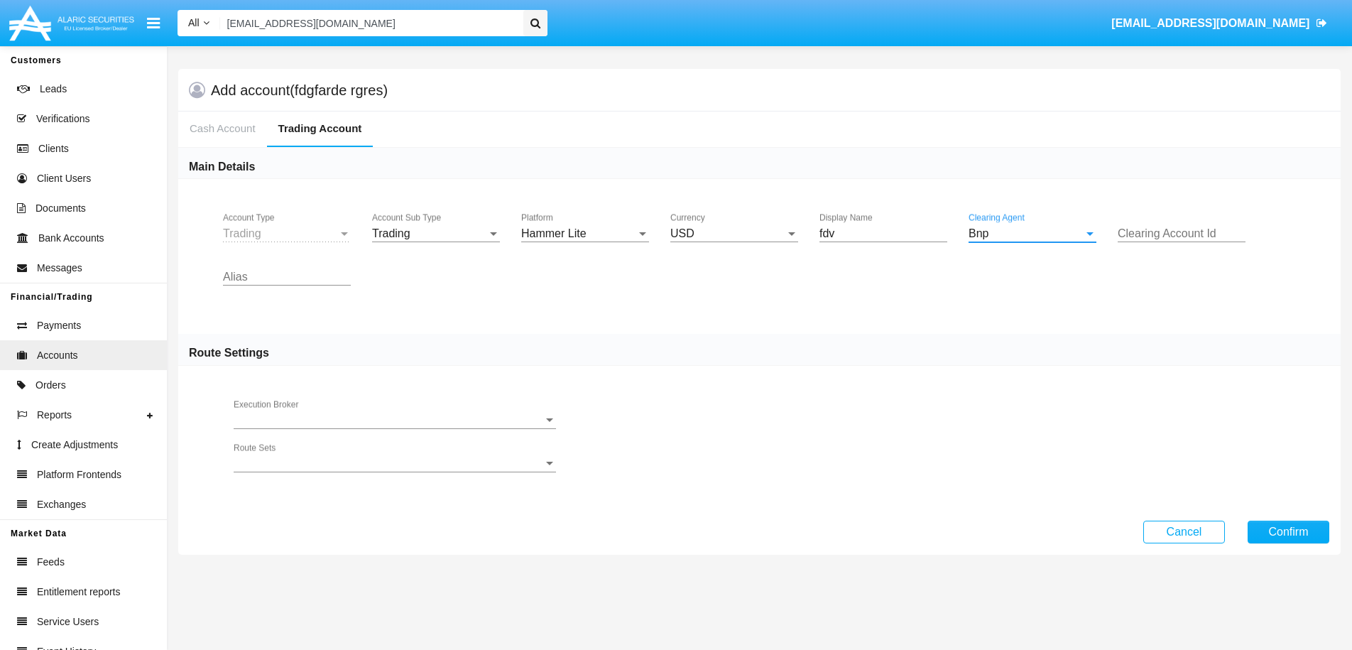
click at [1217, 214] on div "Clearing Account Id" at bounding box center [1182, 229] width 128 height 32
type input "drfg"
click at [282, 283] on input "Alias" at bounding box center [287, 277] width 128 height 13
type input "DEMOTEST"
click at [1273, 535] on button "Confirm" at bounding box center [1288, 531] width 82 height 23
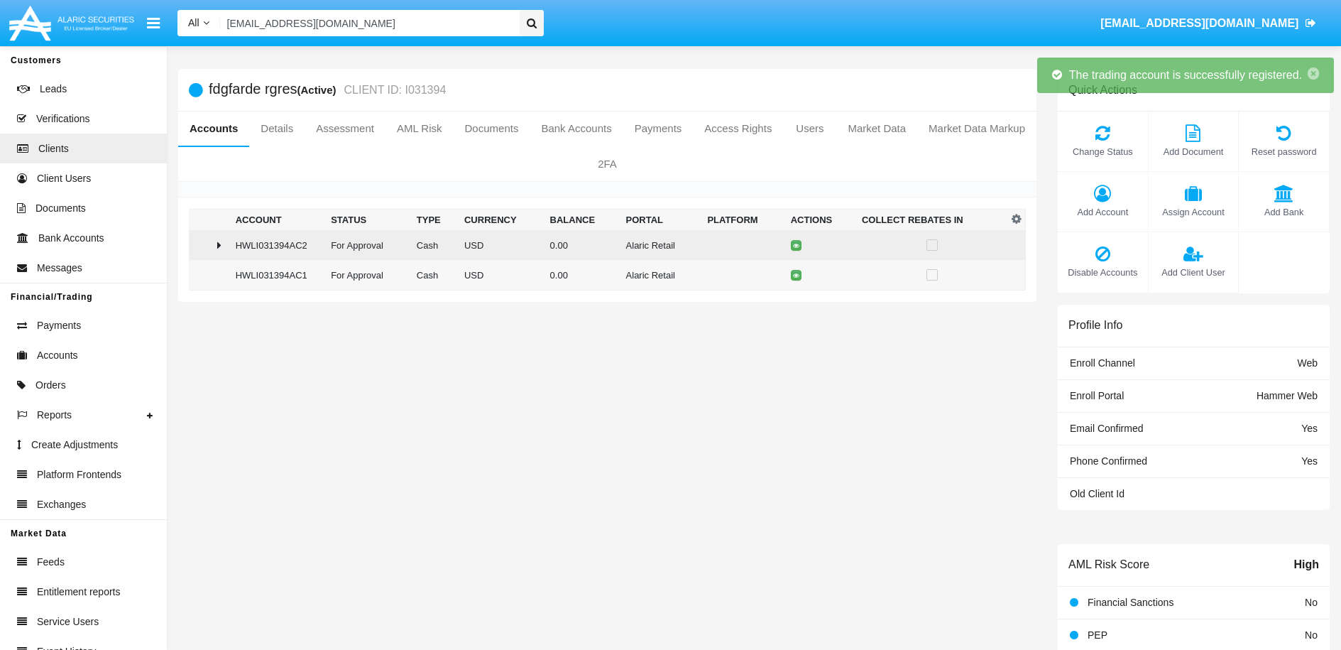
click at [215, 253] on td at bounding box center [210, 245] width 40 height 30
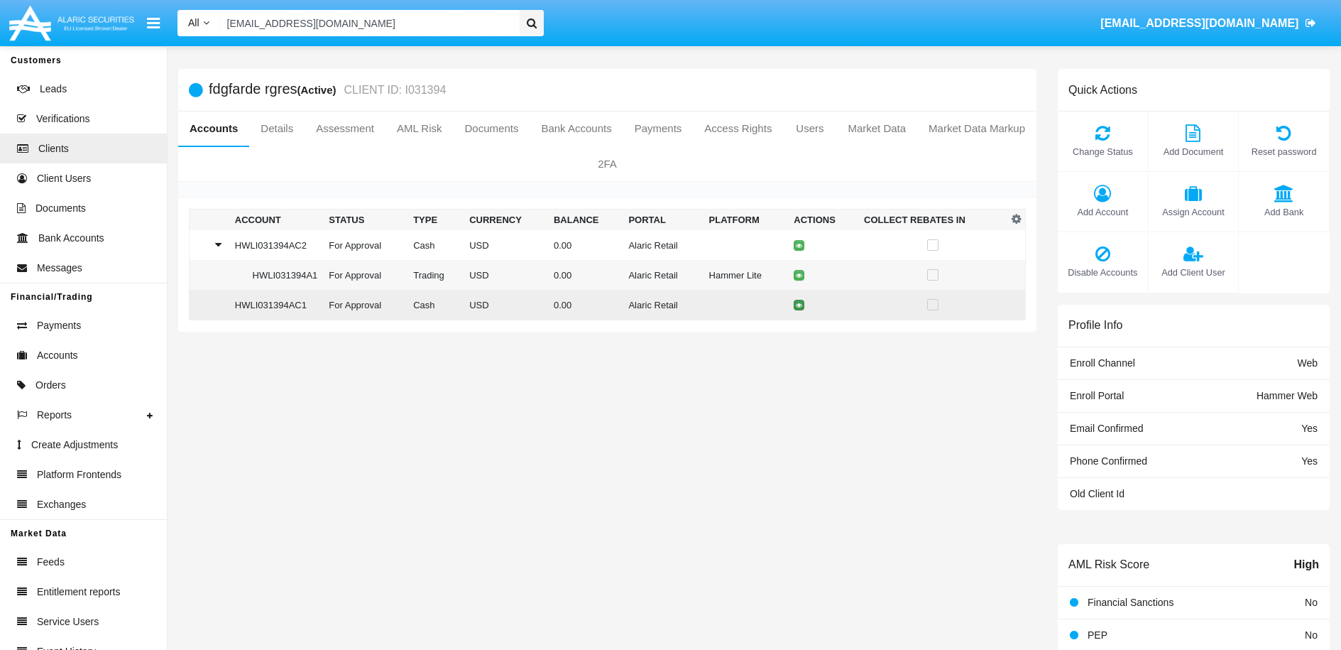
click at [796, 306] on icon at bounding box center [799, 305] width 6 height 6
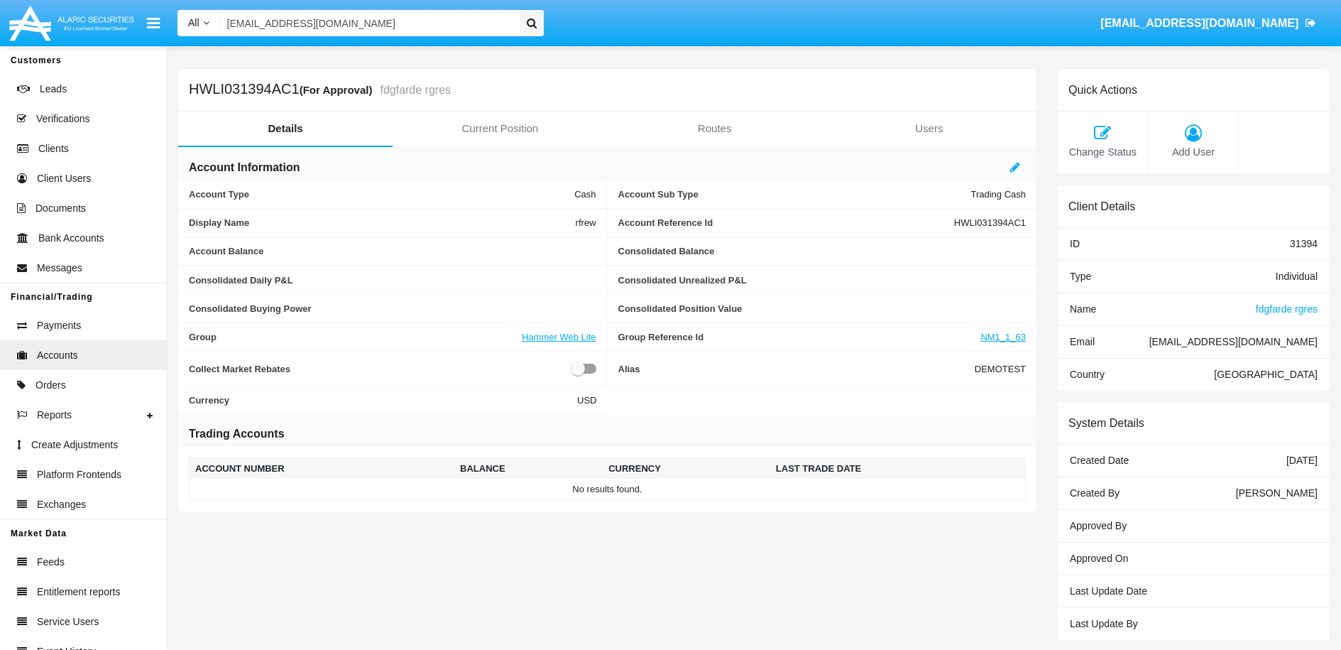
click at [1020, 170] on div at bounding box center [1018, 167] width 16 height 17
click at [1016, 170] on icon at bounding box center [1015, 166] width 10 height 11
click at [1091, 151] on span "Change Status" at bounding box center [1103, 153] width 76 height 16
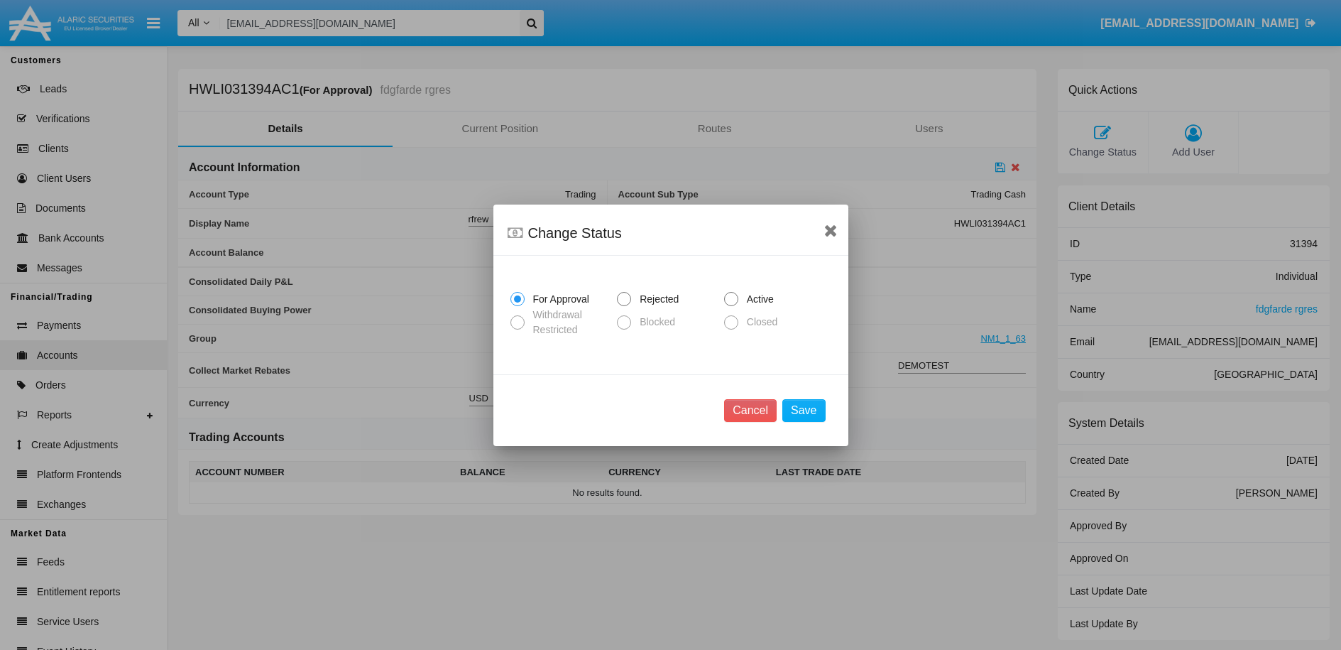
drag, startPoint x: 628, startPoint y: 299, endPoint x: 639, endPoint y: 322, distance: 25.4
click at [627, 299] on span at bounding box center [624, 299] width 14 height 14
click at [624, 306] on input "Rejected" at bounding box center [623, 306] width 1 height 1
radio input "true"
click at [807, 414] on button "Save" at bounding box center [803, 410] width 43 height 23
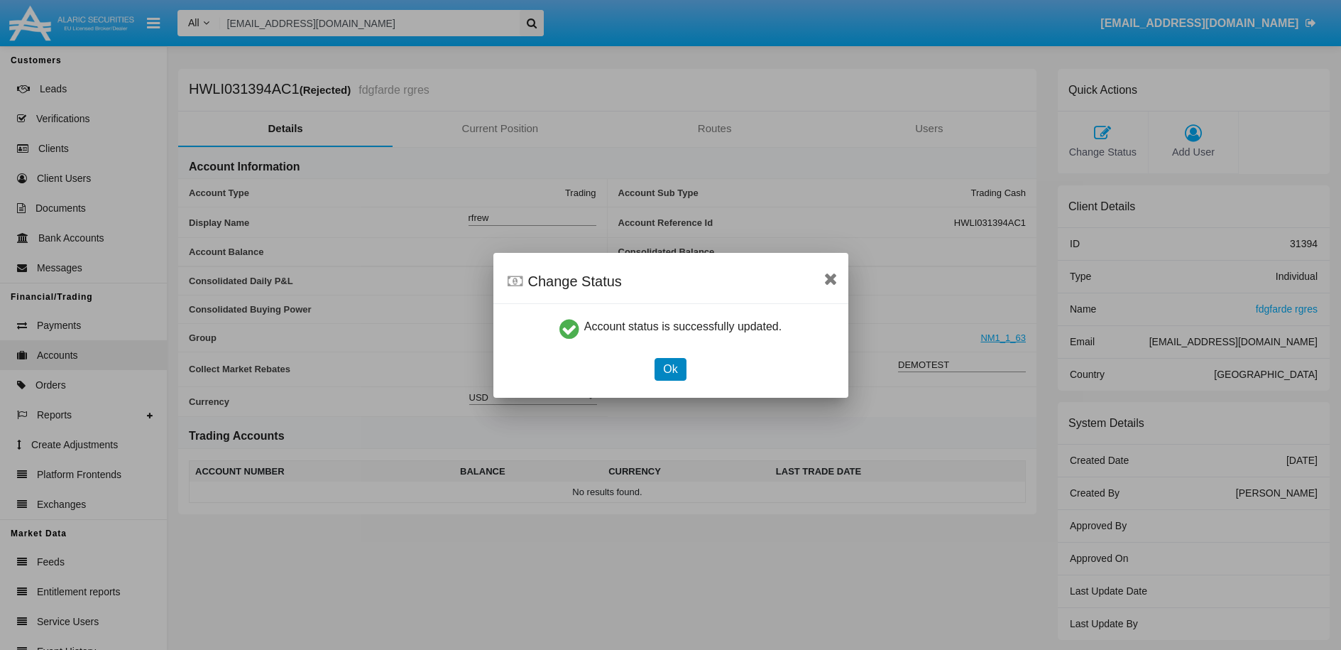
click at [678, 371] on button "Ok" at bounding box center [670, 369] width 31 height 23
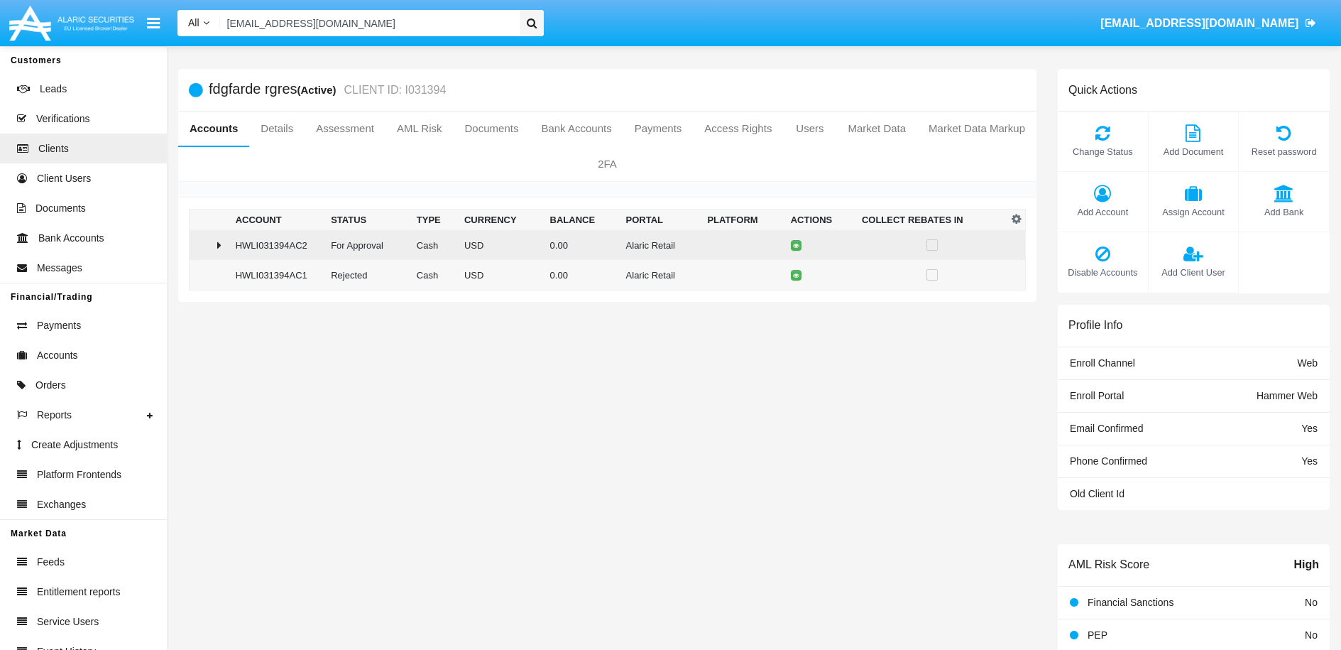
click at [219, 246] on icon at bounding box center [219, 244] width 4 height 11
click at [798, 247] on button at bounding box center [799, 245] width 11 height 11
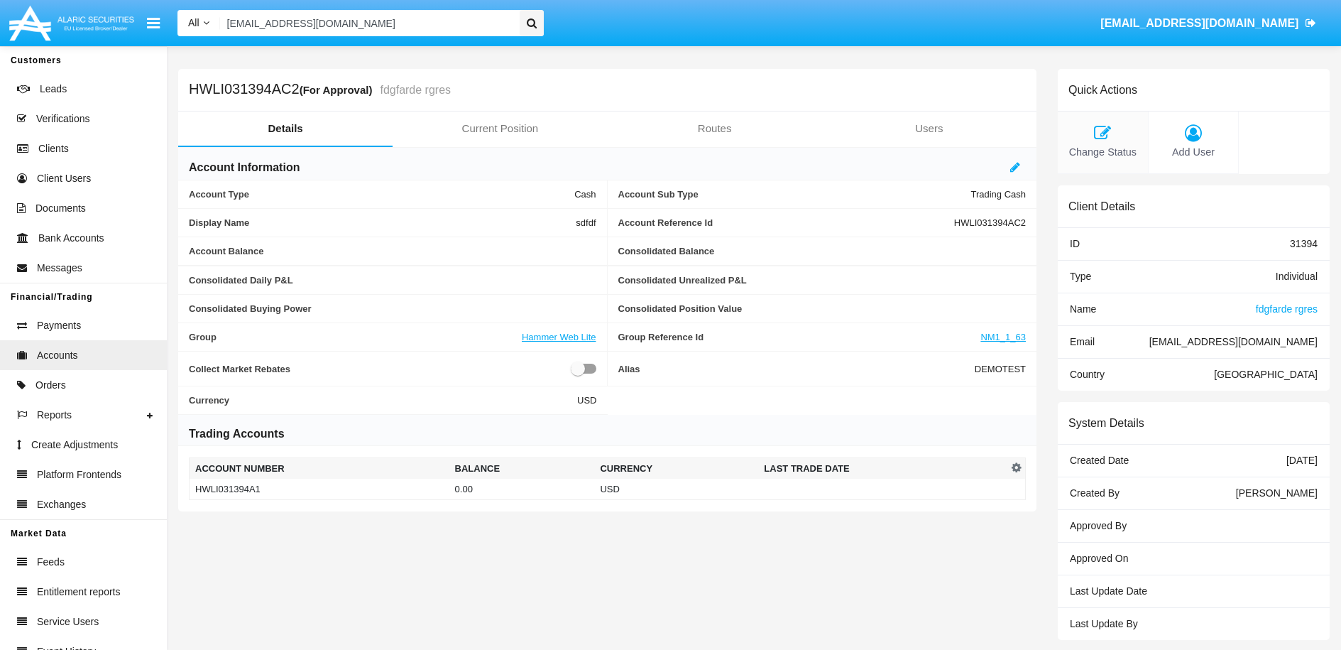
click at [1119, 134] on icon at bounding box center [1103, 132] width 76 height 17
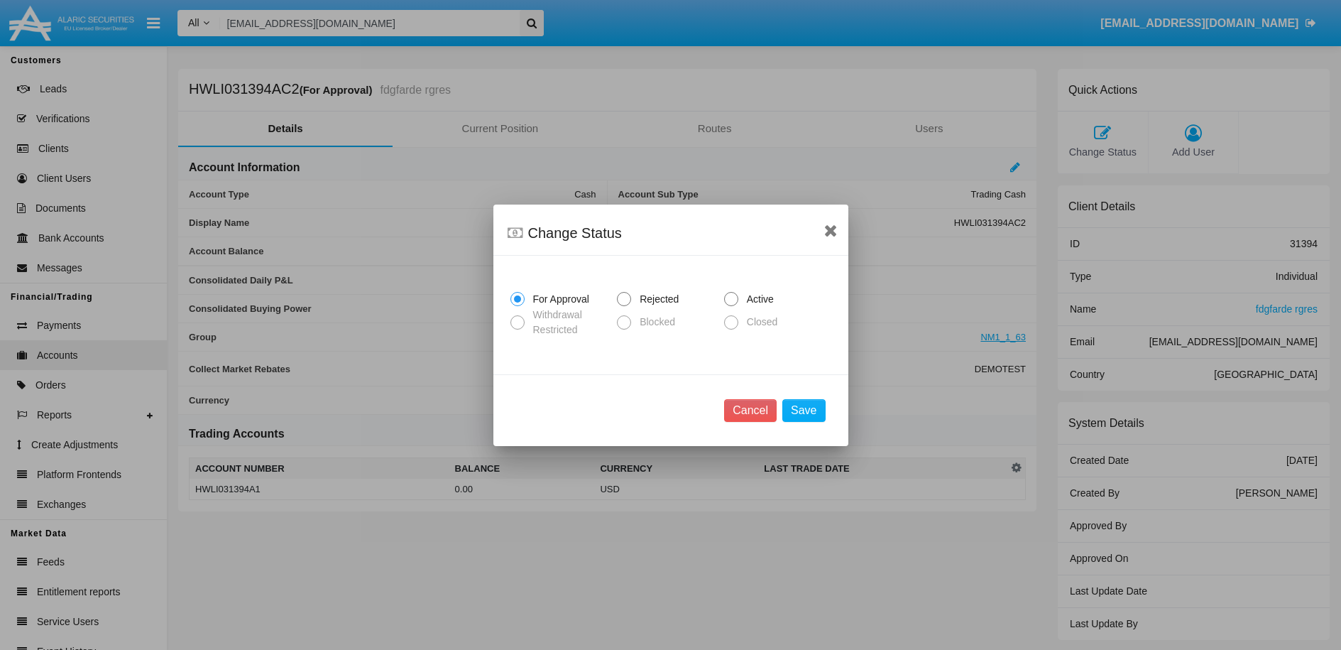
click at [733, 295] on span at bounding box center [731, 299] width 14 height 14
click at [731, 306] on input "Active" at bounding box center [731, 306] width 1 height 1
radio input "true"
click at [812, 408] on button "Save" at bounding box center [803, 410] width 43 height 23
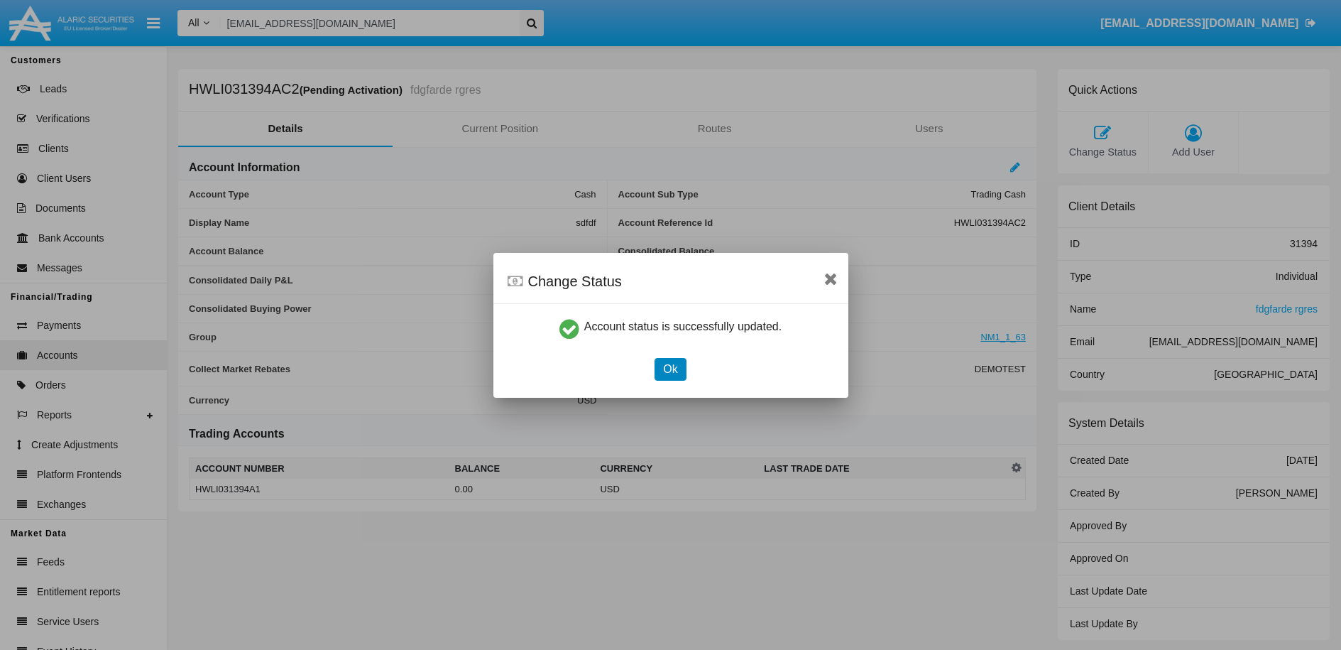
drag, startPoint x: 681, startPoint y: 376, endPoint x: 610, endPoint y: 346, distance: 77.3
click at [681, 376] on button "Ok" at bounding box center [670, 369] width 31 height 23
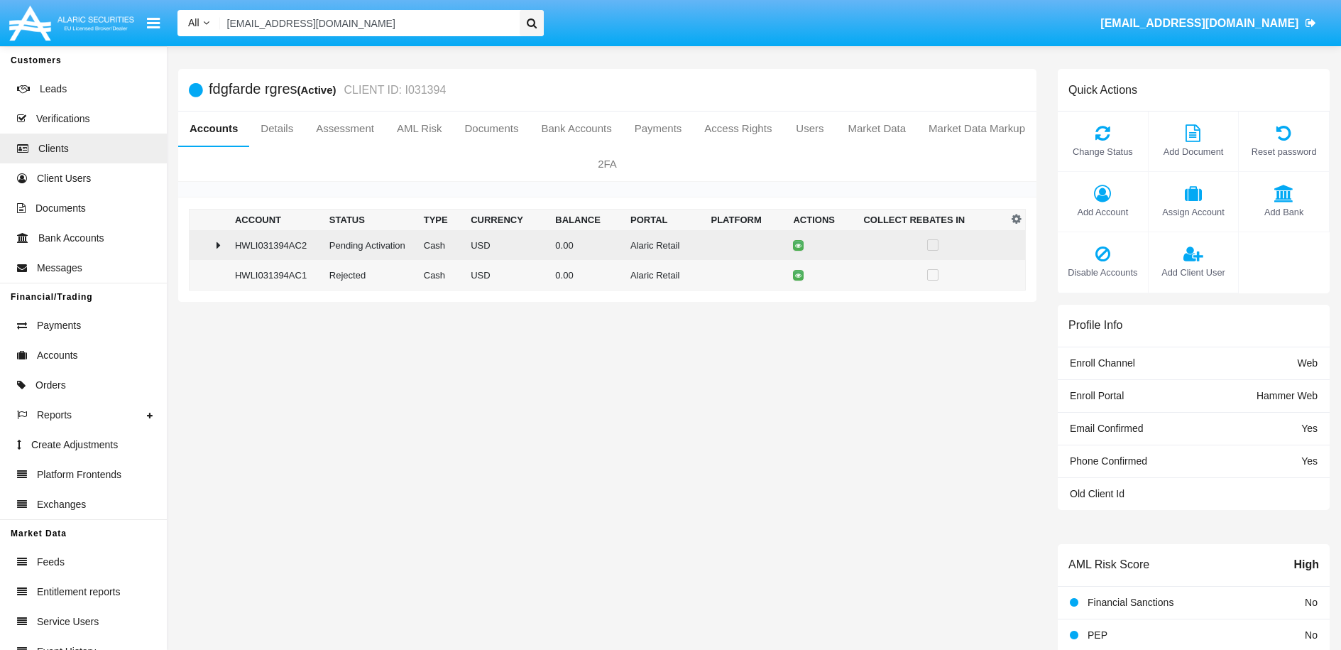
click at [209, 248] on div at bounding box center [209, 244] width 28 height 11
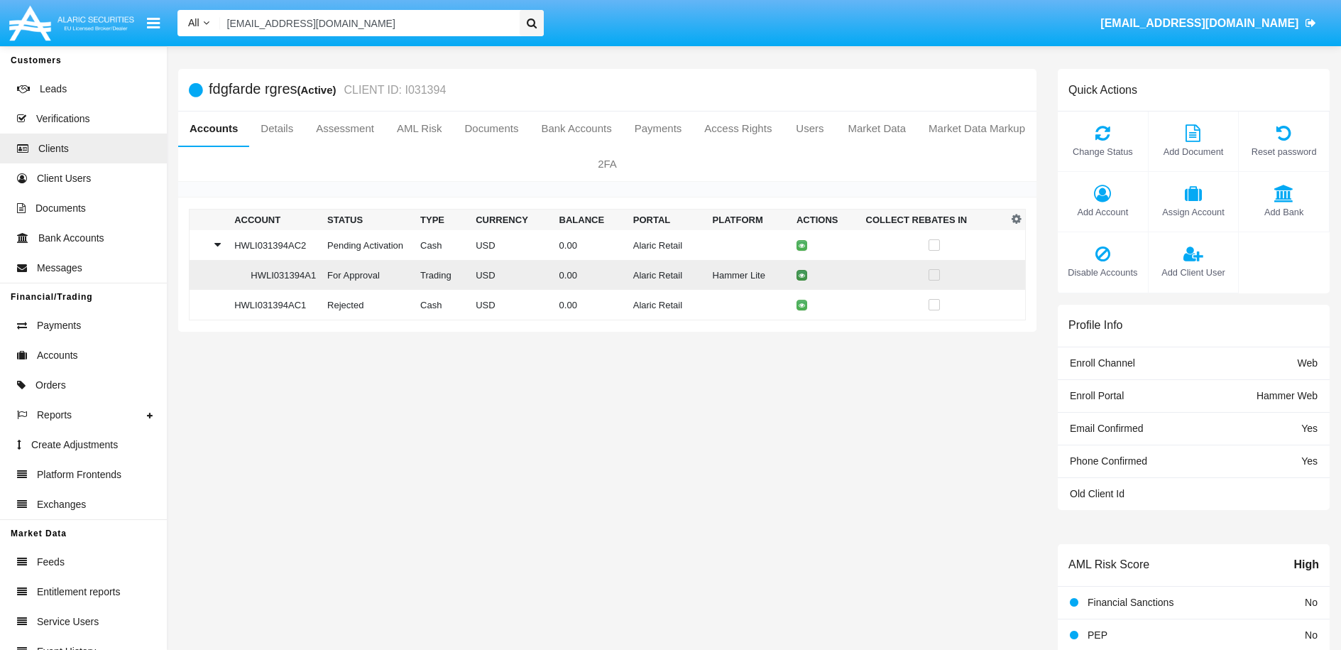
click at [799, 277] on icon at bounding box center [802, 275] width 6 height 6
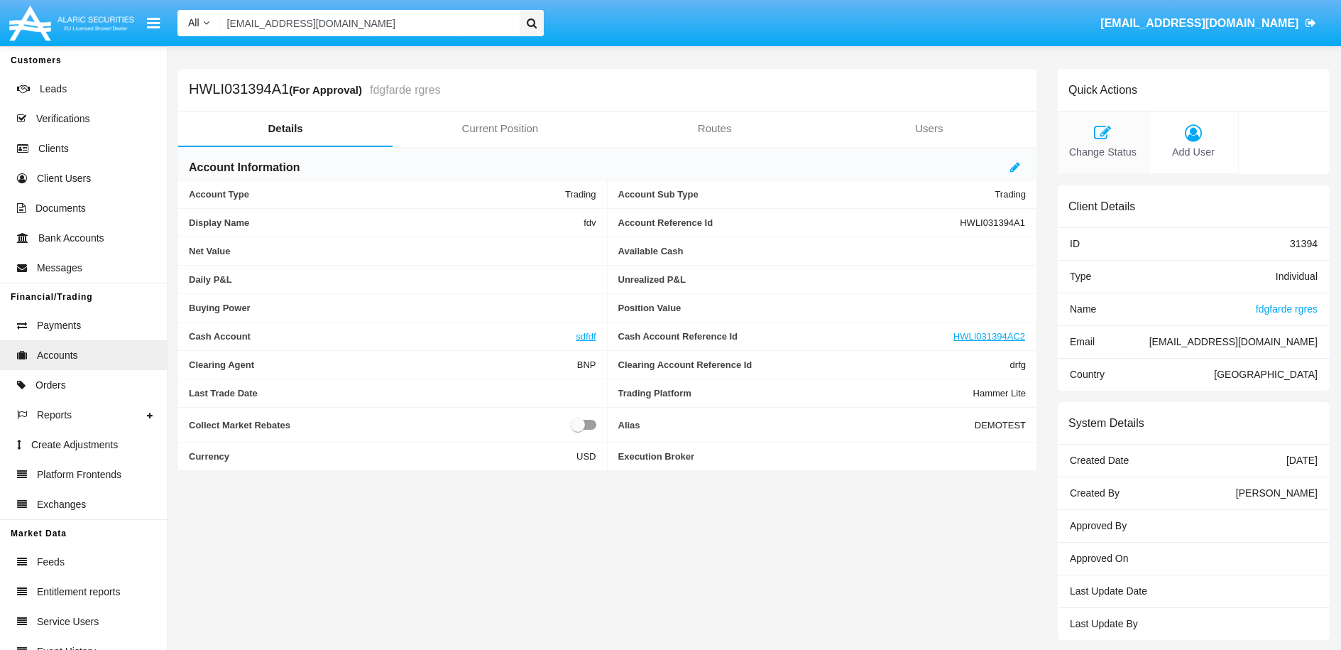
click at [1093, 143] on div "Change Status" at bounding box center [1103, 142] width 91 height 62
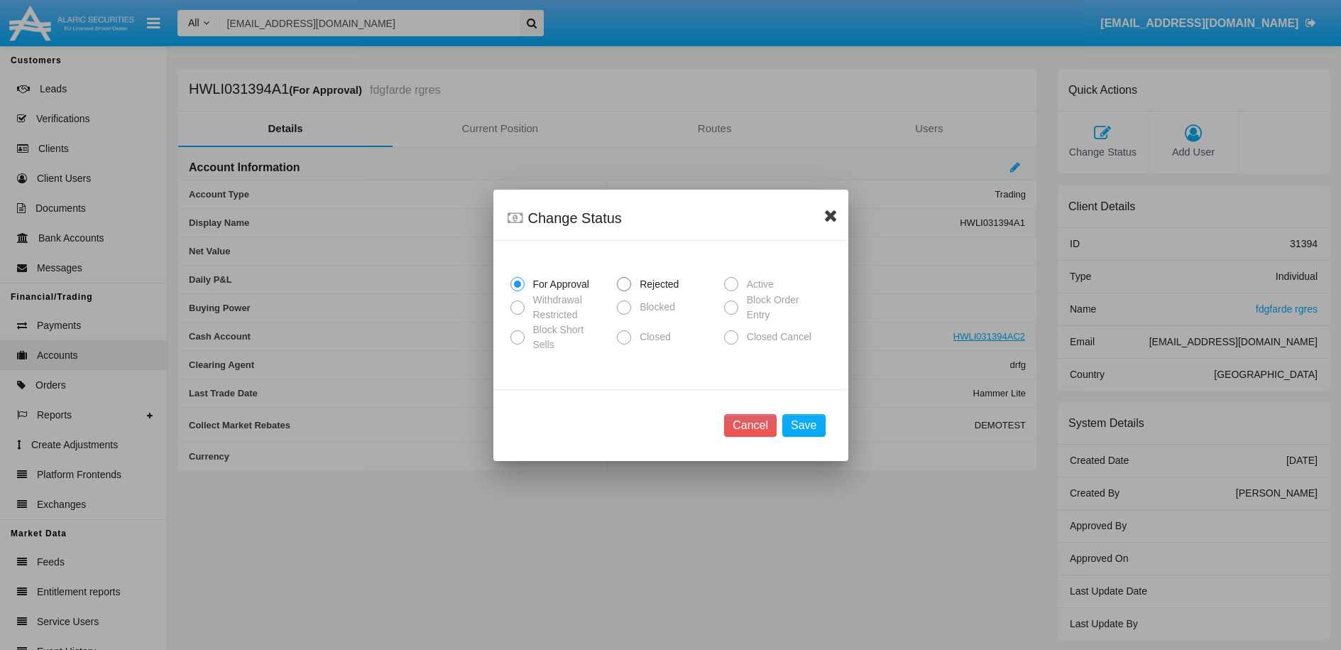
click at [825, 209] on icon at bounding box center [830, 215] width 13 height 17
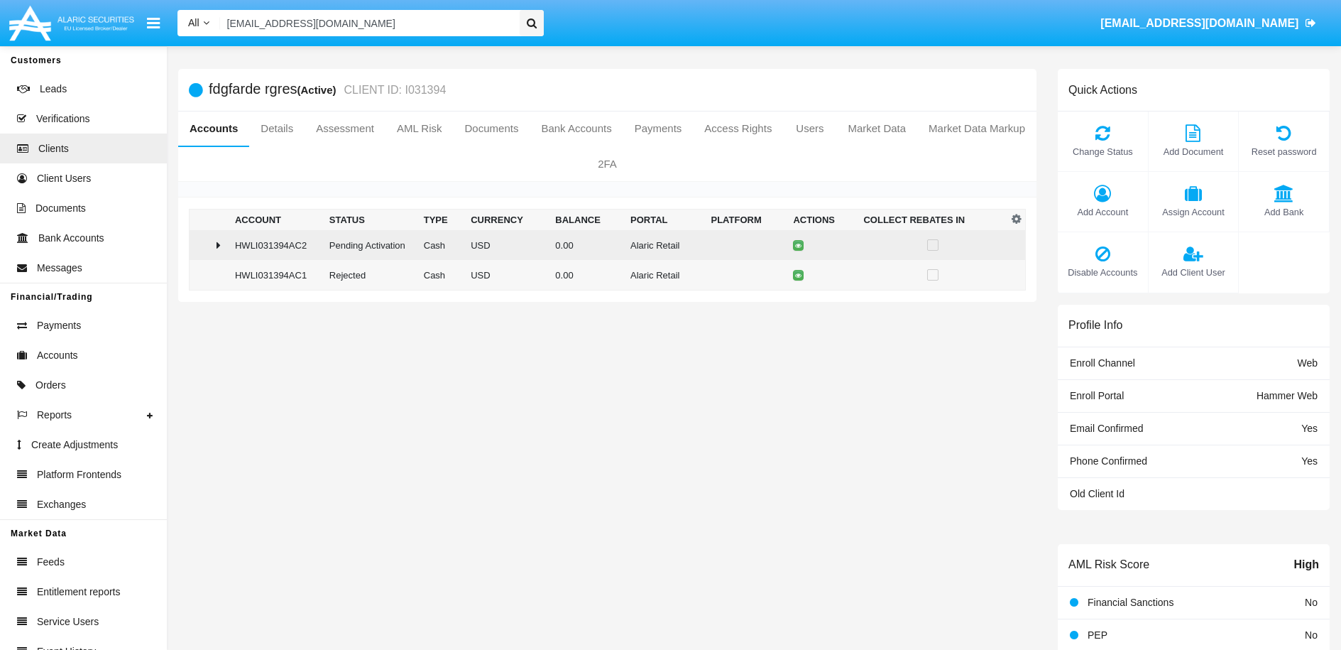
click at [469, 254] on td "USD" at bounding box center [507, 245] width 84 height 30
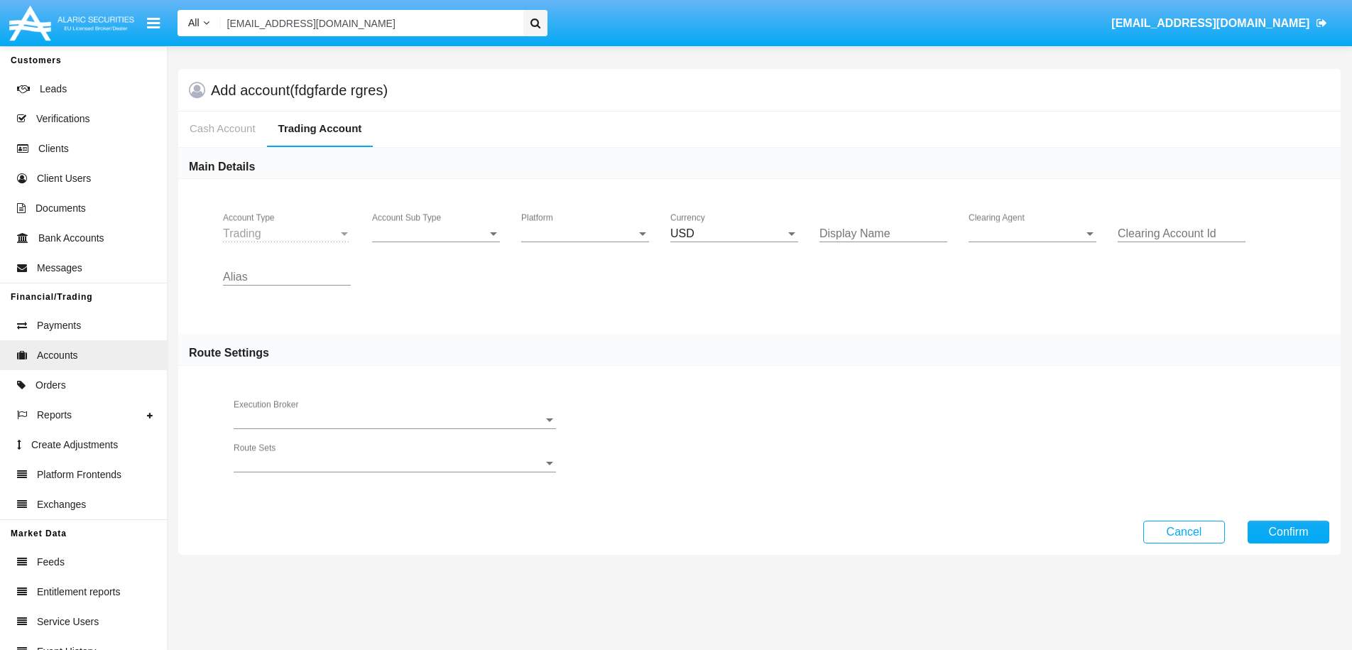
click at [535, 21] on icon at bounding box center [535, 23] width 10 height 11
click at [535, 22] on icon at bounding box center [535, 23] width 10 height 11
click at [619, 31] on div "All All Name Email Account [EMAIL_ADDRESS][DOMAIN_NAME] [DOMAIN_NAME][EMAIL_ADD…" at bounding box center [754, 24] width 1174 height 40
click at [528, 13] on div at bounding box center [535, 23] width 24 height 26
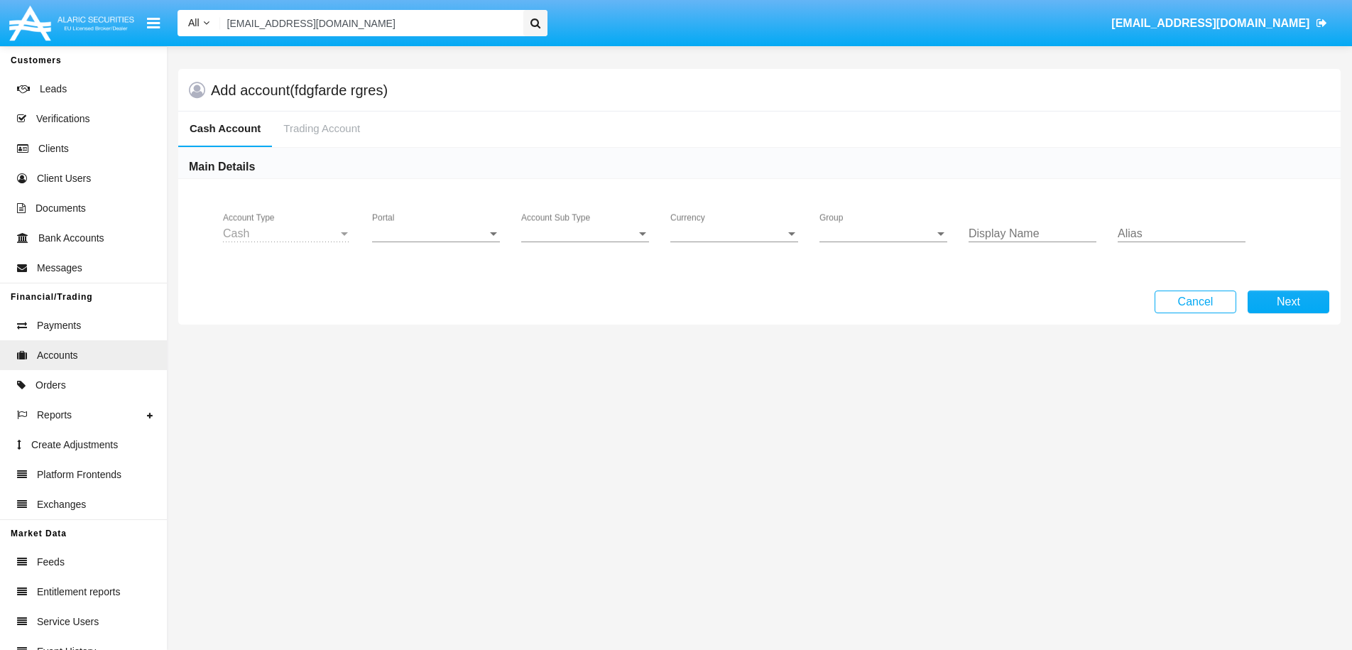
click at [539, 26] on icon at bounding box center [535, 23] width 10 height 11
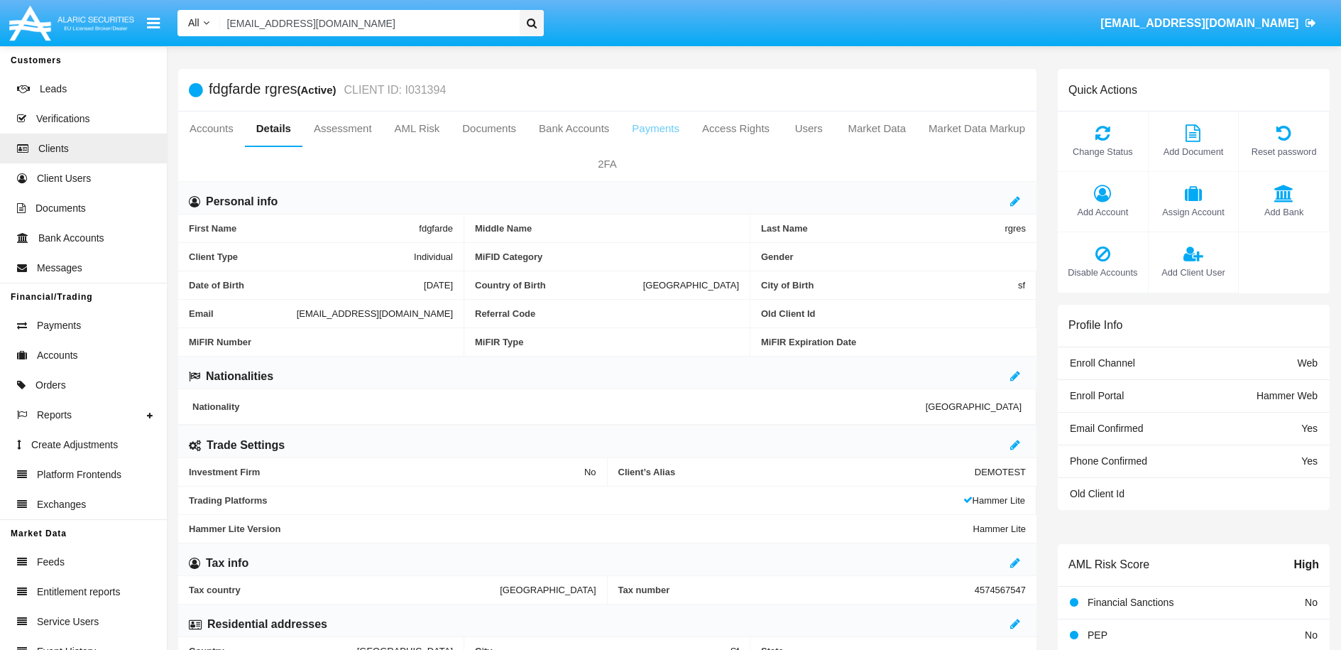
click at [691, 128] on link "Payments" at bounding box center [656, 128] width 70 height 34
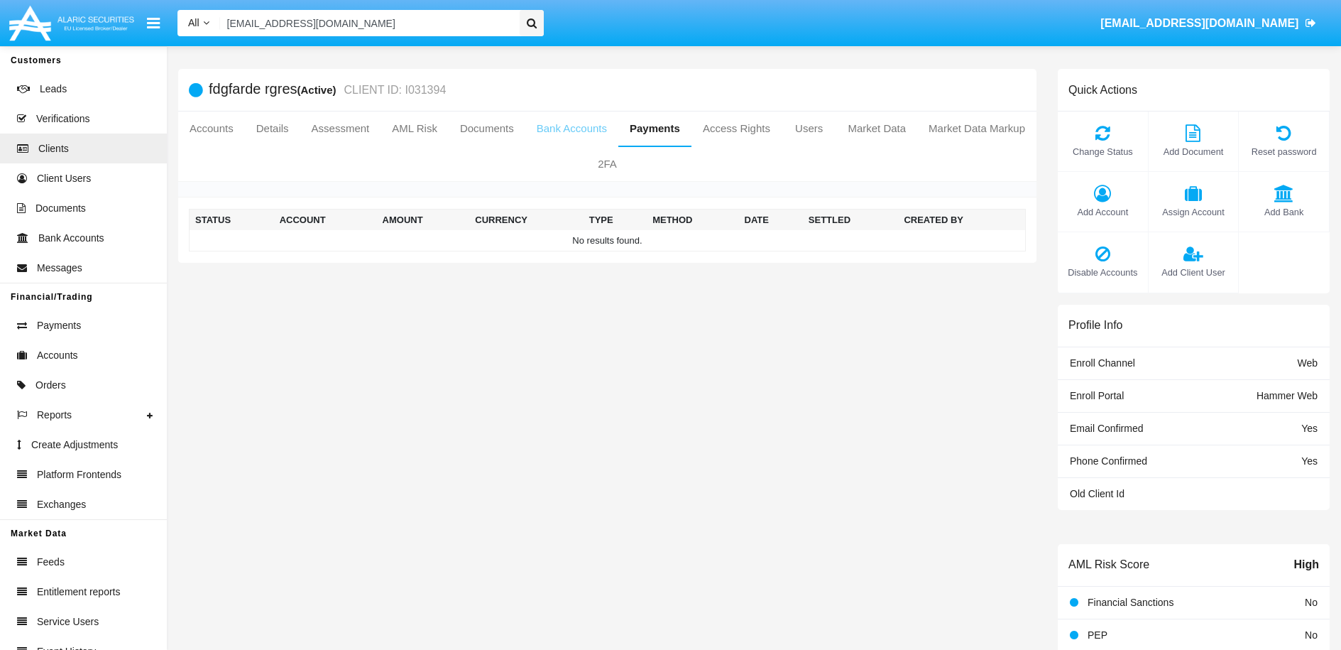
click at [618, 131] on link "Bank Accounts" at bounding box center [571, 128] width 93 height 34
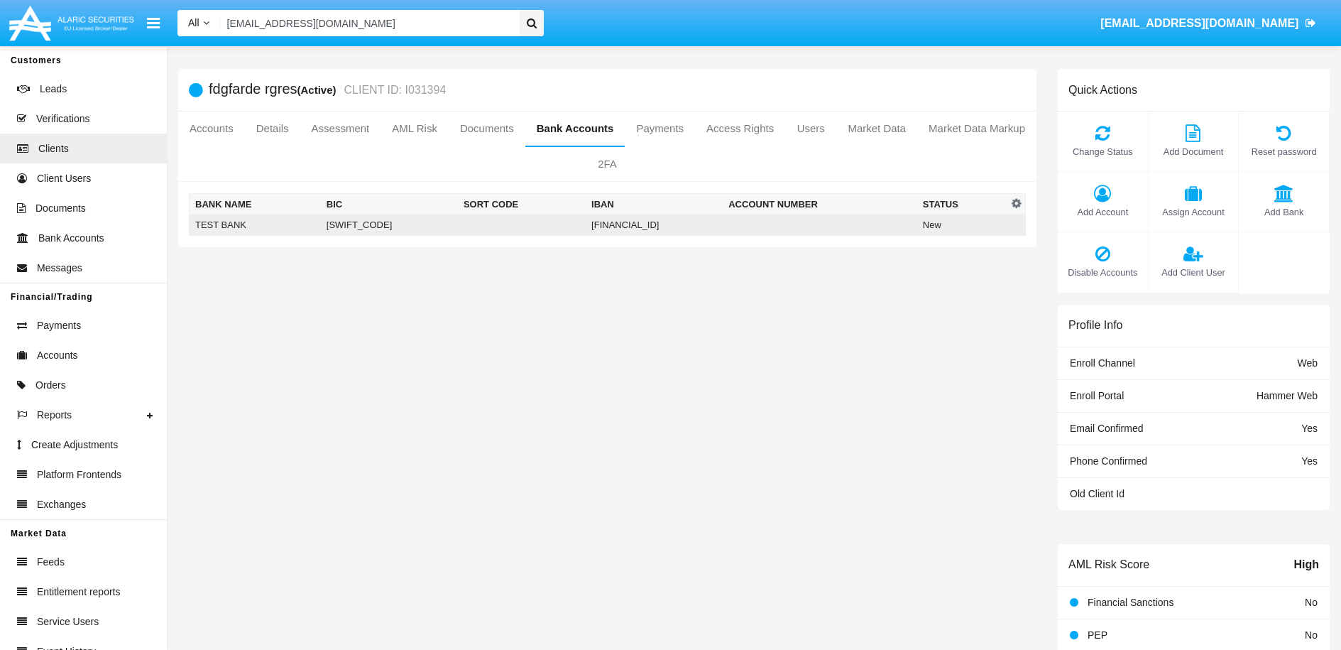
click at [942, 226] on td "New" at bounding box center [962, 224] width 91 height 21
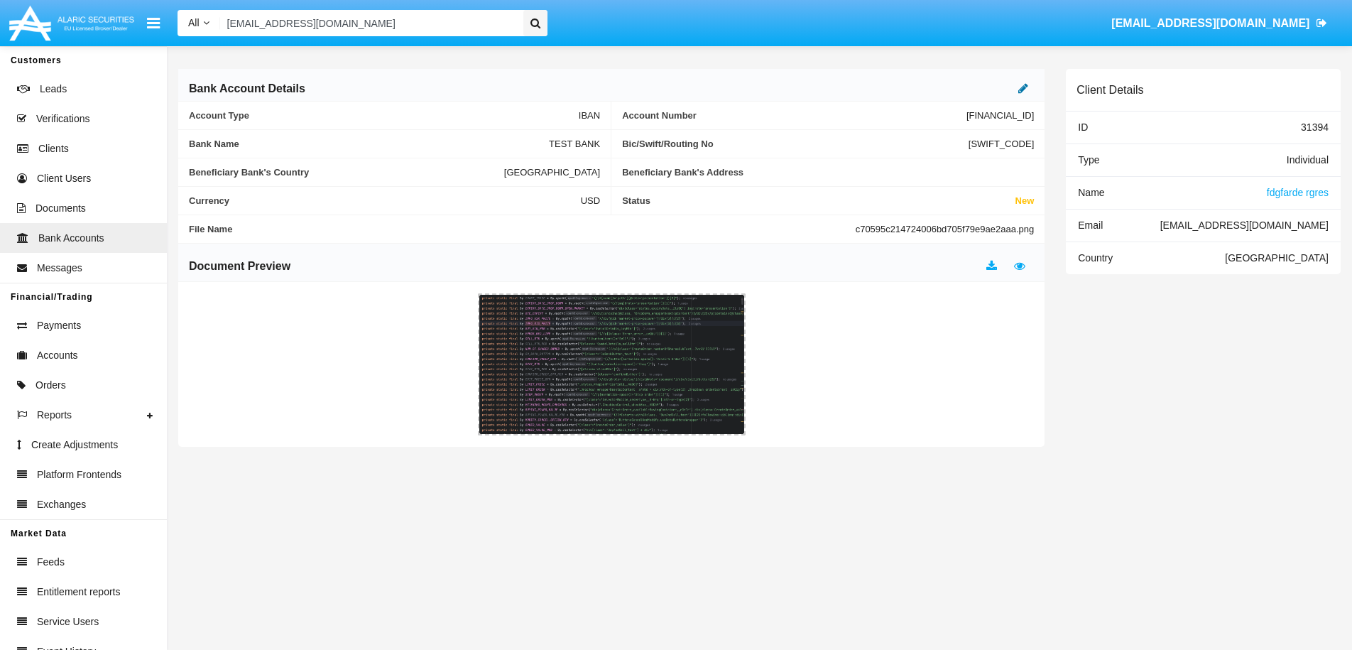
click at [1026, 93] on icon at bounding box center [1023, 87] width 10 height 11
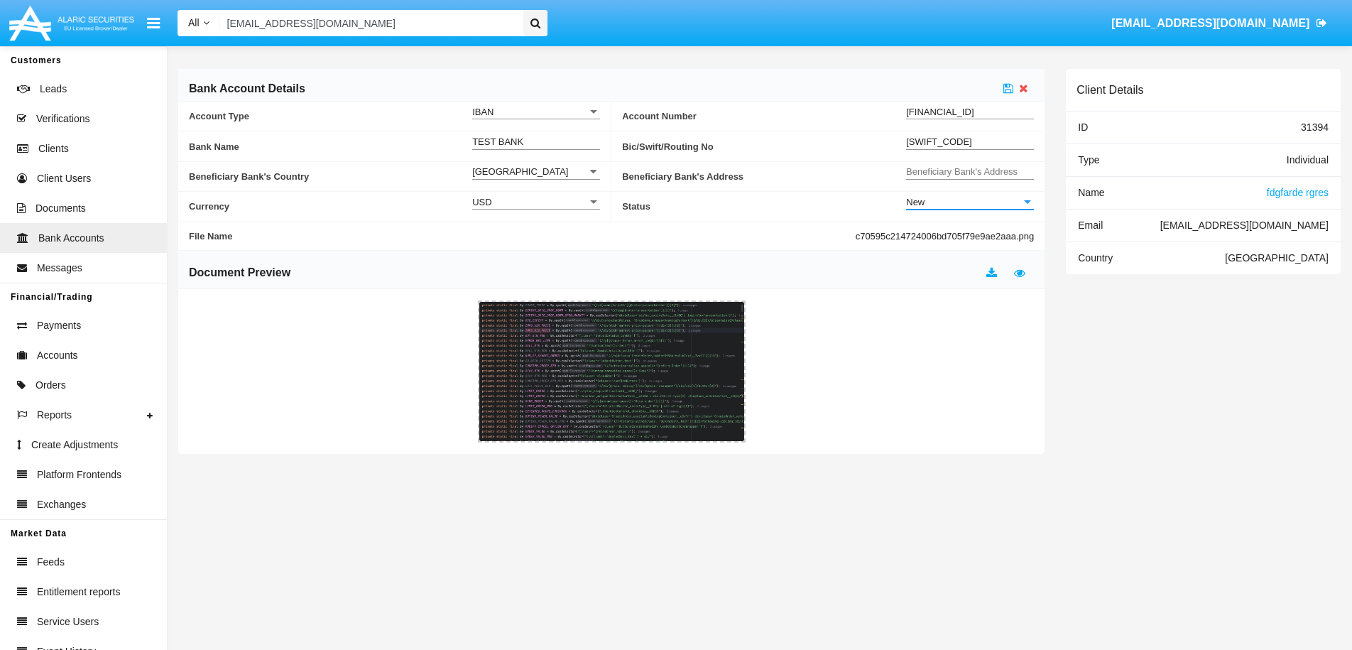
click at [980, 206] on div "New" at bounding box center [963, 202] width 115 height 12
click at [939, 241] on span "Active" at bounding box center [970, 238] width 128 height 28
click at [1008, 92] on icon at bounding box center [1008, 87] width 10 height 11
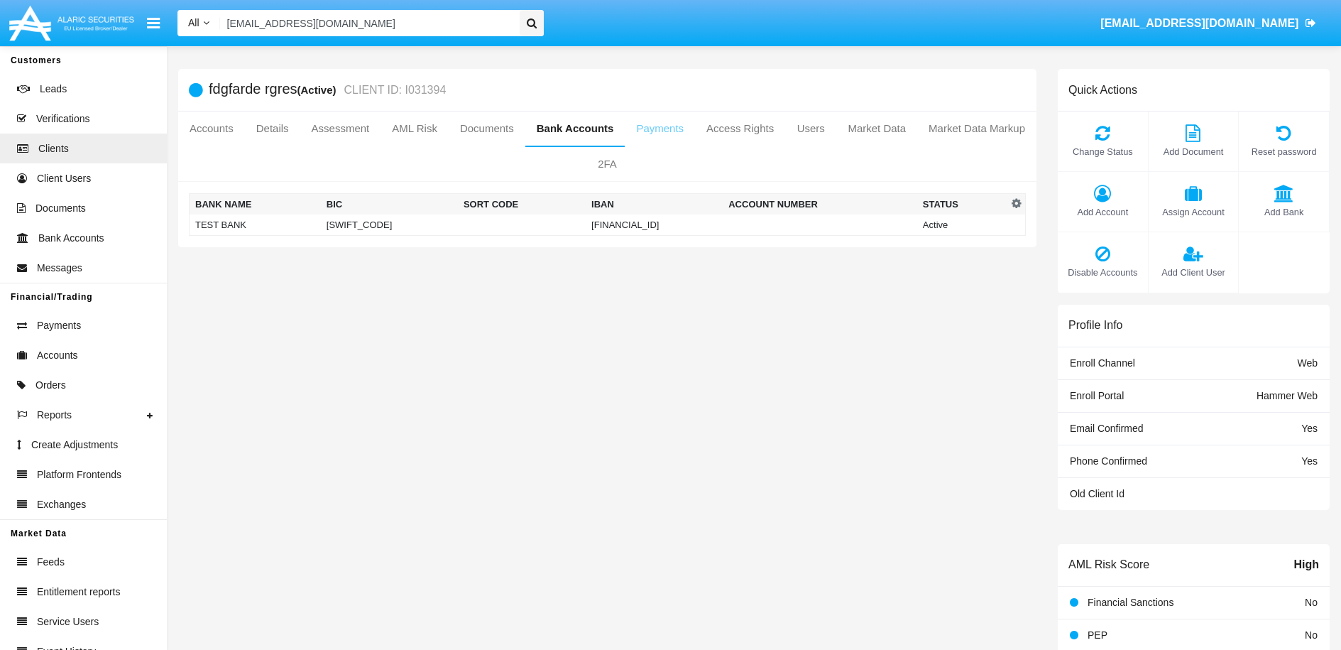
click at [695, 133] on link "Payments" at bounding box center [660, 128] width 70 height 34
